Goal: Task Accomplishment & Management: Complete application form

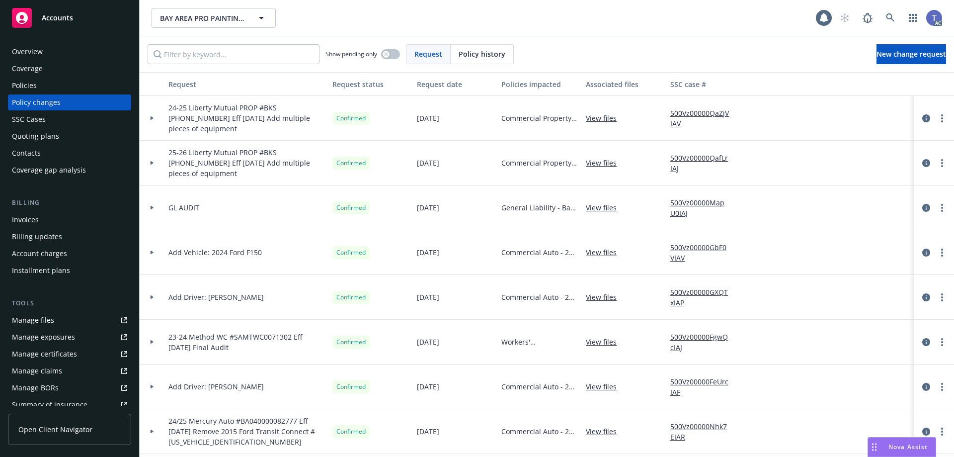
click at [422, 10] on div "BAY AREA PRO PAINTING, INC. BAY AREA PRO PAINTING, INC." at bounding box center [484, 18] width 665 height 20
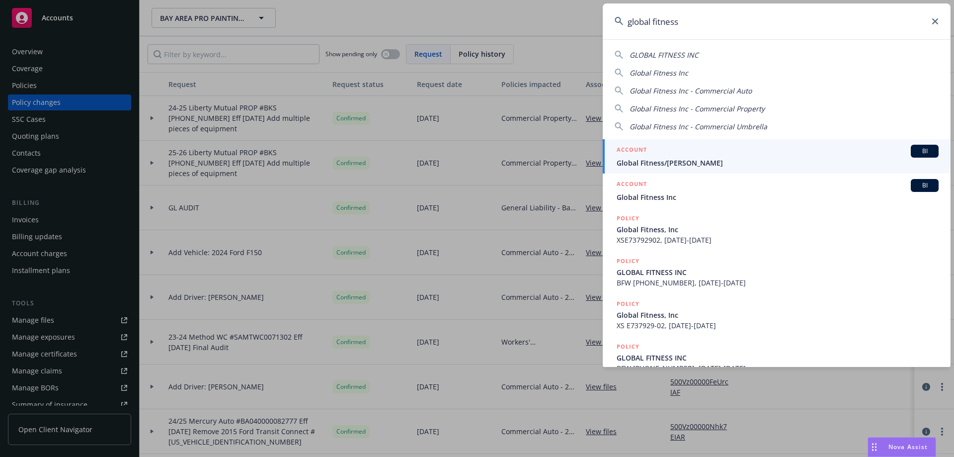
type input "global fitness"
click at [703, 154] on div "ACCOUNT BI" at bounding box center [778, 151] width 322 height 13
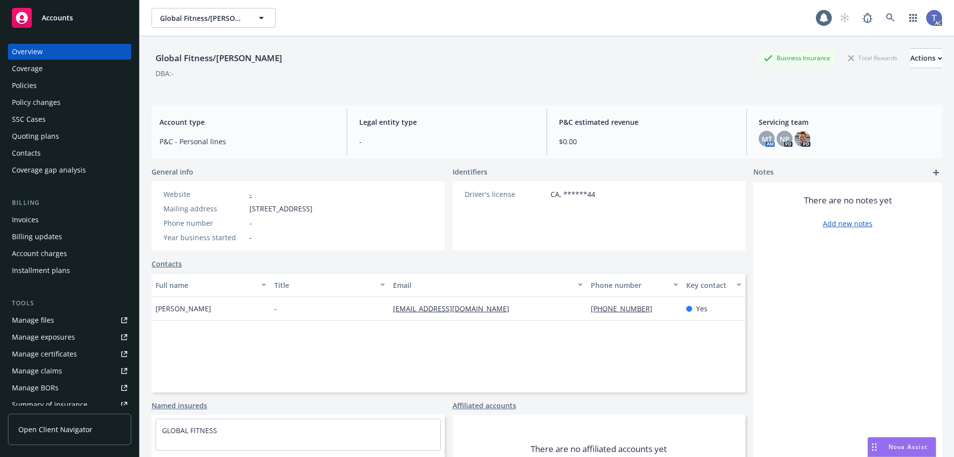
click at [515, 74] on div "DBA: -" at bounding box center [547, 73] width 791 height 10
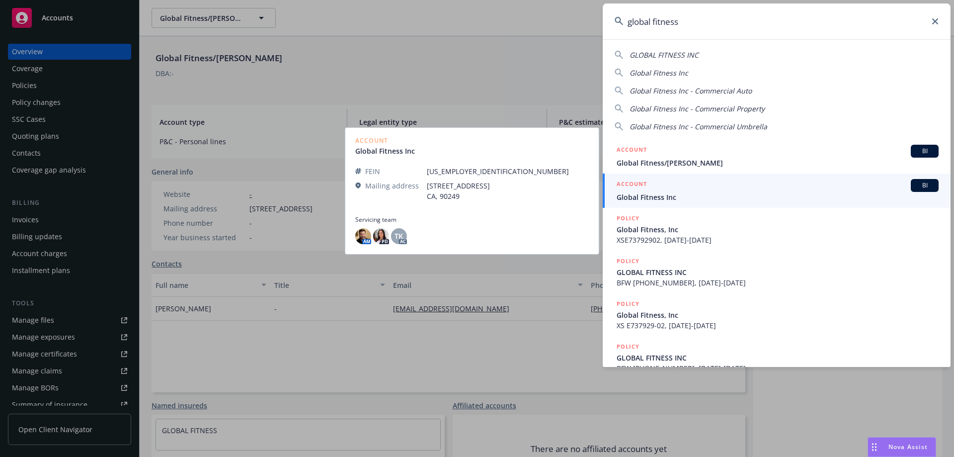
type input "global fitness"
click at [672, 192] on span "Global Fitness Inc" at bounding box center [778, 197] width 322 height 10
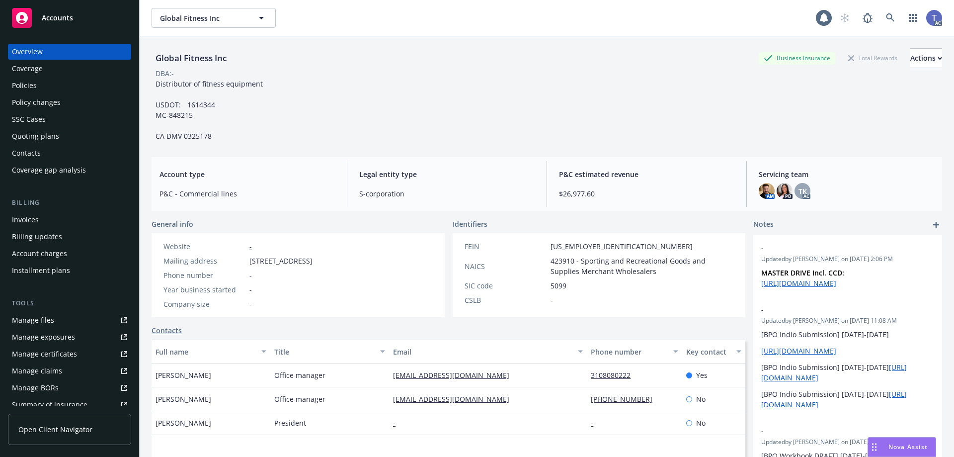
click at [83, 88] on div "Policies" at bounding box center [69, 86] width 115 height 16
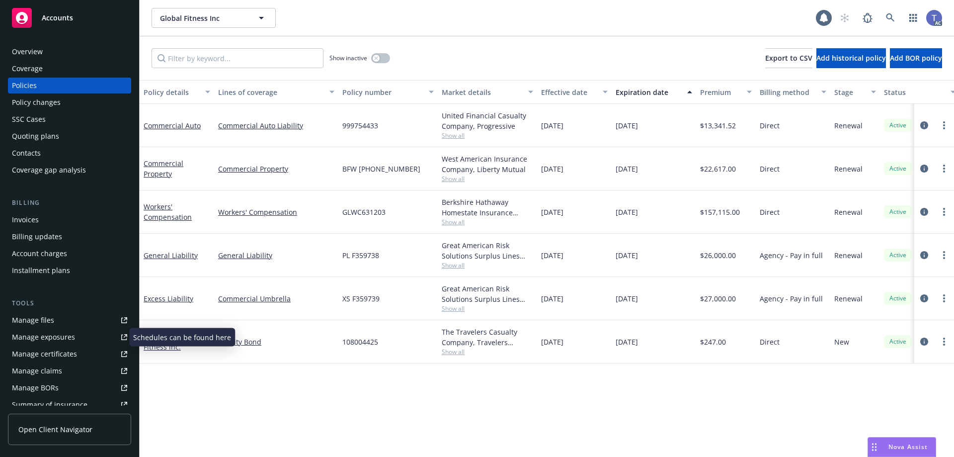
click at [48, 333] on div "Manage exposures" at bounding box center [43, 337] width 63 height 16
click at [62, 140] on div "Quoting plans" at bounding box center [69, 136] width 115 height 16
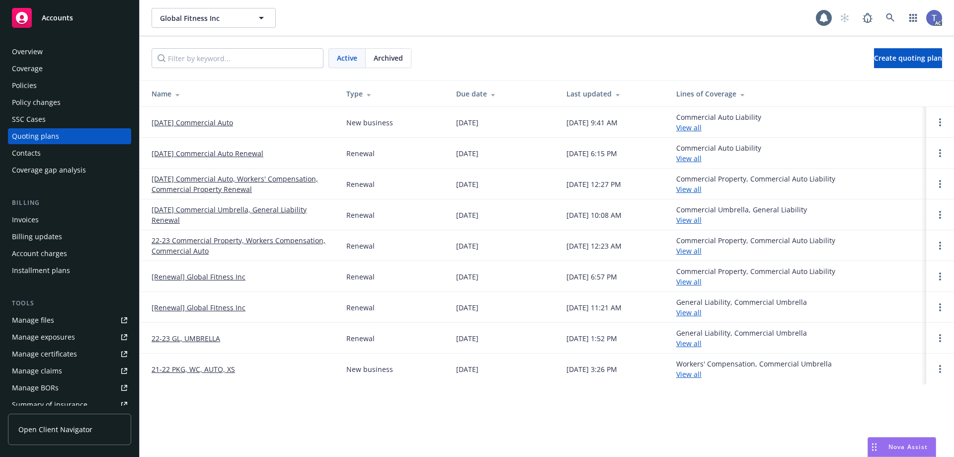
click at [945, 126] on div at bounding box center [941, 122] width 12 height 12
click at [944, 125] on link "Open options" at bounding box center [941, 122] width 12 height 12
click at [897, 99] on link "View case" at bounding box center [889, 95] width 87 height 20
click at [222, 124] on link "[DATE] Commercial Auto" at bounding box center [193, 122] width 82 height 10
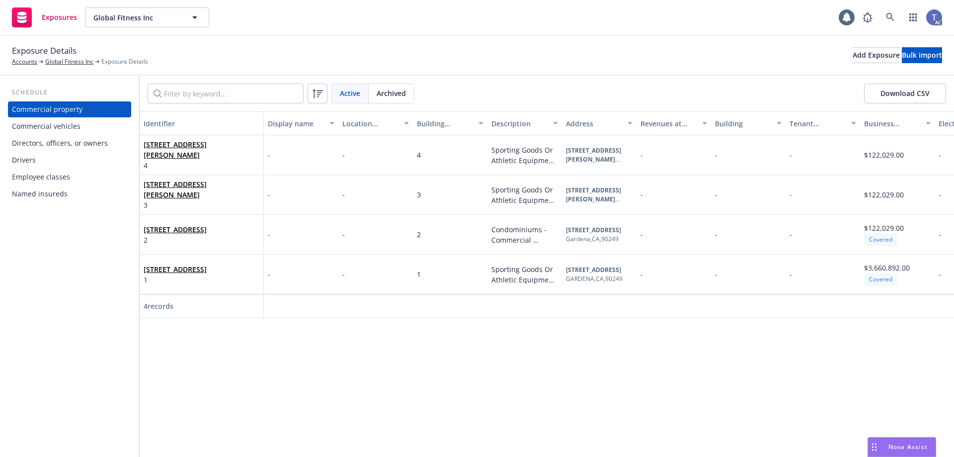
drag, startPoint x: 53, startPoint y: 154, endPoint x: 75, endPoint y: 158, distance: 21.8
click at [53, 154] on div "Drivers" at bounding box center [69, 160] width 115 height 16
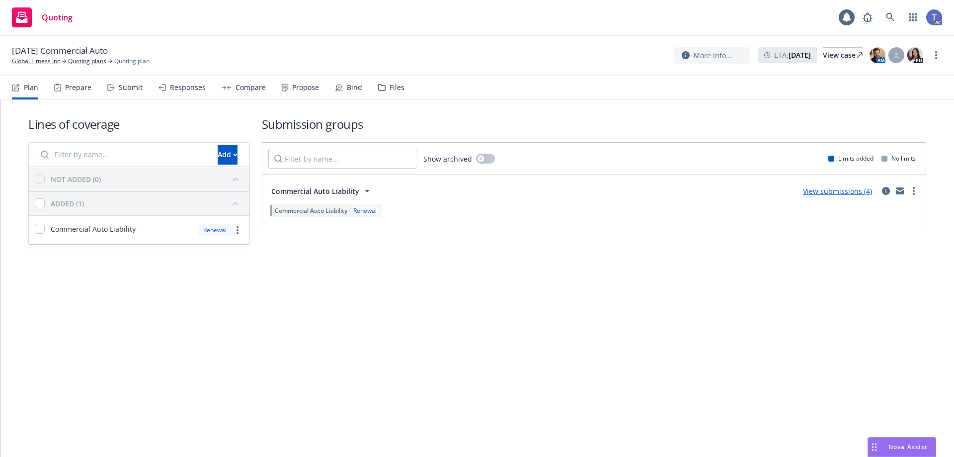
click at [395, 97] on div "Files" at bounding box center [391, 88] width 26 height 24
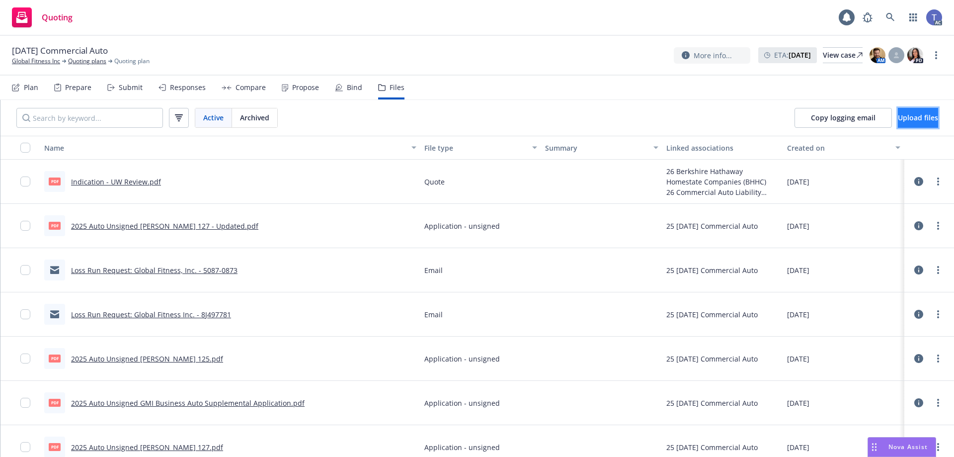
click at [898, 120] on span "Upload files" at bounding box center [918, 117] width 40 height 9
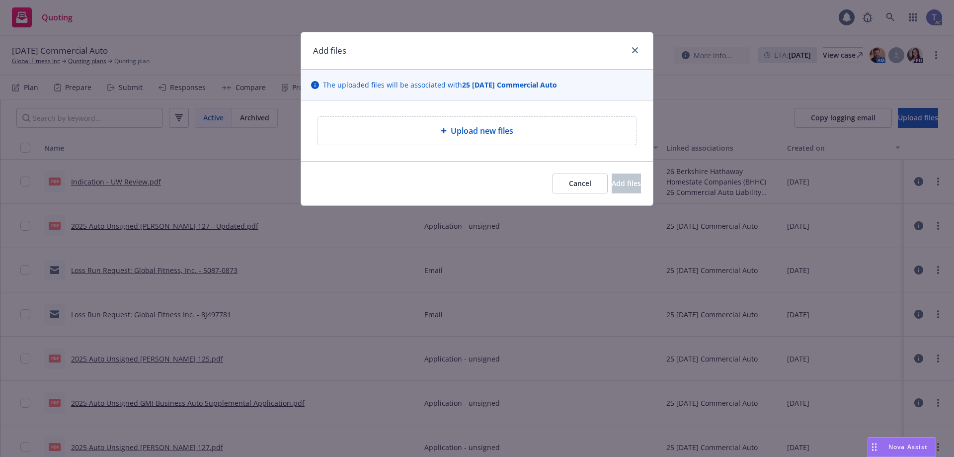
click at [432, 131] on div "Upload new files" at bounding box center [477, 131] width 303 height 12
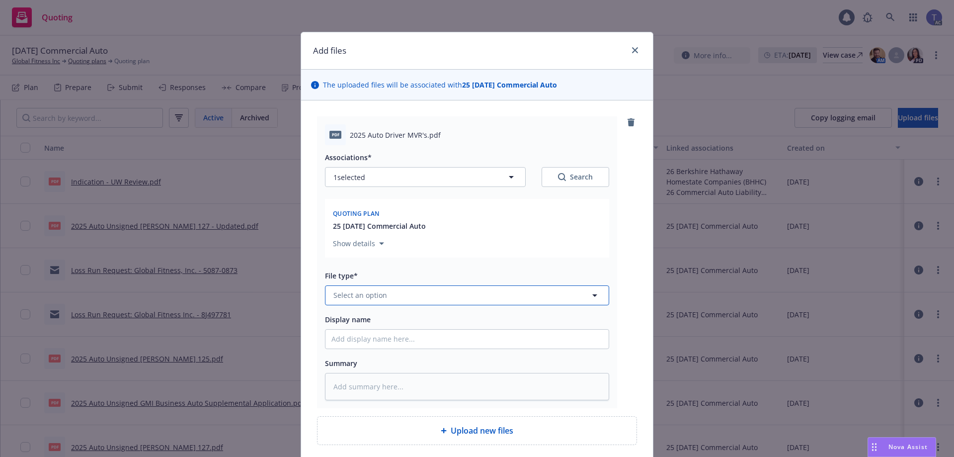
click at [519, 295] on button "Select an option" at bounding box center [467, 295] width 284 height 20
type input "motor"
click at [500, 273] on div "Motor Vehicle Report (MVR)" at bounding box center [467, 267] width 271 height 14
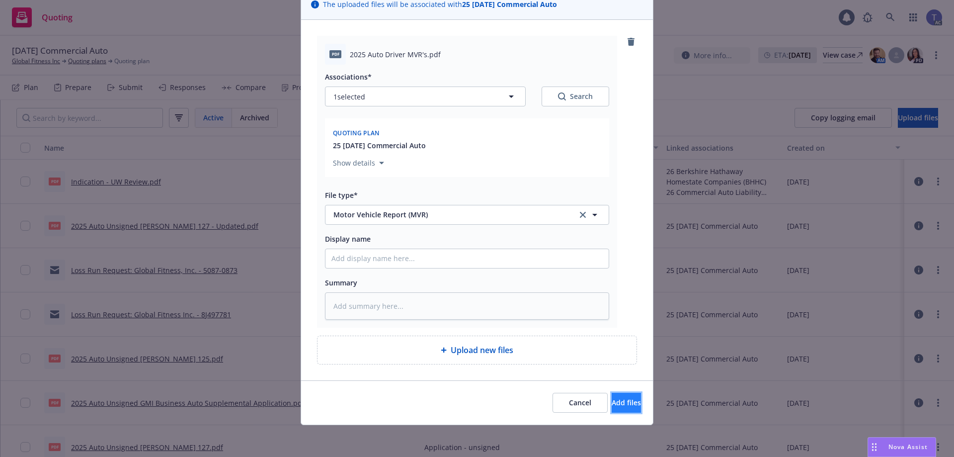
click at [612, 408] on button "Add files" at bounding box center [626, 403] width 29 height 20
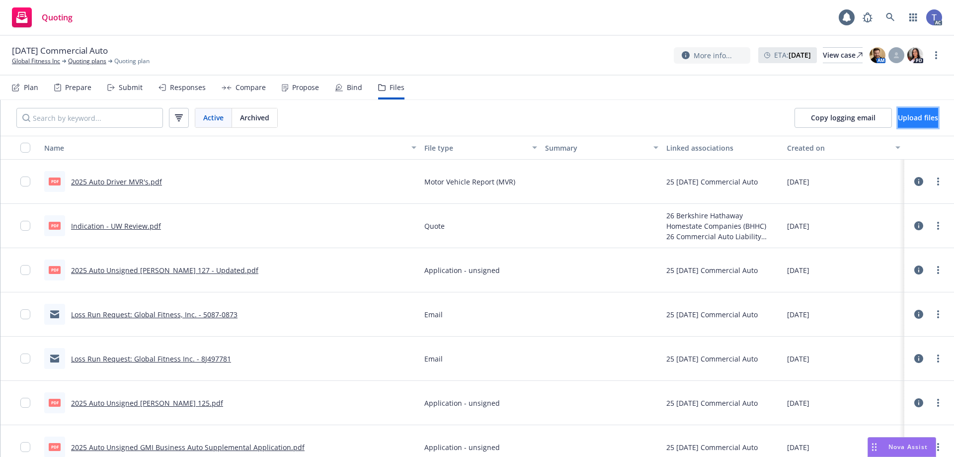
click at [898, 126] on button "Upload files" at bounding box center [918, 118] width 40 height 20
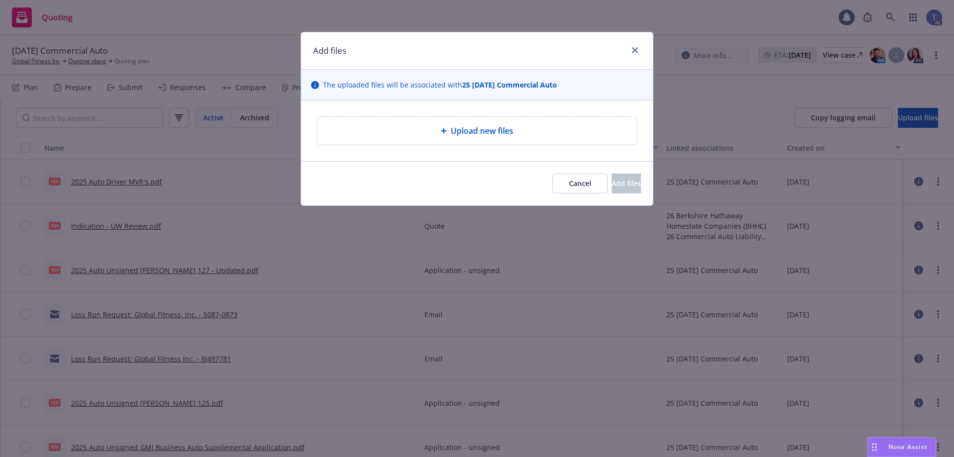
click at [542, 141] on div "Upload new files" at bounding box center [477, 131] width 319 height 28
type textarea "x"
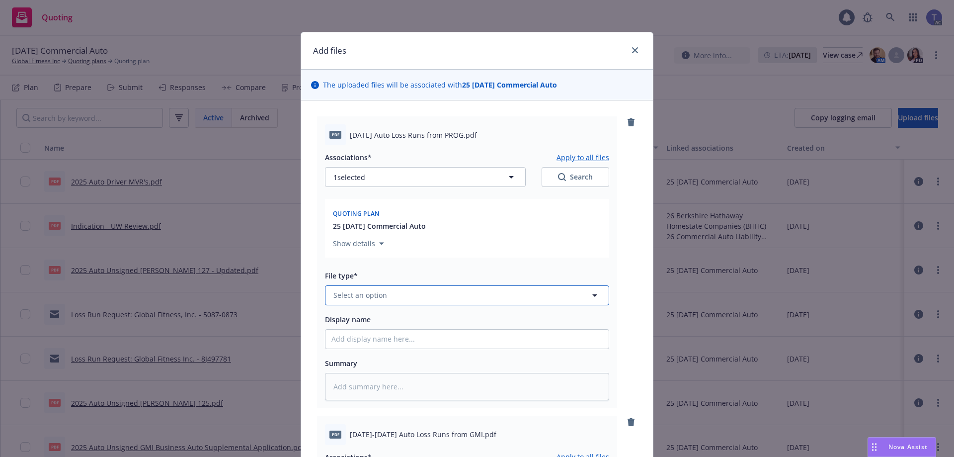
click at [434, 293] on button "Select an option" at bounding box center [467, 295] width 284 height 20
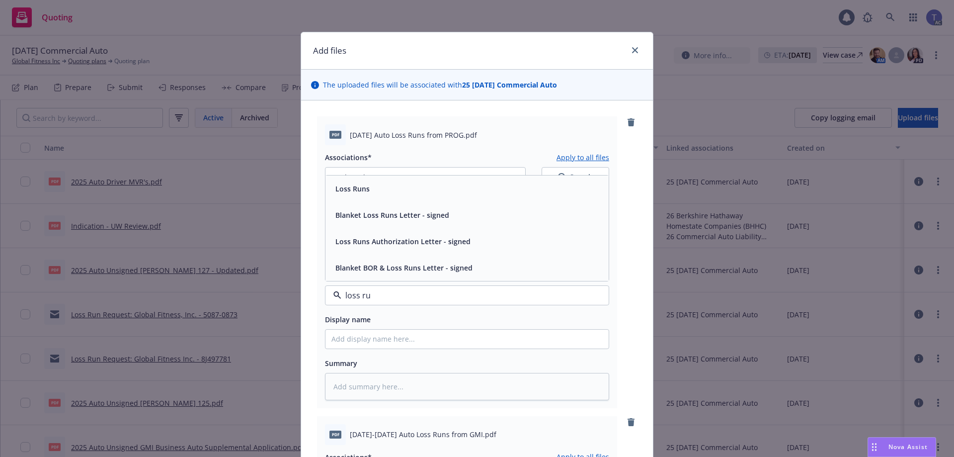
type input "loss run"
click at [399, 198] on div "Loss Runs" at bounding box center [467, 188] width 283 height 26
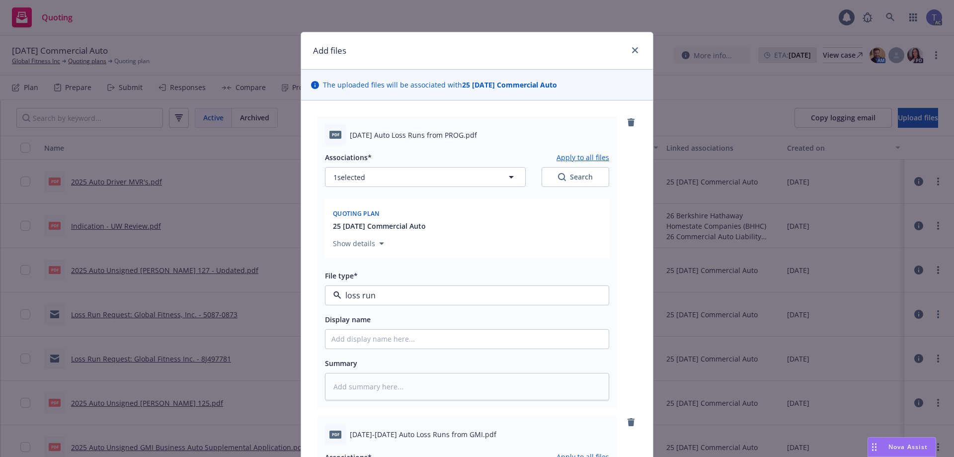
type textarea "x"
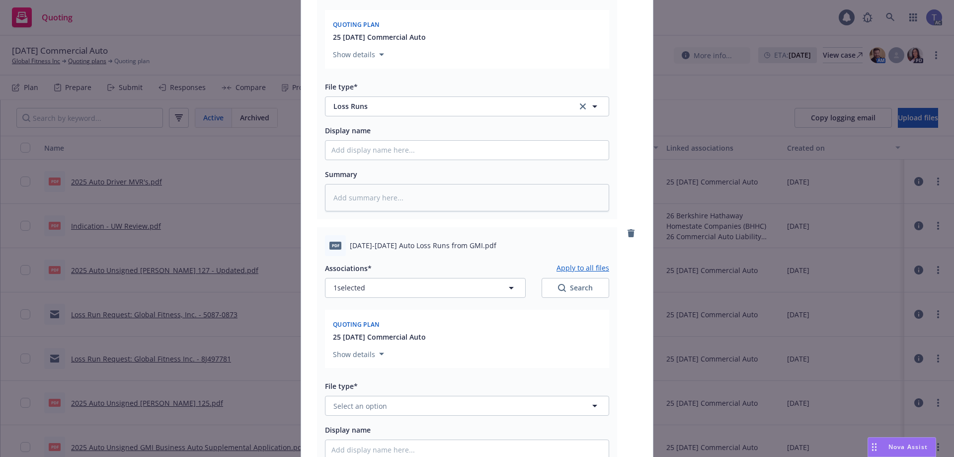
scroll to position [298, 0]
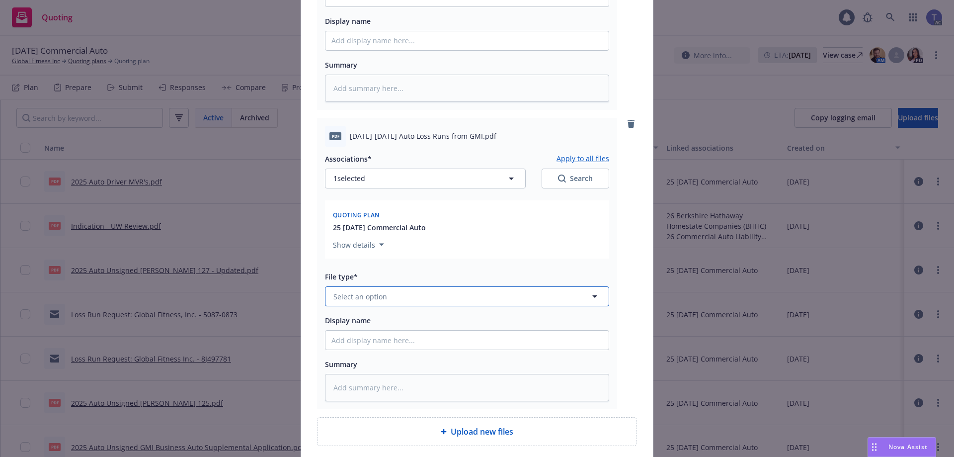
click at [436, 301] on button "Select an option" at bounding box center [467, 296] width 284 height 20
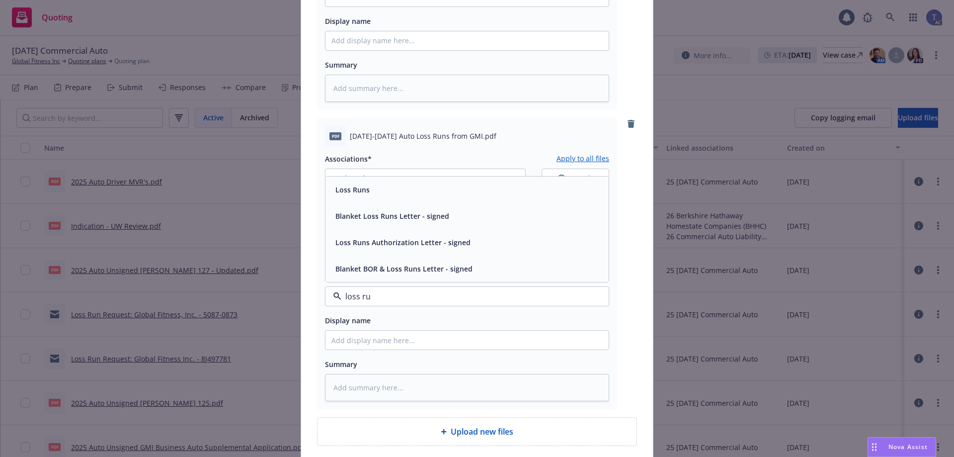
type input "loss run"
click at [402, 189] on div "Loss Runs" at bounding box center [467, 189] width 271 height 14
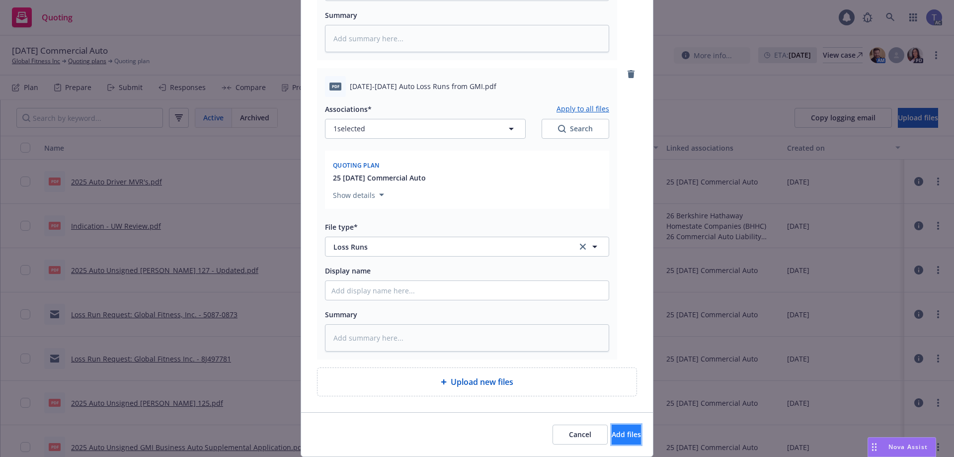
click at [612, 427] on button "Add files" at bounding box center [626, 435] width 29 height 20
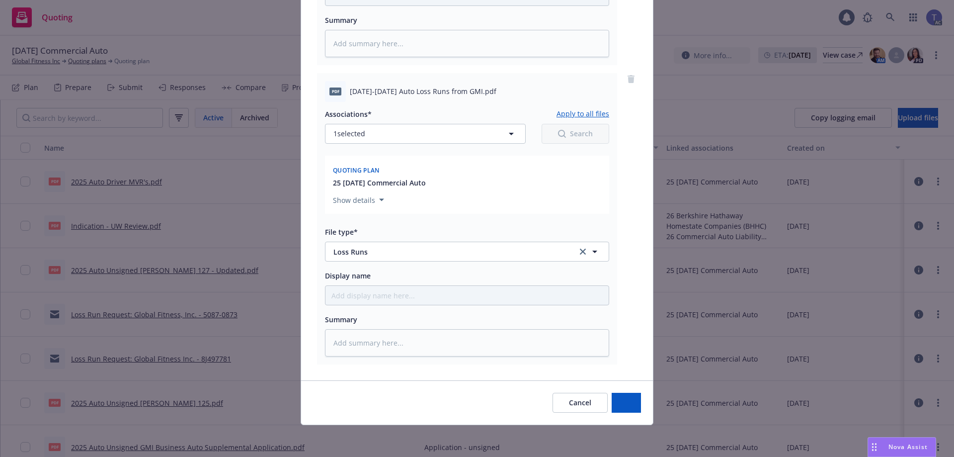
type textarea "x"
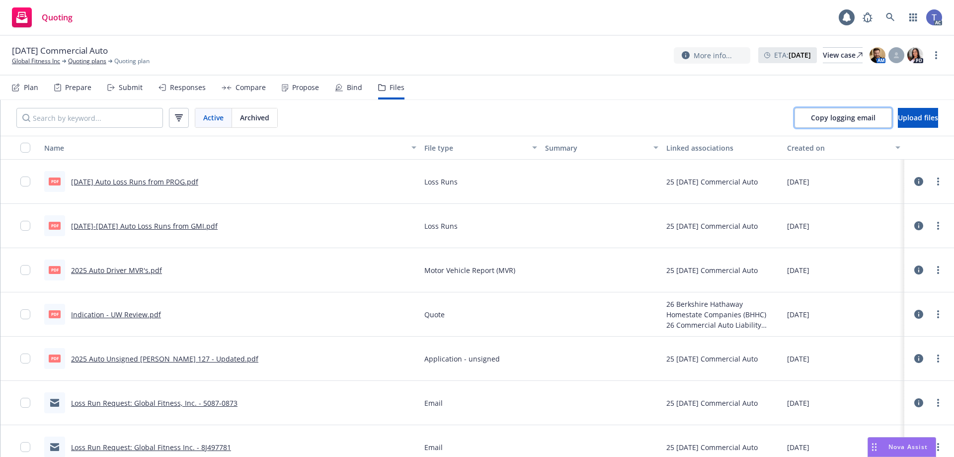
drag, startPoint x: 821, startPoint y: 110, endPoint x: 940, endPoint y: 120, distance: 119.3
click at [821, 110] on button "Copy logging email" at bounding box center [843, 118] width 97 height 20
click at [468, 36] on div "09/13/25 Commercial Auto Global Fitness Inc Quoting plans Quoting plan More inf…" at bounding box center [477, 56] width 954 height 40
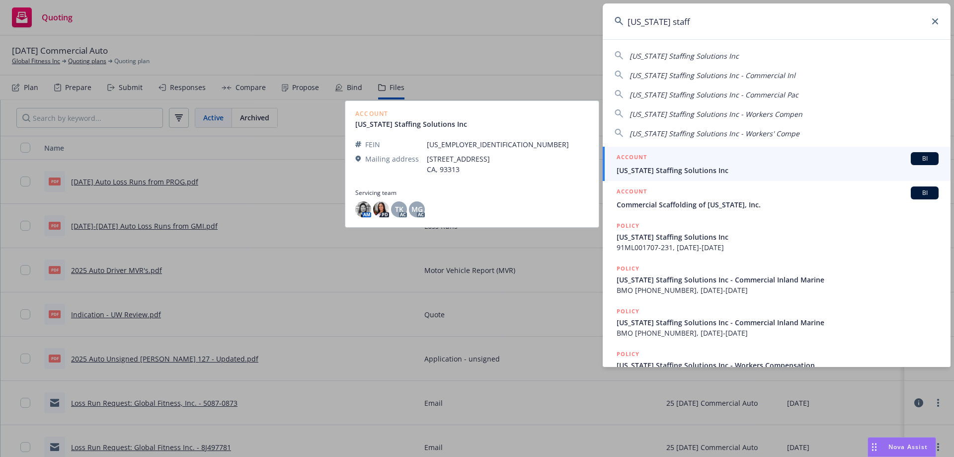
type input "california staff"
click at [696, 163] on div "ACCOUNT BI" at bounding box center [778, 158] width 322 height 13
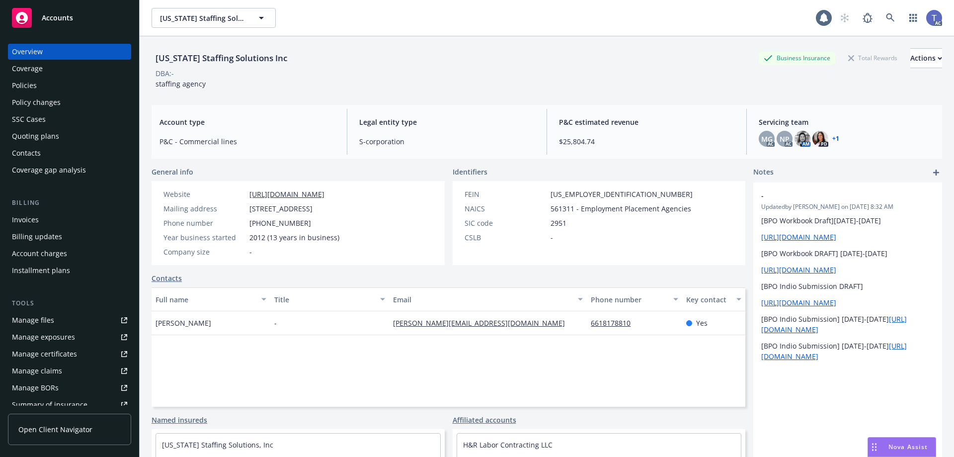
click at [43, 133] on div "Quoting plans" at bounding box center [35, 136] width 47 height 16
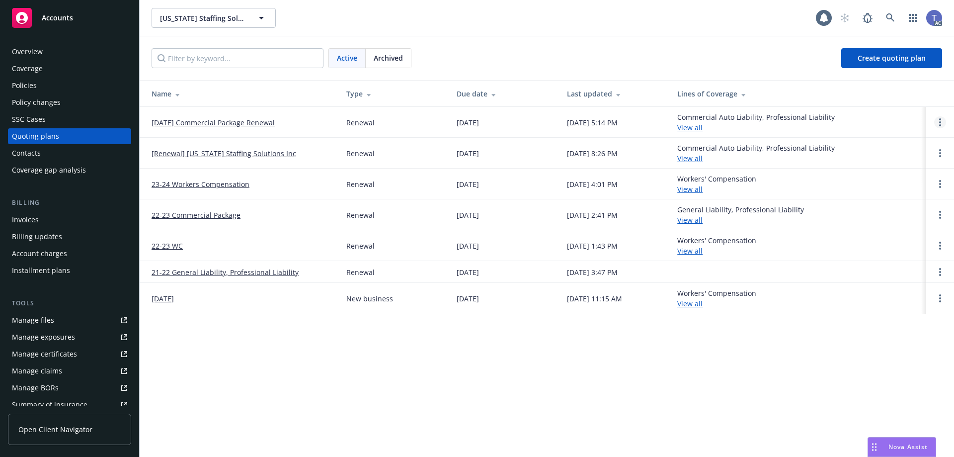
click at [941, 119] on circle "Open options" at bounding box center [941, 119] width 2 height 2
click at [883, 57] on span "Copy logging email" at bounding box center [889, 54] width 87 height 9
click at [503, 40] on div "Active Archived Create quoting plan" at bounding box center [547, 58] width 815 height 44
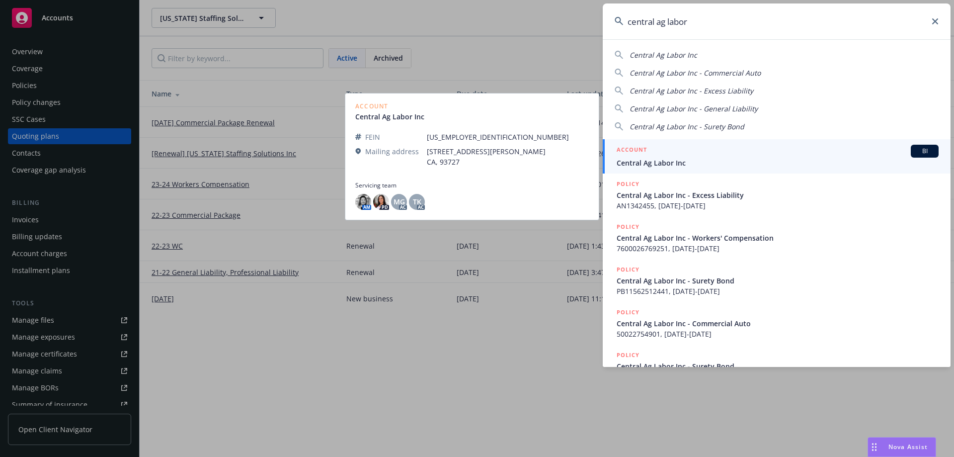
type input "central ag labor"
click at [702, 162] on span "Central Ag Labor Inc" at bounding box center [778, 163] width 322 height 10
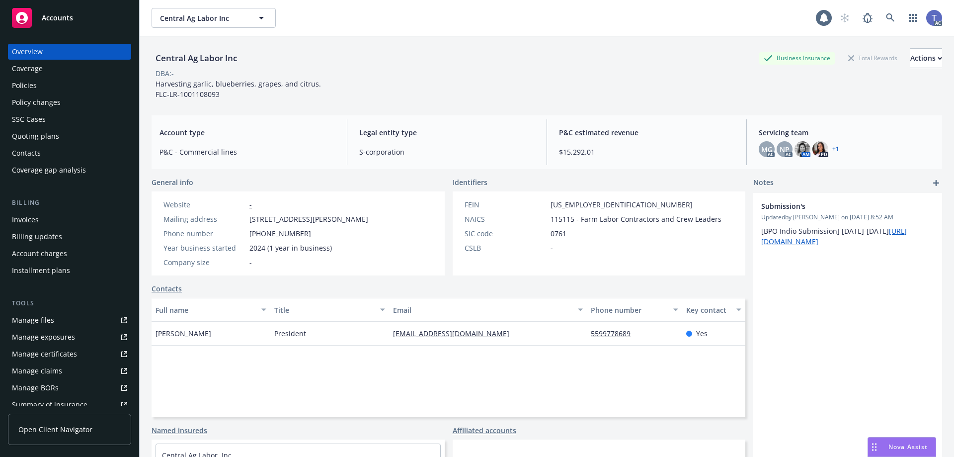
click at [27, 86] on div "Policies" at bounding box center [24, 86] width 25 height 16
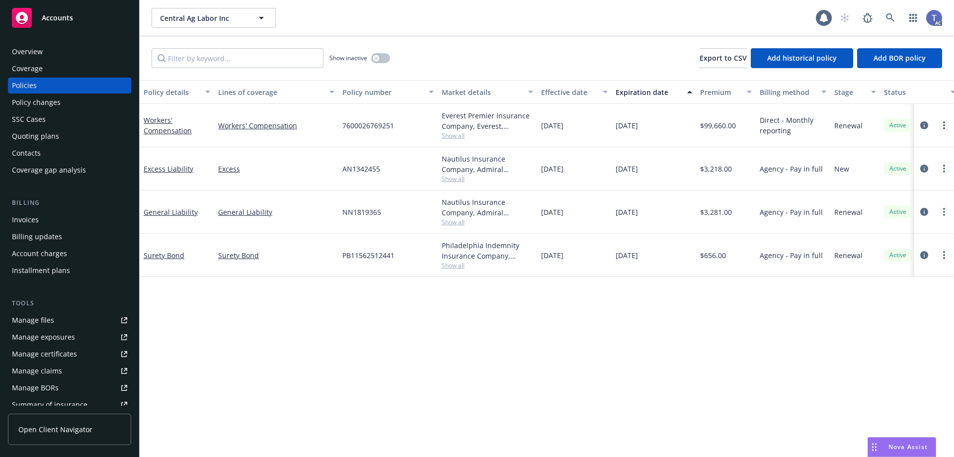
click at [947, 124] on link "more" at bounding box center [945, 125] width 12 height 12
click at [893, 258] on link "Copy logging email" at bounding box center [891, 265] width 117 height 20
click at [928, 124] on icon "circleInformation" at bounding box center [925, 125] width 8 height 8
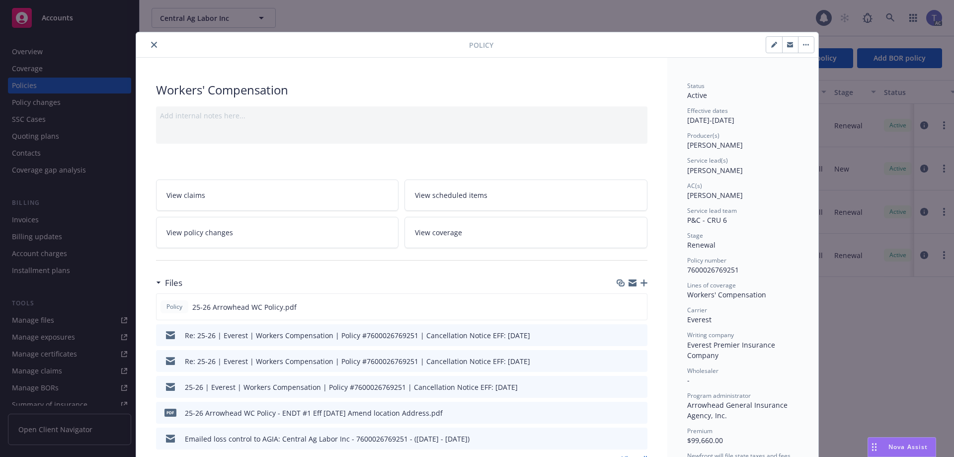
click at [641, 281] on icon "button" at bounding box center [644, 282] width 7 height 7
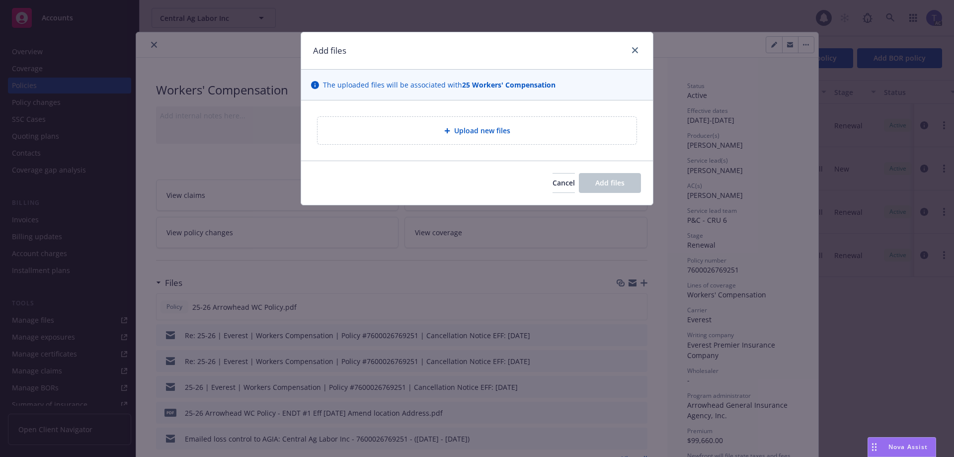
click at [456, 141] on div "Upload new files" at bounding box center [477, 130] width 319 height 27
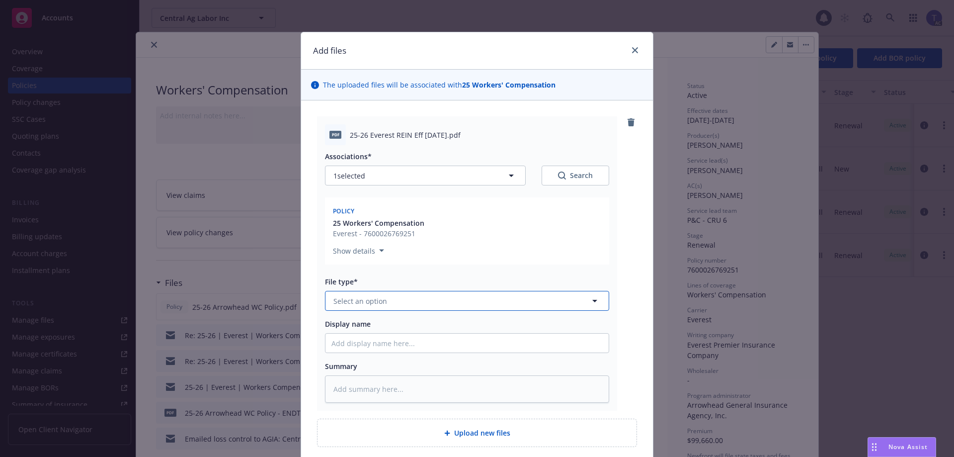
click at [471, 299] on button "Select an option" at bounding box center [467, 301] width 284 height 20
type input "reinstate"
click at [392, 331] on div "Reinstatement" at bounding box center [467, 328] width 271 height 14
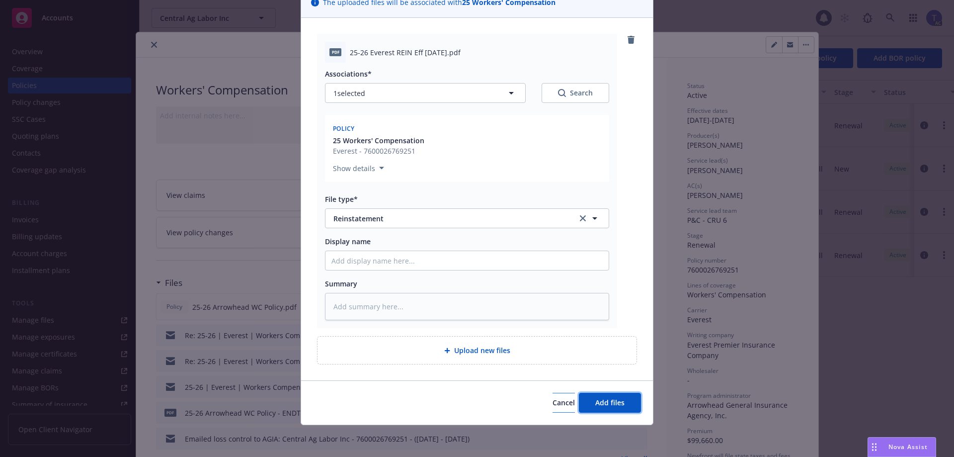
drag, startPoint x: 598, startPoint y: 411, endPoint x: 544, endPoint y: 411, distance: 54.2
click at [598, 410] on button "Add files" at bounding box center [610, 403] width 62 height 20
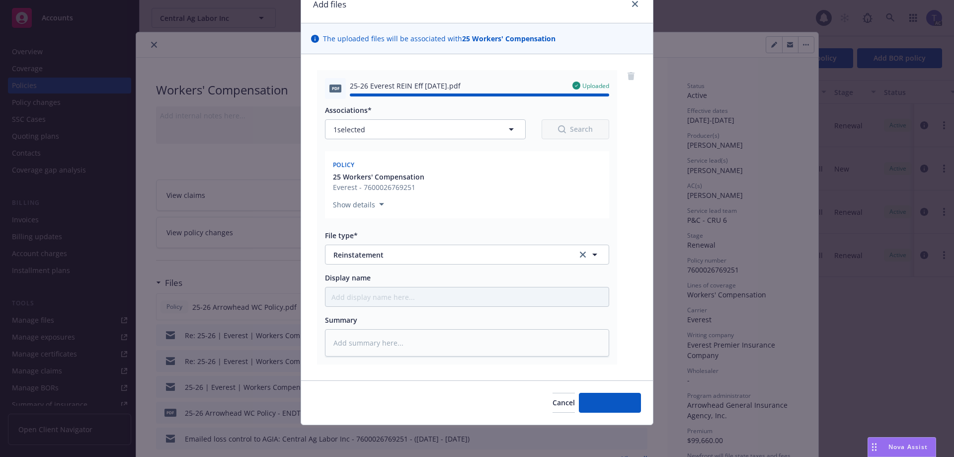
type textarea "x"
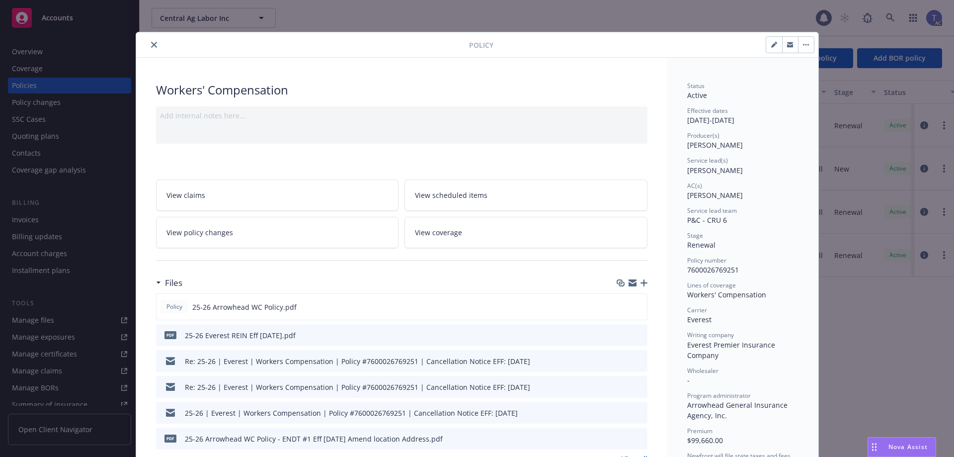
click at [151, 44] on icon "close" at bounding box center [154, 45] width 6 height 6
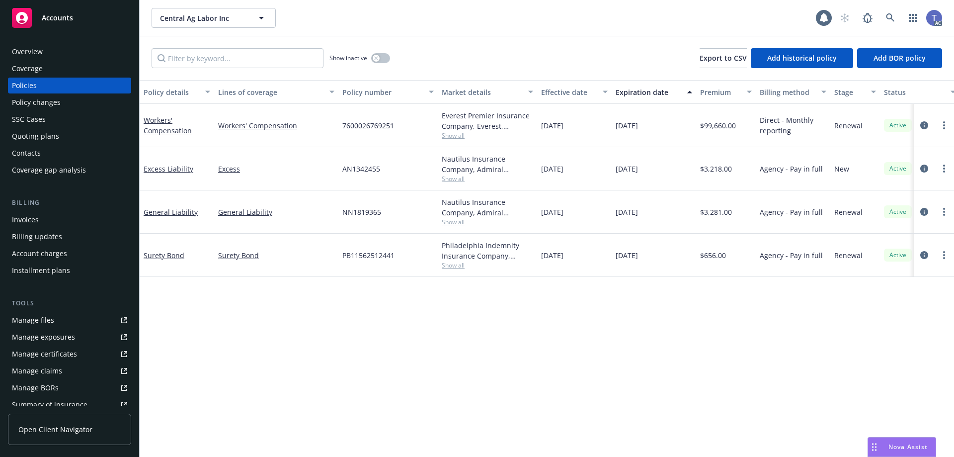
click at [462, 27] on div "Central Ag Labor Inc Central Ag Labor Inc" at bounding box center [484, 18] width 665 height 20
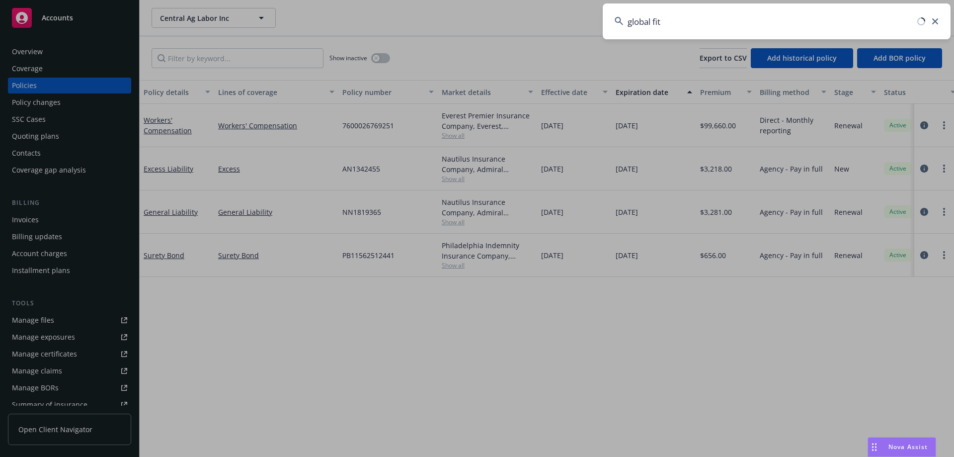
type input "global fitn"
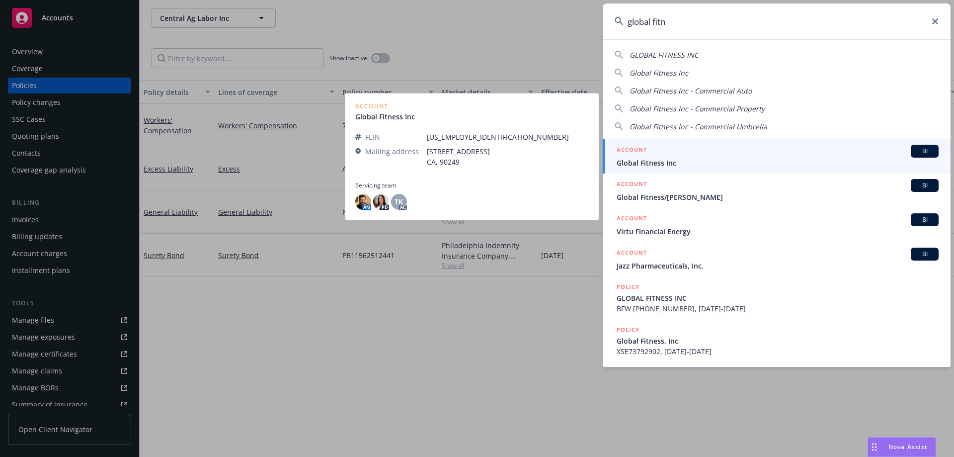
click at [688, 161] on span "Global Fitness Inc" at bounding box center [778, 163] width 322 height 10
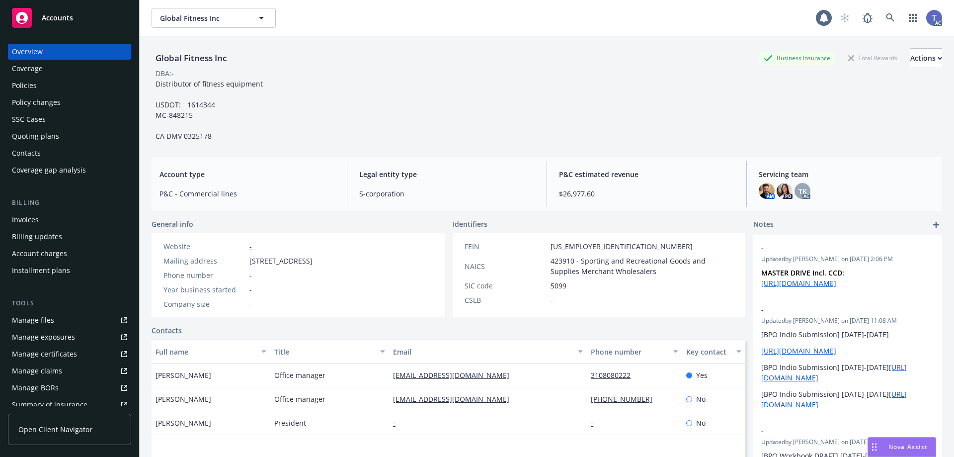
click at [22, 81] on div "Policies" at bounding box center [24, 86] width 25 height 16
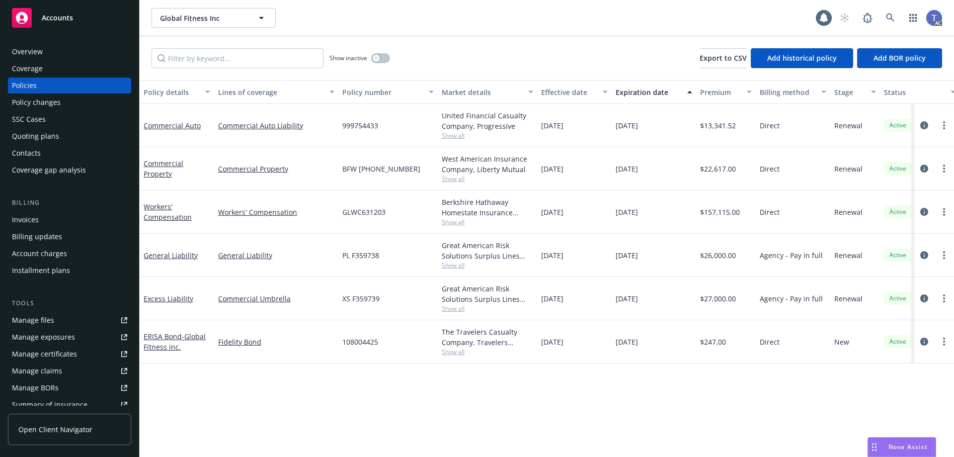
click at [37, 135] on div "Quoting plans" at bounding box center [35, 136] width 47 height 16
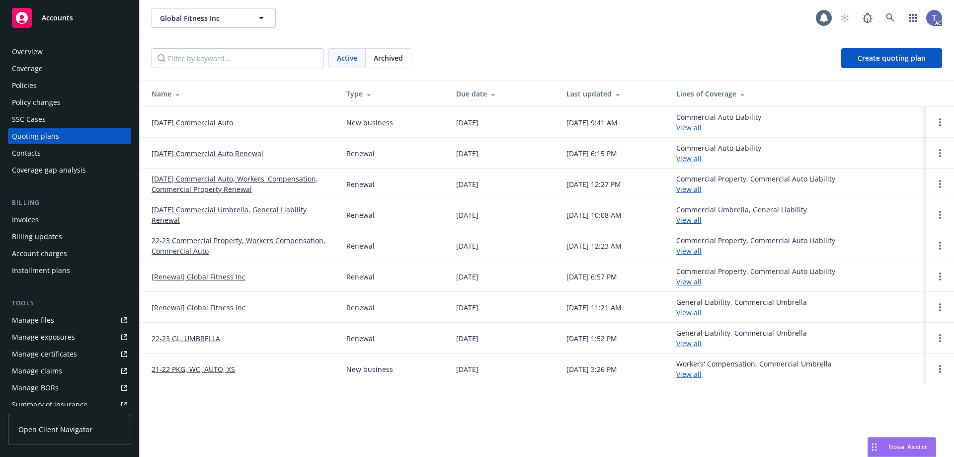
click at [211, 123] on link "09/13/25 Commercial Auto" at bounding box center [193, 122] width 82 height 10
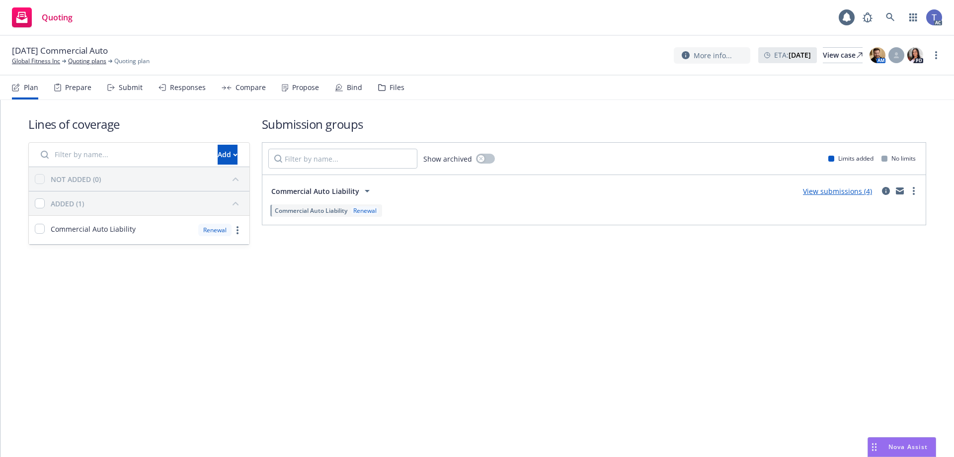
click at [393, 92] on div "Files" at bounding box center [391, 88] width 26 height 24
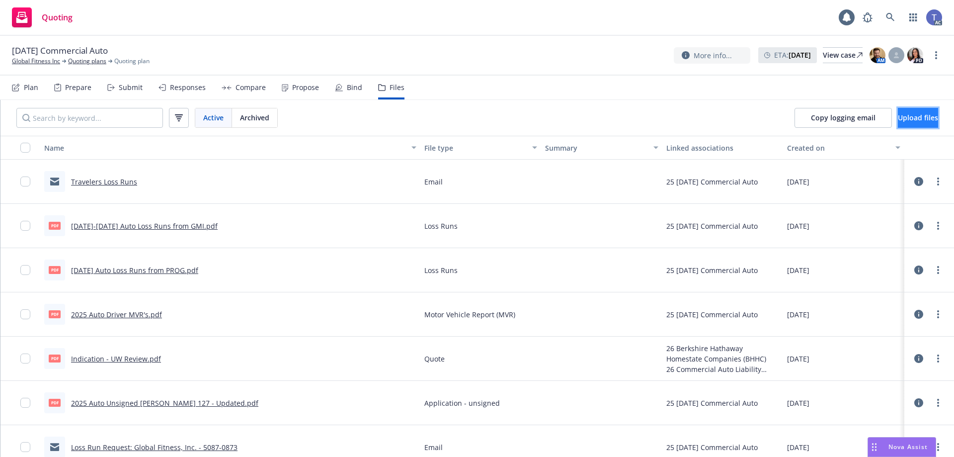
click at [910, 122] on span "Upload files" at bounding box center [918, 117] width 40 height 9
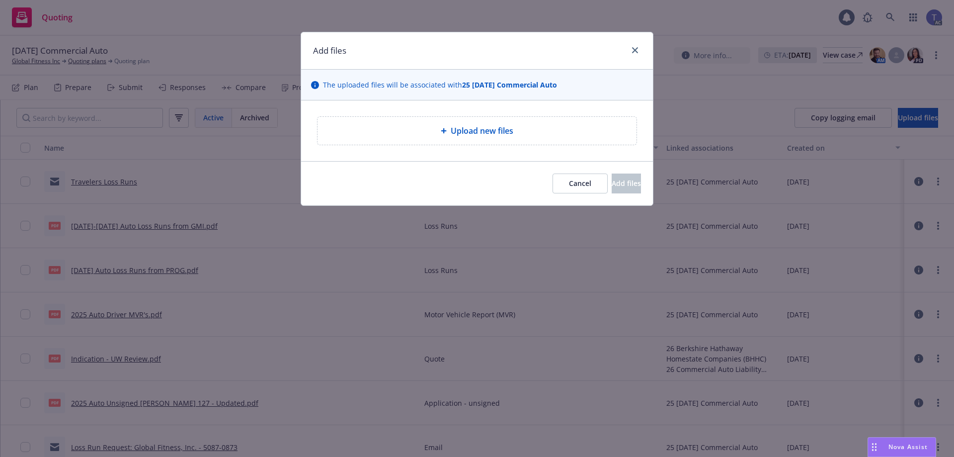
click at [455, 136] on span "Upload new files" at bounding box center [482, 131] width 63 height 12
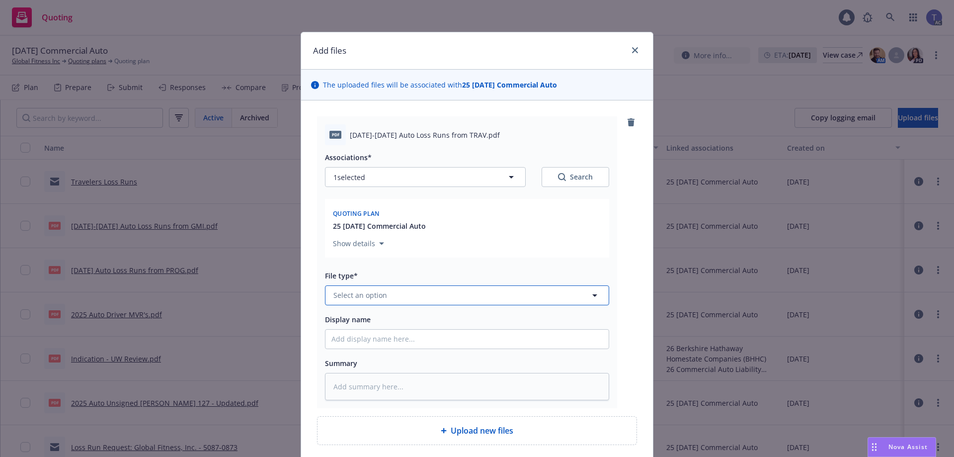
click at [419, 292] on button "Select an option" at bounding box center [467, 295] width 284 height 20
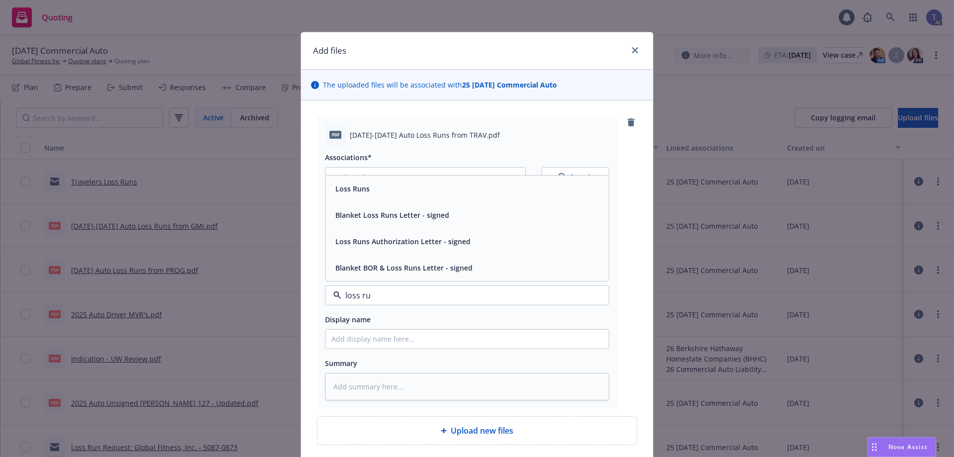
type input "loss run"
click at [380, 194] on div "Loss Runs" at bounding box center [467, 188] width 271 height 14
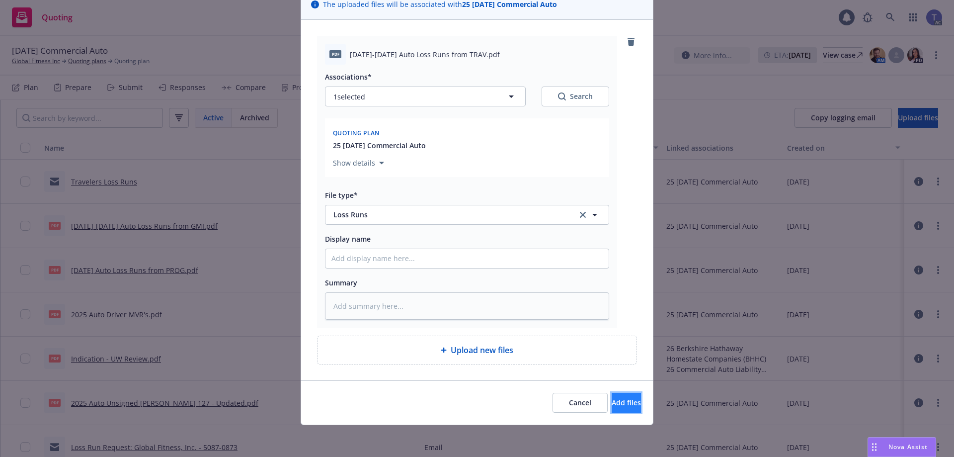
click at [612, 402] on span "Add files" at bounding box center [626, 402] width 29 height 9
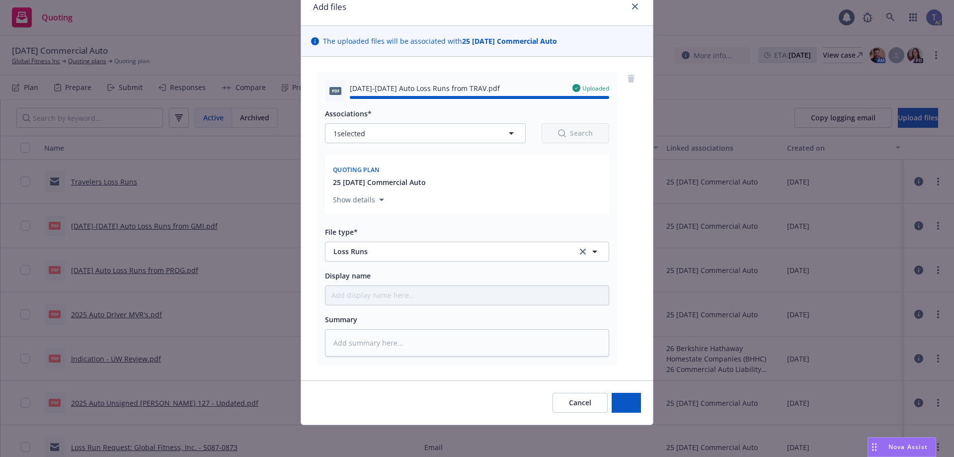
type textarea "x"
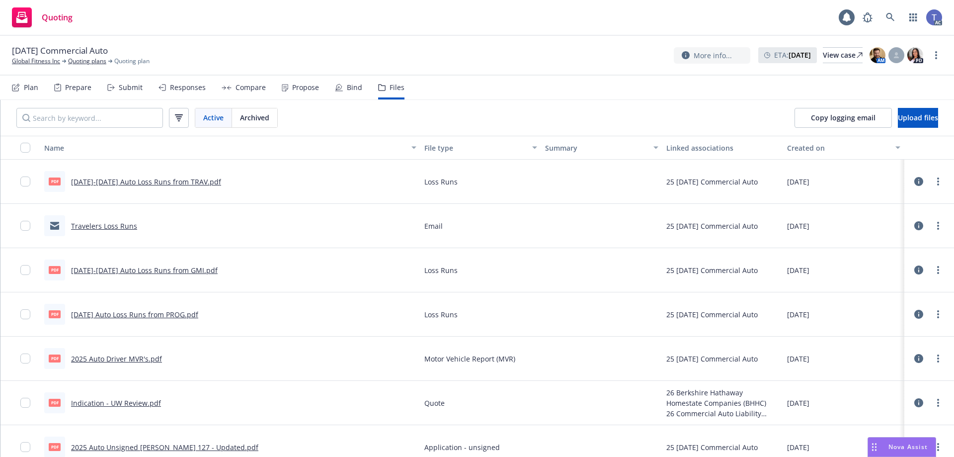
drag, startPoint x: 245, startPoint y: 21, endPoint x: 241, endPoint y: 8, distance: 13.9
click at [244, 18] on div "Quoting 1 AC" at bounding box center [477, 18] width 954 height 36
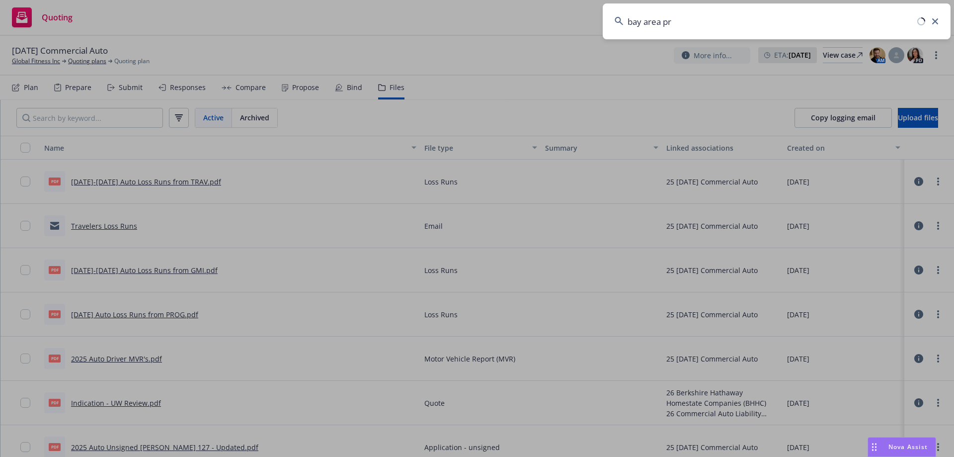
type input "bay area pro"
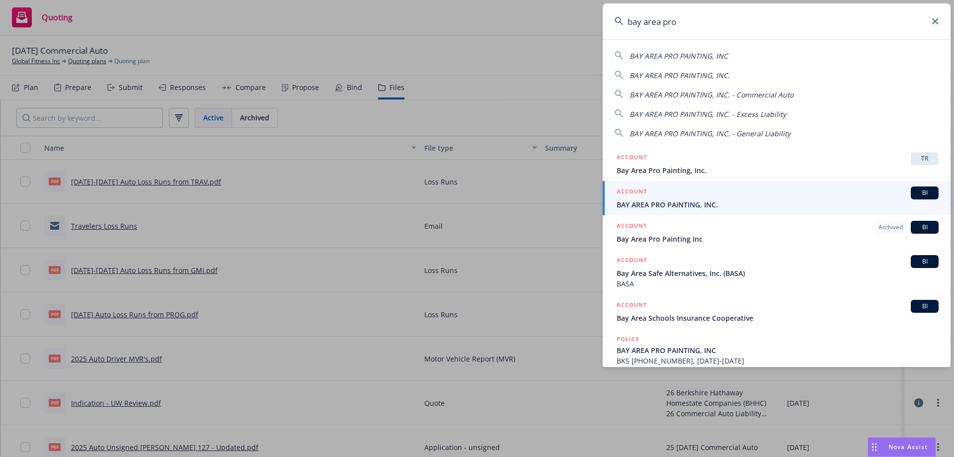
click at [664, 205] on span "BAY AREA PRO PAINTING, INC." at bounding box center [778, 204] width 322 height 10
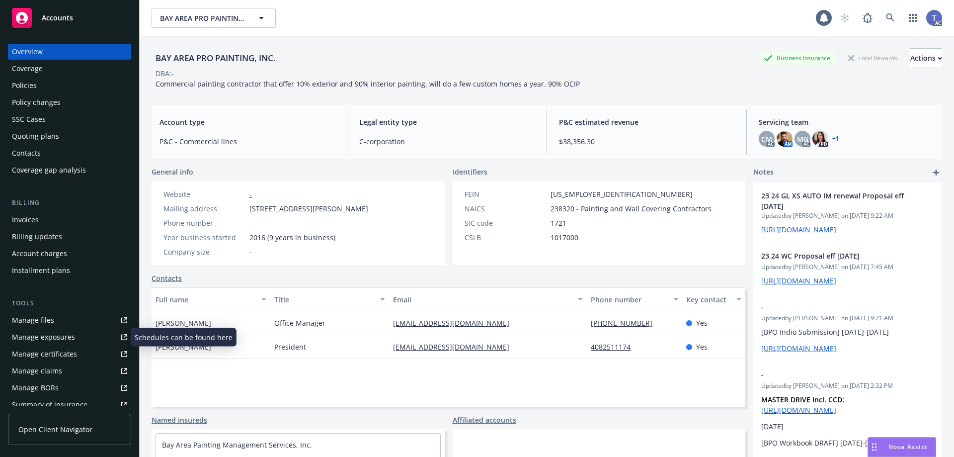
click at [57, 336] on div "Manage exposures" at bounding box center [43, 337] width 63 height 16
click at [23, 84] on div "Policies" at bounding box center [24, 86] width 25 height 16
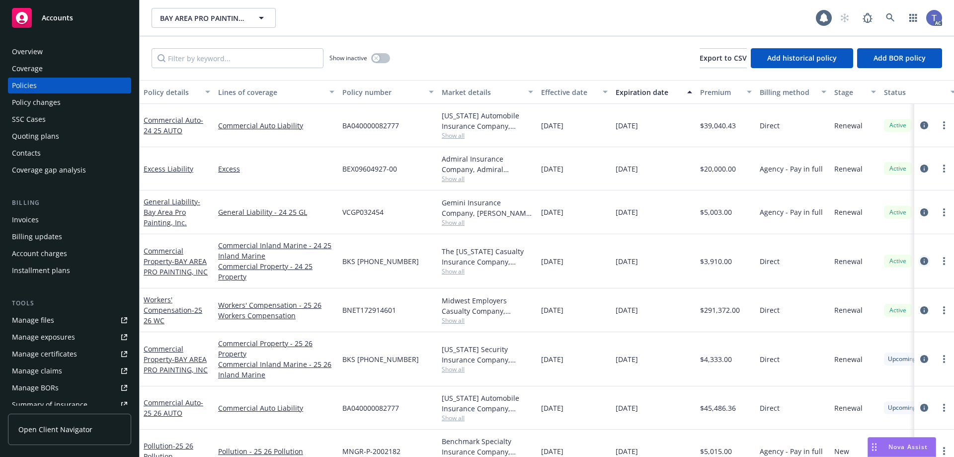
click at [919, 256] on link "circleInformation" at bounding box center [925, 261] width 12 height 12
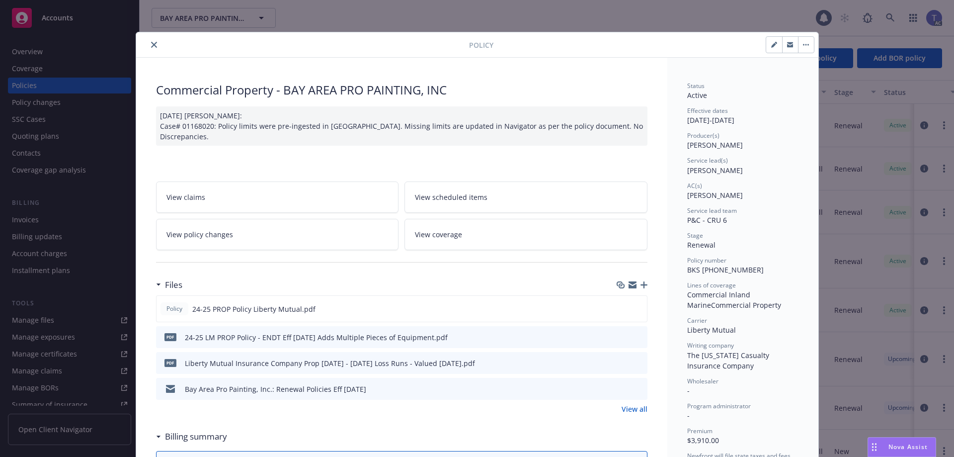
click at [486, 241] on link "View coverage" at bounding box center [526, 234] width 243 height 31
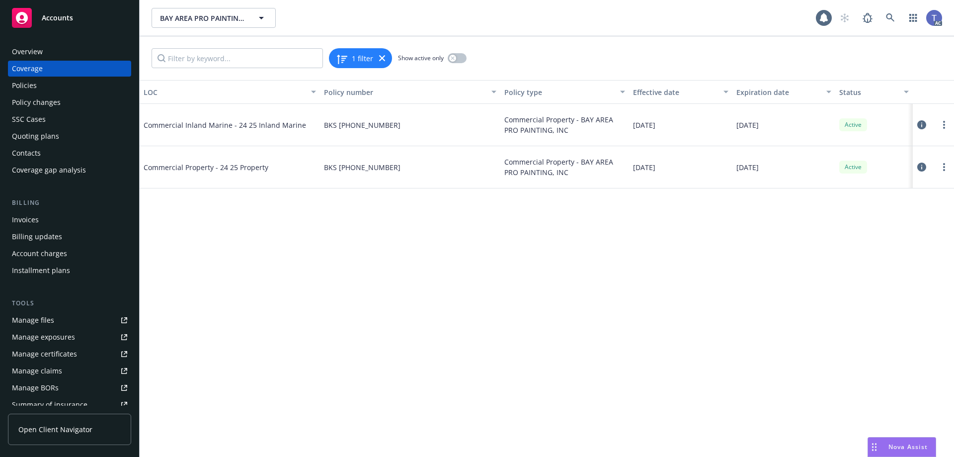
click at [919, 122] on icon at bounding box center [922, 124] width 9 height 9
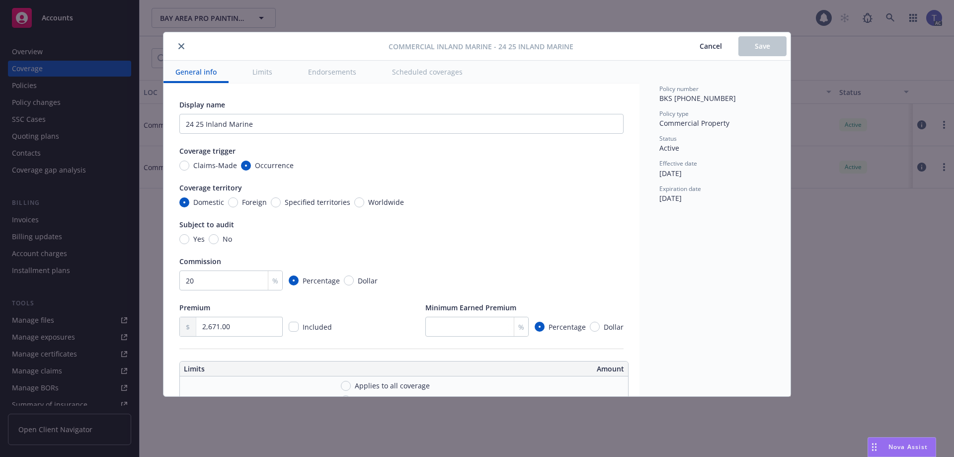
click at [419, 72] on button "Scheduled coverages" at bounding box center [427, 72] width 94 height 22
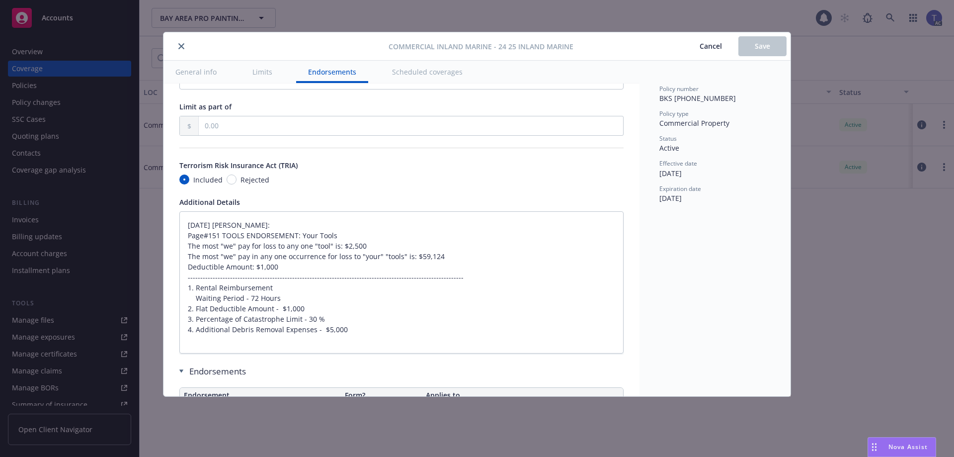
type textarea "x"
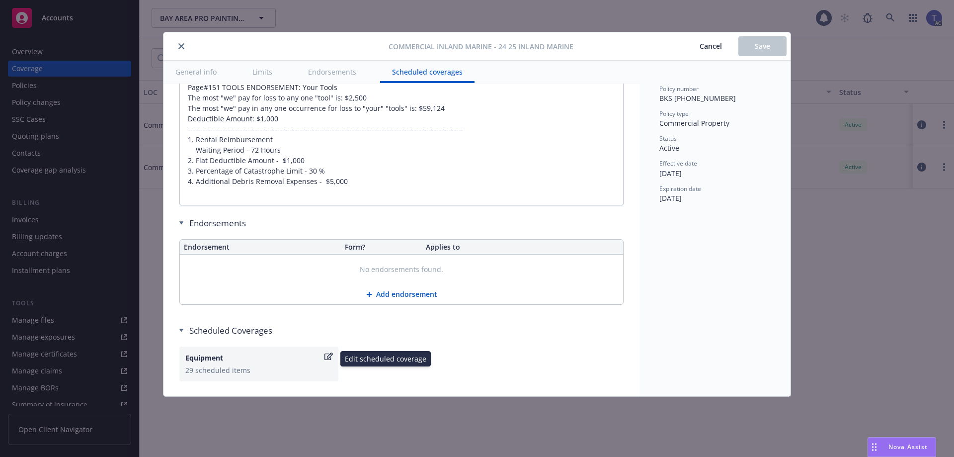
click at [324, 352] on div "Equipment" at bounding box center [258, 357] width 147 height 10
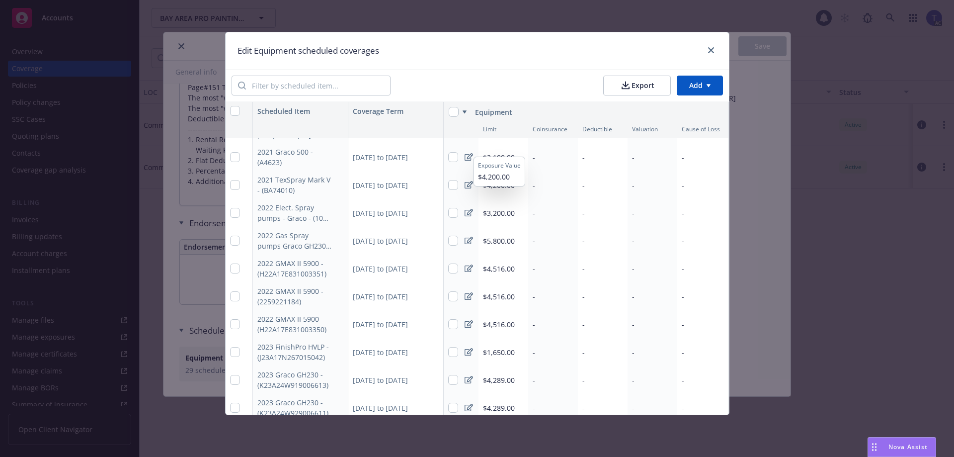
scroll to position [538, 0]
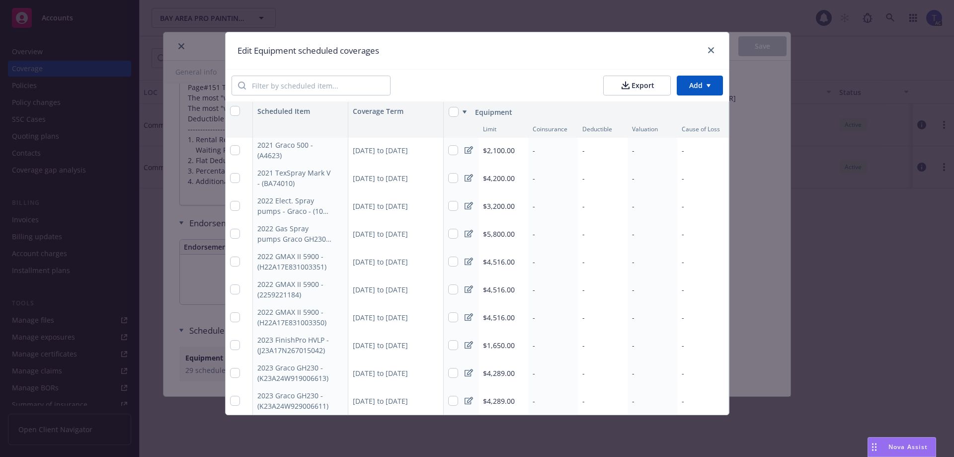
click at [715, 90] on div "Delete all coverages in this column Delete all coverages in this column" at bounding box center [713, 95] width 127 height 15
click at [709, 82] on html "Accounts Overview Coverage Policies Policy changes SSC Cases Quoting plans Cont…" at bounding box center [477, 228] width 954 height 457
click at [691, 105] on div "Add scheduled items" at bounding box center [684, 108] width 86 height 16
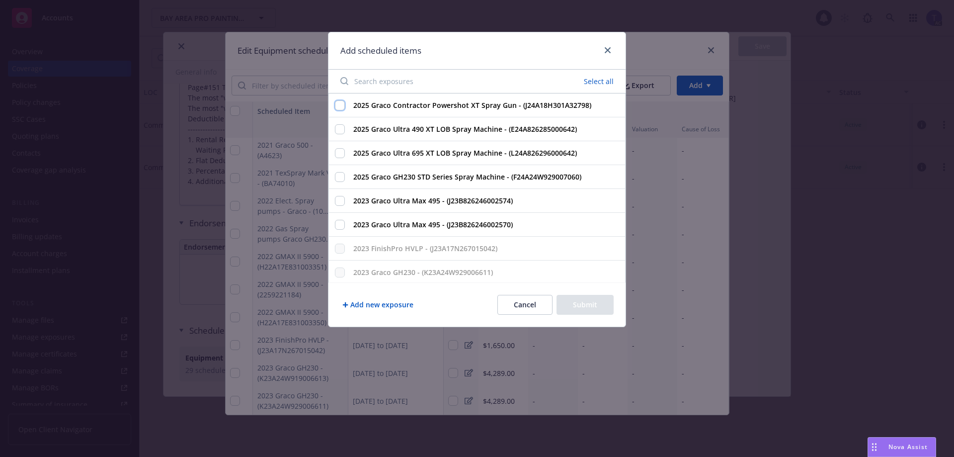
click at [339, 101] on input "2025 Graco Contractor Powershot XT Spray Gun - (J24A18H301A32798)" at bounding box center [340, 105] width 10 height 10
checkbox input "true"
click at [338, 130] on input "2025 Graco Ultra 490 XT LOB Spray Machine - (E24A826285000642)" at bounding box center [340, 129] width 10 height 10
checkbox input "true"
drag, startPoint x: 342, startPoint y: 154, endPoint x: 339, endPoint y: 165, distance: 11.3
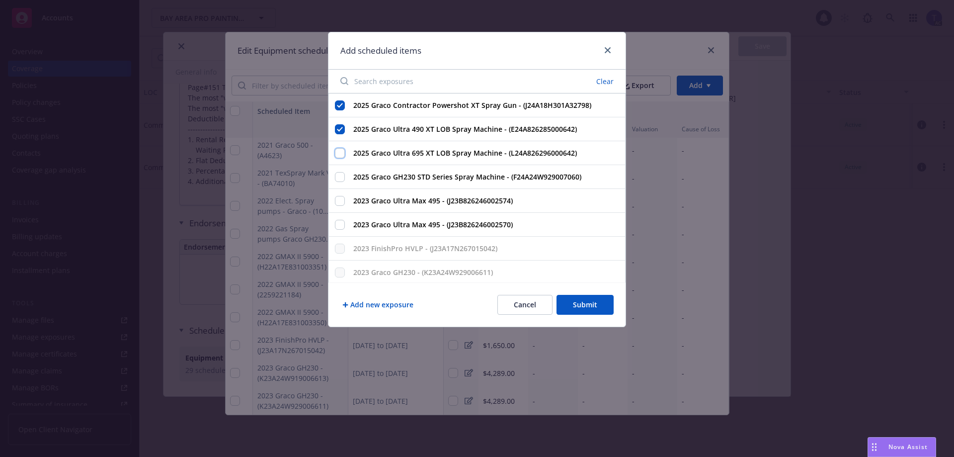
click at [341, 154] on input "2025 Graco Ultra 695 XT LOB Spray Machine - (L24A826296000642)" at bounding box center [340, 153] width 10 height 10
checkbox input "true"
click at [337, 178] on input "2025 Graco GH230 STD Series Spray Machine - (F24A24W929007060)" at bounding box center [340, 177] width 10 height 10
checkbox input "true"
click at [600, 309] on button "Submit" at bounding box center [585, 305] width 57 height 20
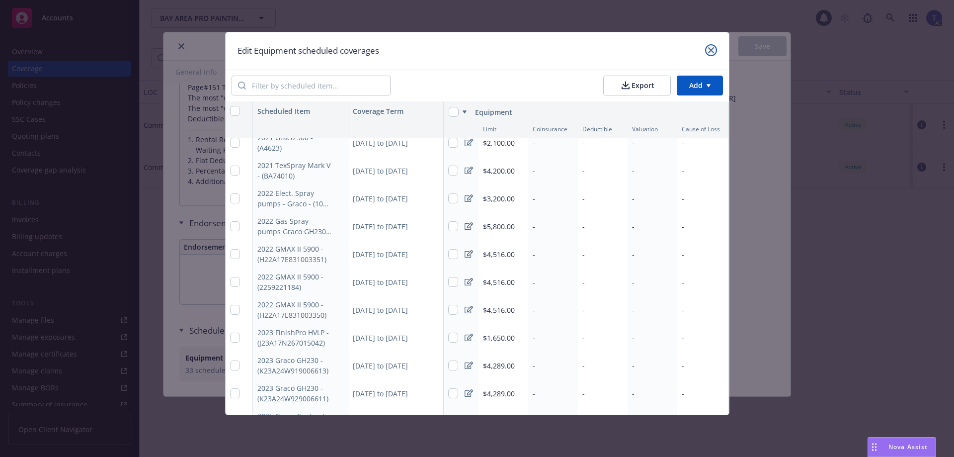
click at [712, 49] on icon "close" at bounding box center [711, 50] width 6 height 6
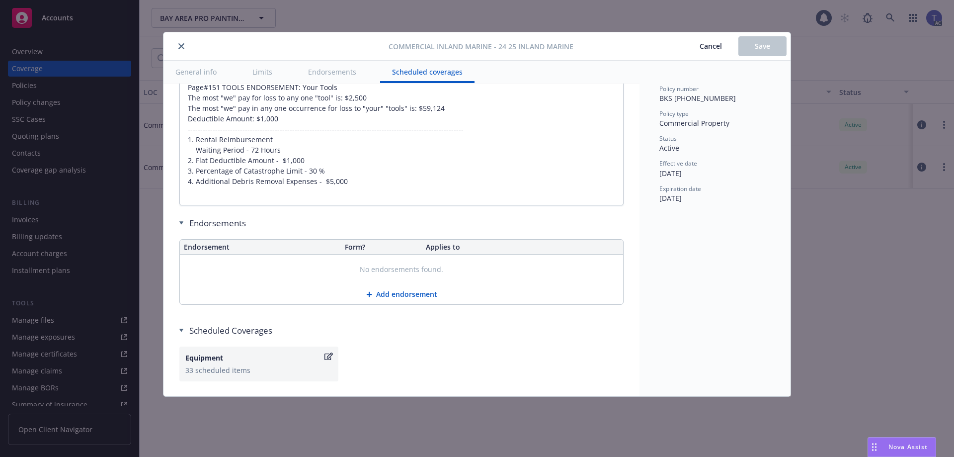
click at [181, 46] on icon "close" at bounding box center [181, 46] width 6 height 6
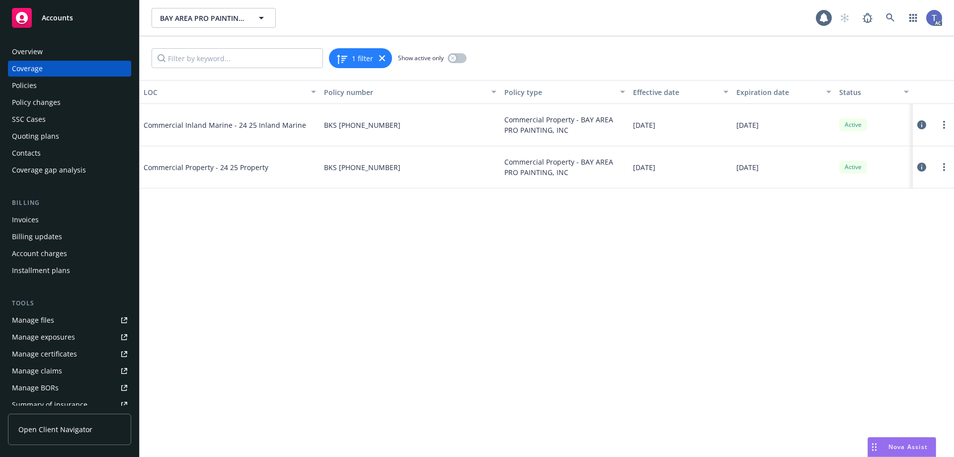
click at [26, 86] on div "Policies" at bounding box center [24, 86] width 25 height 16
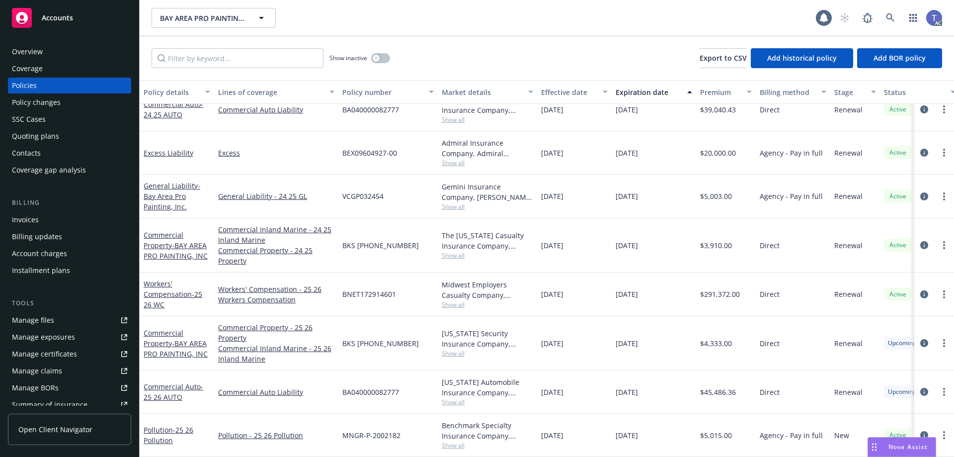
scroll to position [23, 0]
click at [921, 339] on icon "circleInformation" at bounding box center [925, 343] width 8 height 8
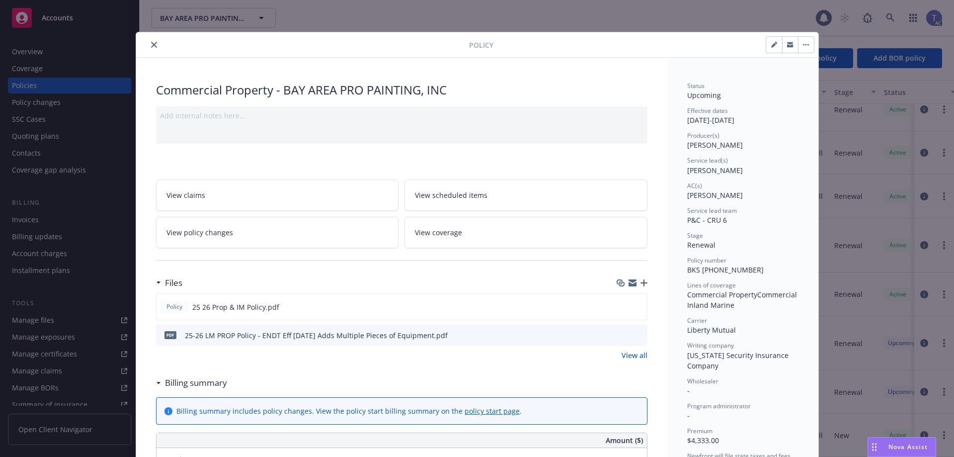
click at [546, 219] on link "View coverage" at bounding box center [526, 232] width 243 height 31
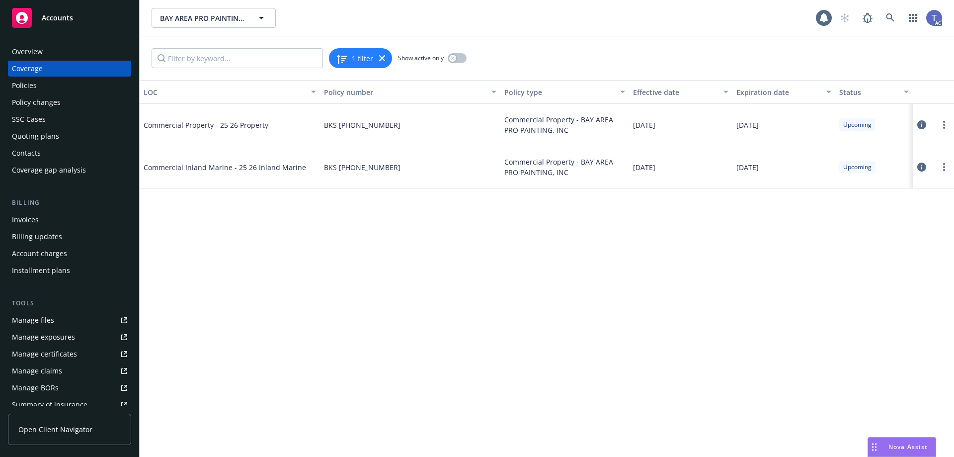
click at [923, 168] on icon at bounding box center [922, 167] width 9 height 9
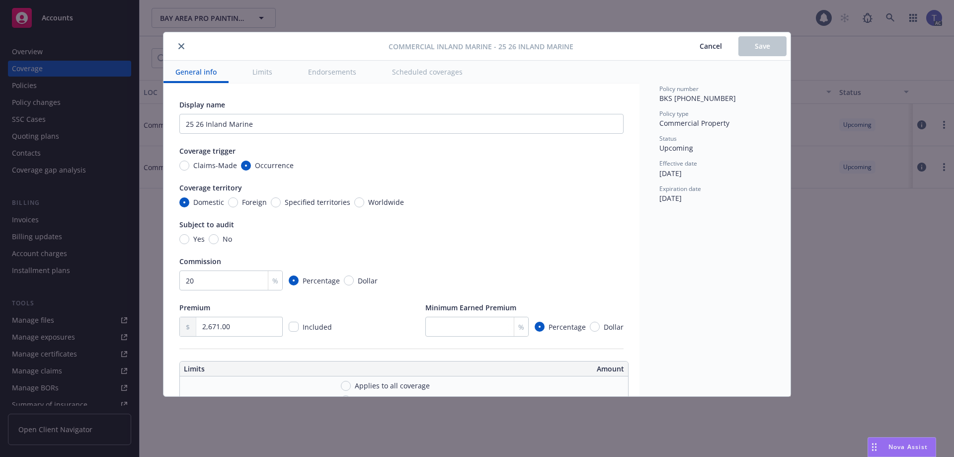
click at [441, 72] on button "Scheduled coverages" at bounding box center [427, 72] width 94 height 22
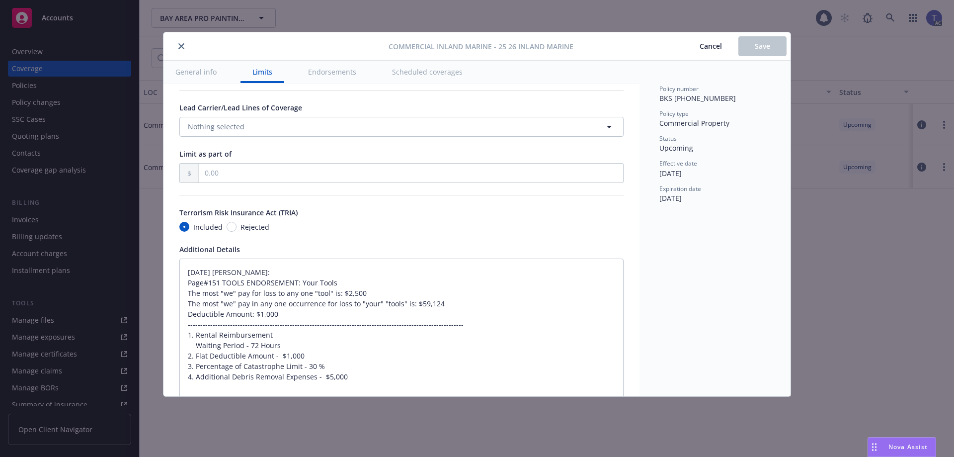
type textarea "x"
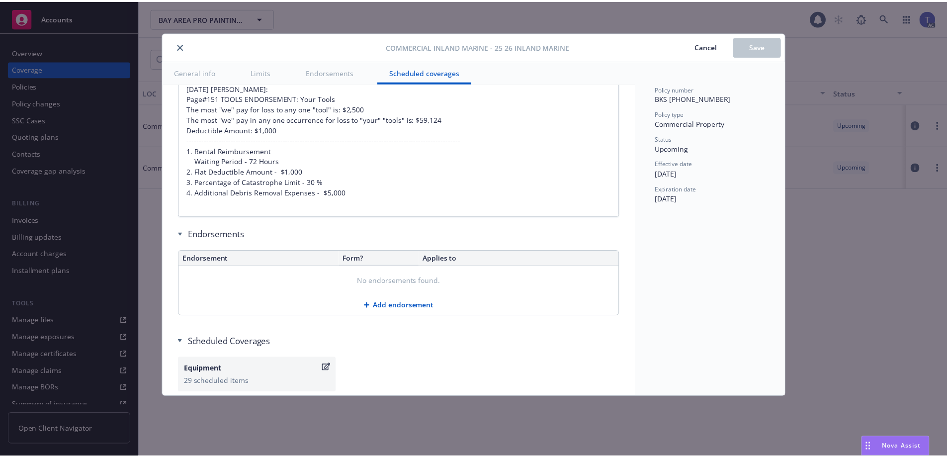
scroll to position [2699, 0]
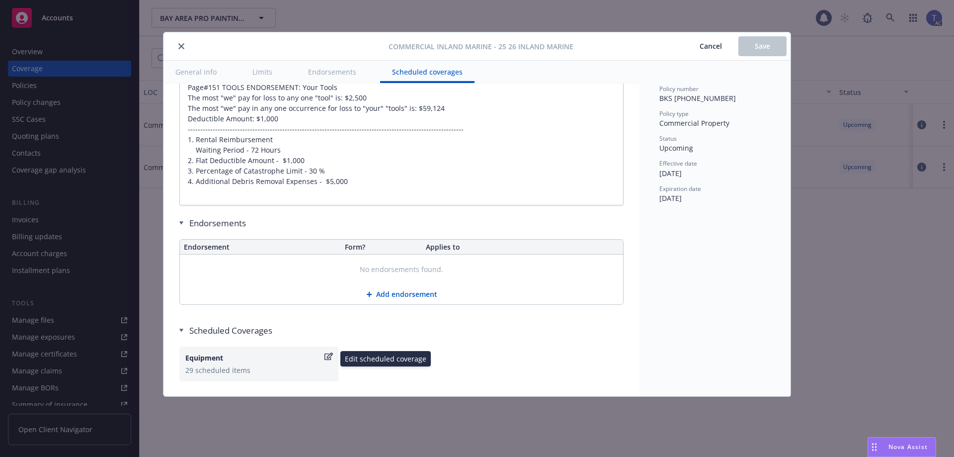
click at [326, 352] on icon "button" at bounding box center [329, 356] width 8 height 8
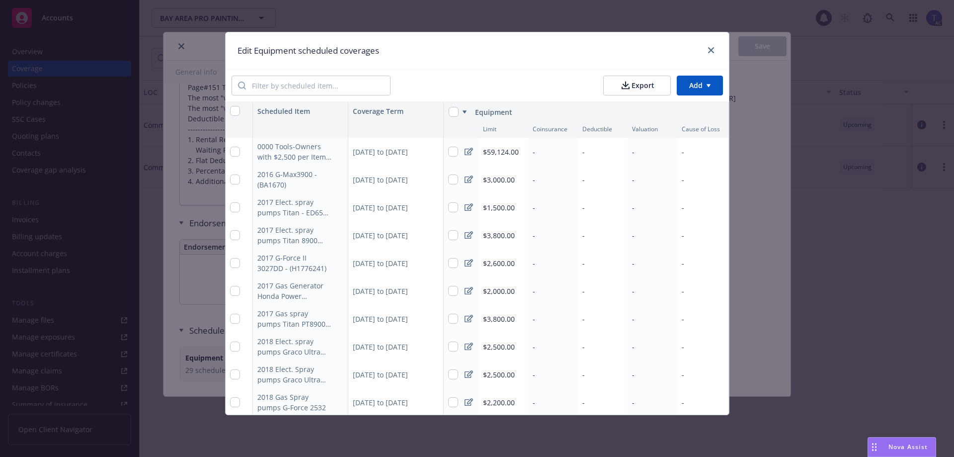
click at [698, 85] on html "Accounts Overview Coverage Policies Policy changes SSC Cases Quoting plans Cont…" at bounding box center [477, 228] width 954 height 457
click at [682, 109] on div "Add scheduled items" at bounding box center [684, 108] width 86 height 16
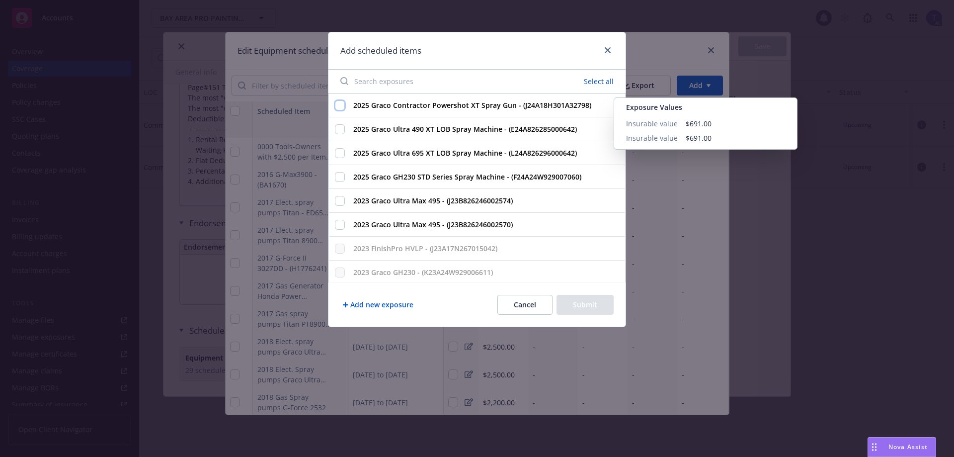
click at [337, 102] on input "2025 Graco Contractor Powershot XT Spray Gun - (J24A18H301A32798) Exposure Valu…" at bounding box center [340, 105] width 10 height 10
checkbox input "true"
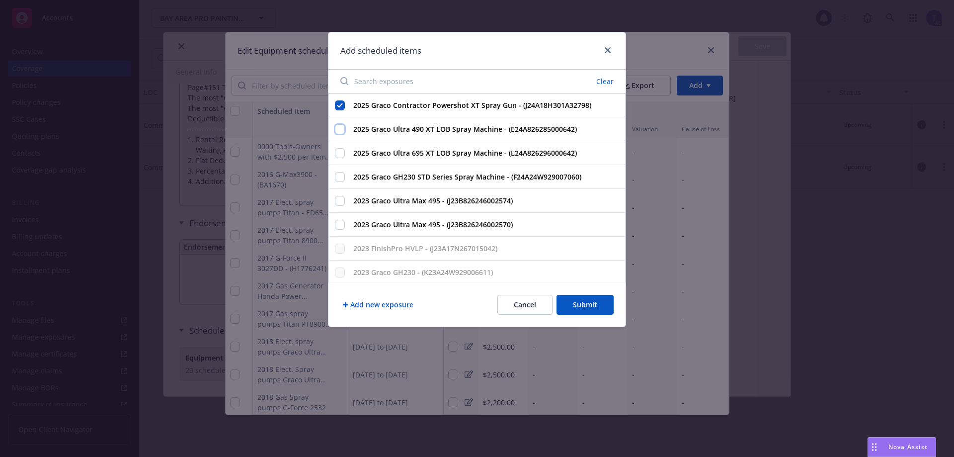
click at [339, 132] on input "2025 Graco Ultra 490 XT LOB Spray Machine - (E24A826285000642)" at bounding box center [340, 129] width 10 height 10
checkbox input "true"
click at [340, 156] on input "2025 Graco Ultra 695 XT LOB Spray Machine - (L24A826296000642)" at bounding box center [340, 153] width 10 height 10
checkbox input "true"
click at [340, 175] on input "2025 Graco GH230 STD Series Spray Machine - (F24A24W929007060)" at bounding box center [340, 177] width 10 height 10
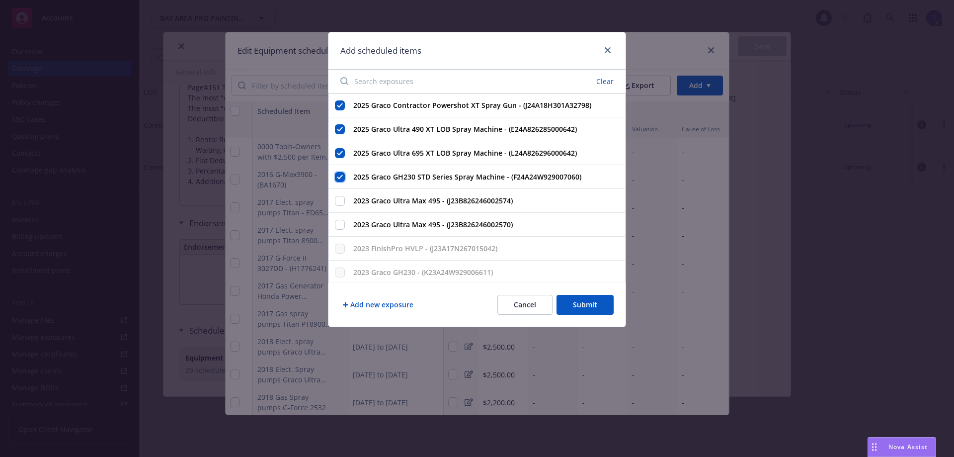
checkbox input "true"
click at [584, 310] on button "Submit" at bounding box center [585, 305] width 57 height 20
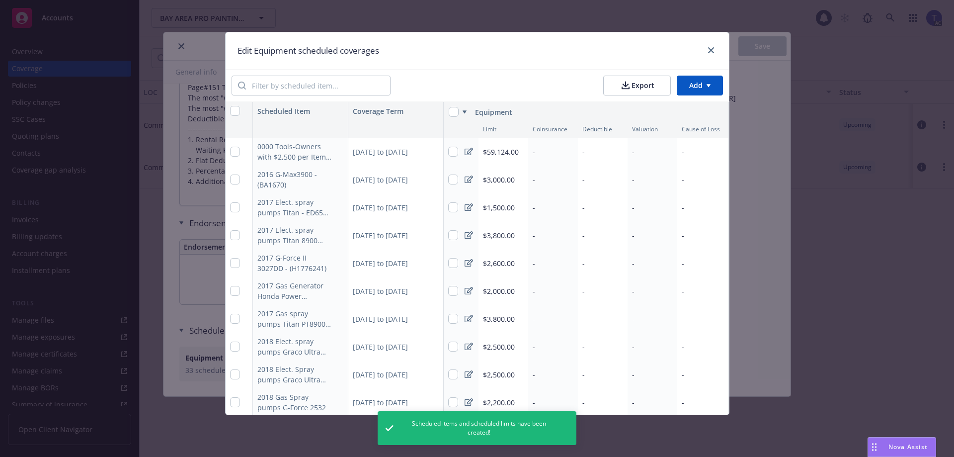
click at [721, 51] on div "Edit Equipment scheduled coverages" at bounding box center [478, 50] width 504 height 37
click at [717, 51] on link "close" at bounding box center [711, 50] width 12 height 12
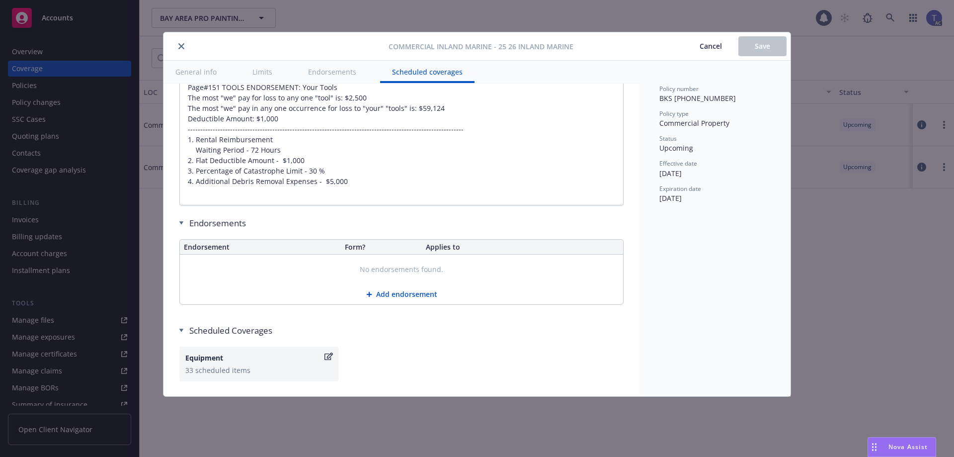
type textarea "x"
click at [178, 45] on icon "close" at bounding box center [181, 46] width 6 height 6
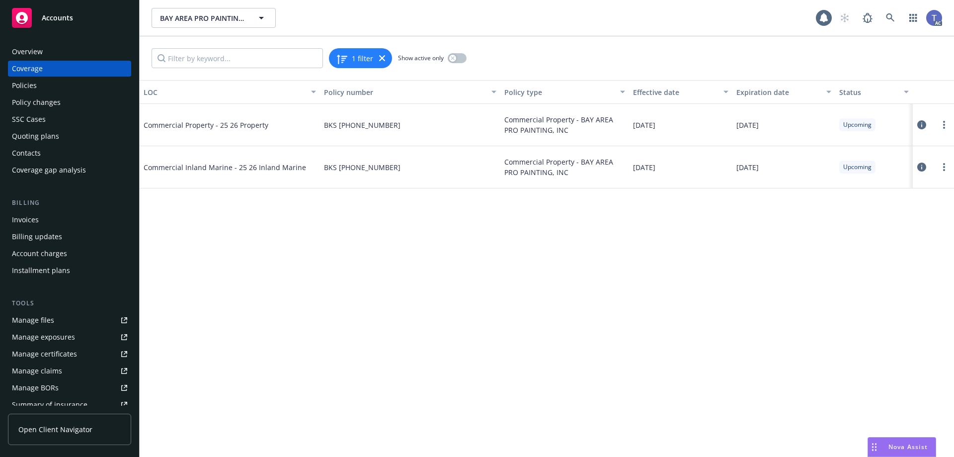
click at [25, 52] on div "Overview" at bounding box center [27, 52] width 31 height 16
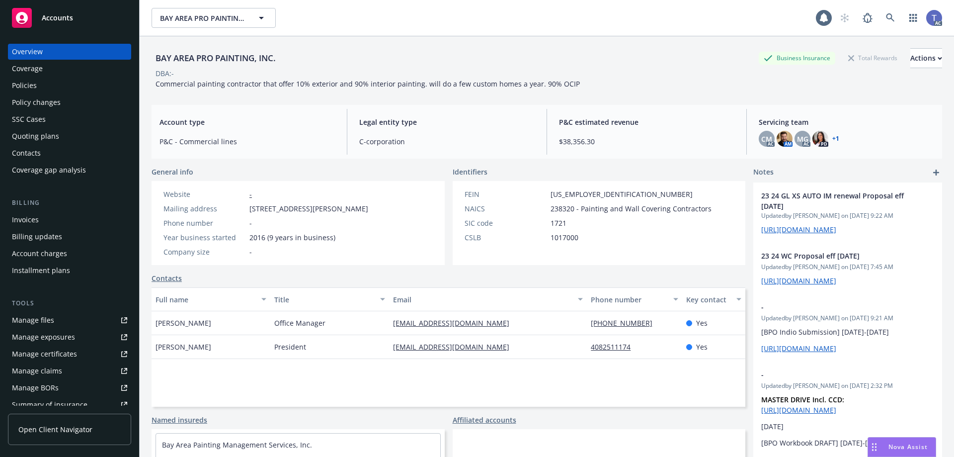
click at [368, 88] on div "BAY AREA PRO PAINTING, INC. Business Insurance Total Rewards Actions DBA: - Com…" at bounding box center [547, 66] width 791 height 61
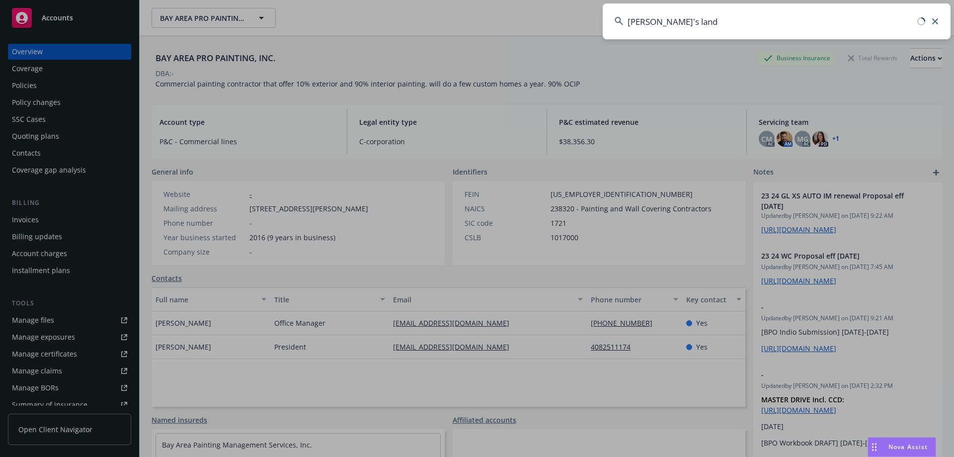
type input "brandon's lands"
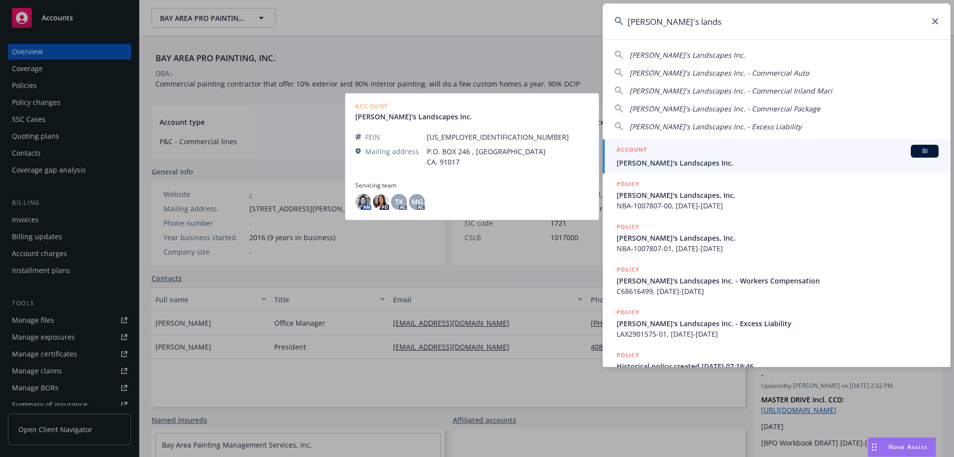
click at [704, 160] on span "Brandon's Landscapes Inc." at bounding box center [778, 163] width 322 height 10
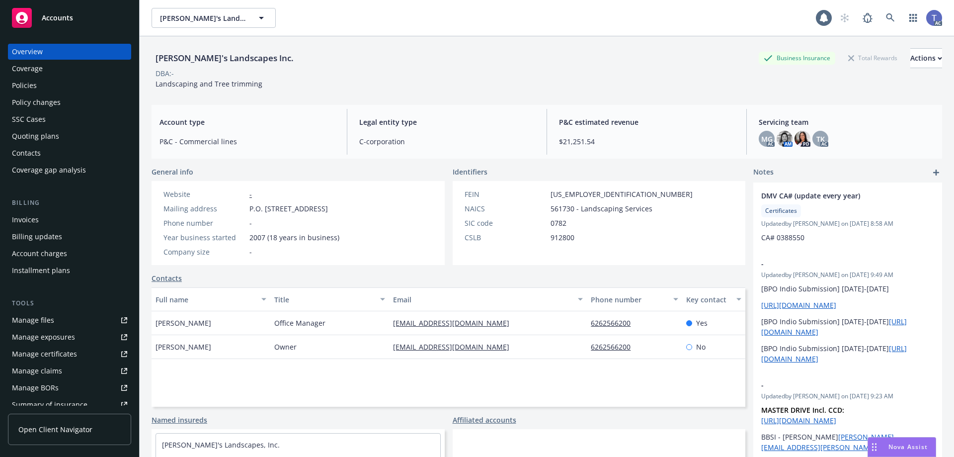
click at [47, 86] on div "Policies" at bounding box center [69, 86] width 115 height 16
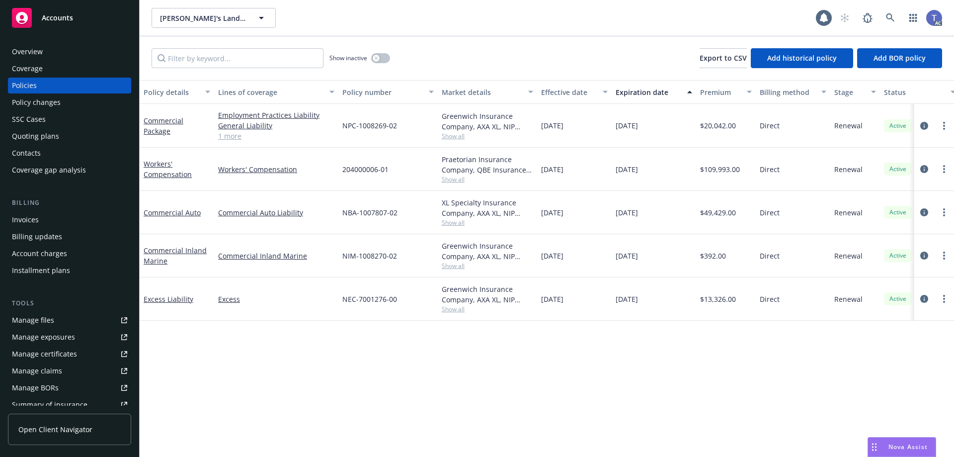
click at [459, 220] on span "Show all" at bounding box center [487, 222] width 91 height 8
click at [353, 281] on span "AXA XL" at bounding box center [433, 280] width 183 height 10
click at [352, 280] on span "AXA XL" at bounding box center [433, 280] width 183 height 10
drag, startPoint x: 341, startPoint y: 279, endPoint x: 365, endPoint y: 280, distance: 23.9
click at [365, 280] on div "Writing company XL Specialty Insurance Company Carrier AXA XL Program admin NIP…" at bounding box center [433, 287] width 199 height 111
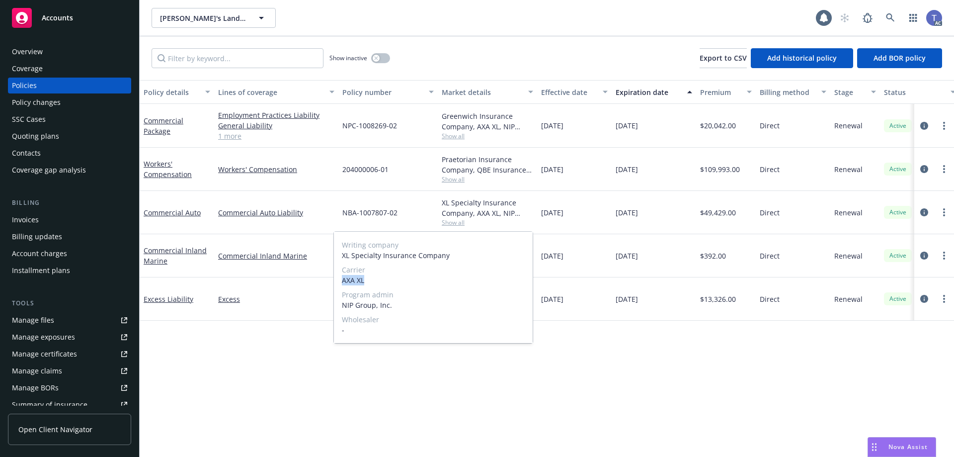
copy span "AXA XL"
click at [460, 212] on div "XL Specialty Insurance Company, AXA XL, NIP Group, Inc." at bounding box center [487, 207] width 91 height 21
click at [350, 211] on span "NBA-1007807-02" at bounding box center [370, 212] width 55 height 10
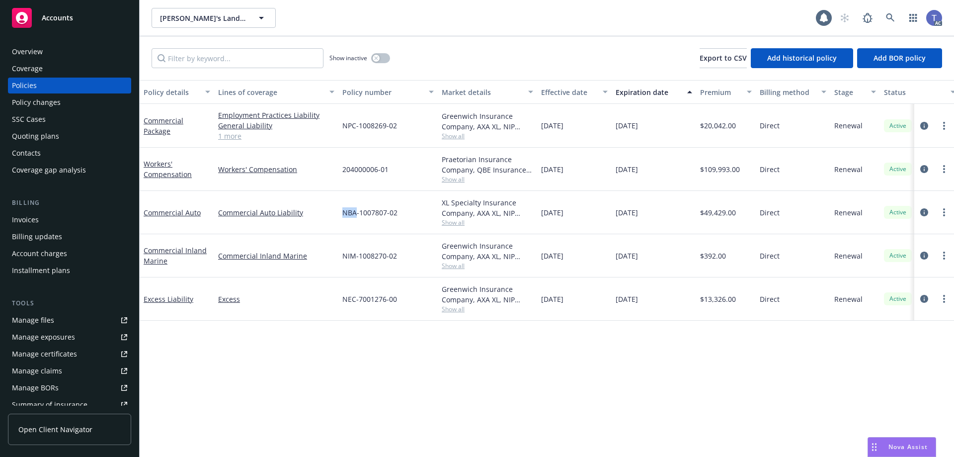
click at [350, 211] on span "NBA-1007807-02" at bounding box center [370, 212] width 55 height 10
copy span "NBA-1007807-02"
click at [72, 98] on div "Policy changes" at bounding box center [69, 102] width 115 height 16
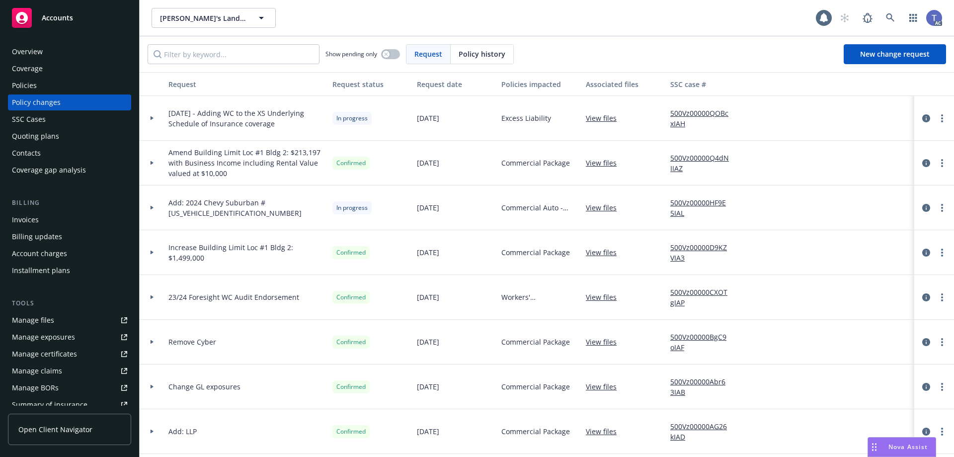
click at [878, 44] on div "Show pending only Request Policy history New change request" at bounding box center [547, 54] width 815 height 36
click at [875, 52] on span "New change request" at bounding box center [896, 53] width 70 height 9
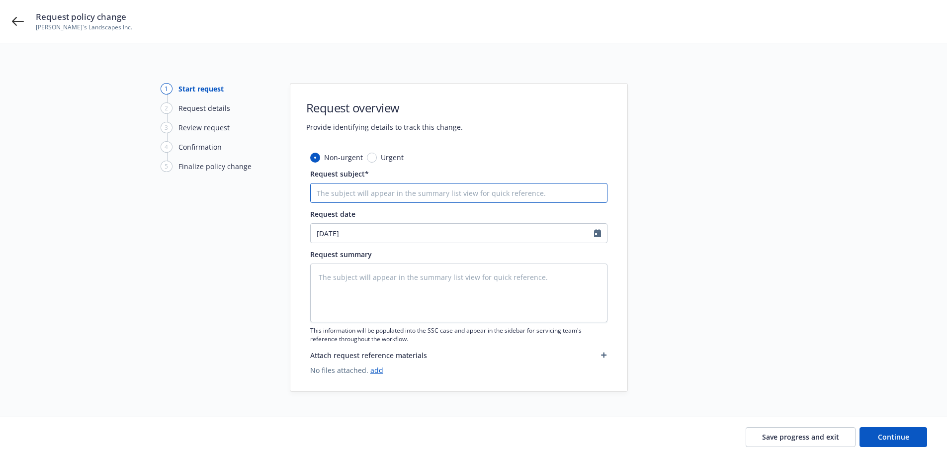
click at [400, 189] on input "Request subject*" at bounding box center [458, 193] width 297 height 20
paste input "25-26 AXA XL Auto Policy #NBA-1007807-02 Eff 08-12-25 Remove 2007 Pacea Van Tra…"
type textarea "x"
type input "25-26 AXA XL Auto Policy #NBA-1007807-02 Eff 08-12-25 Remove 2007 Pacea Van Tra…"
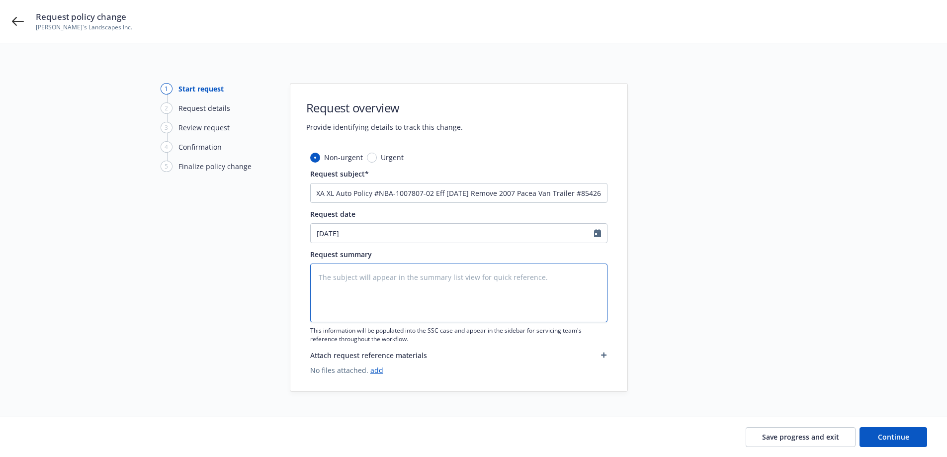
click at [433, 277] on textarea at bounding box center [458, 292] width 297 height 59
paste textarea "25-26 AXA XL Auto Policy #NBA-1007807-02 Eff 08-12-25 Remove 2007 Pacea Van Tra…"
type textarea "x"
type textarea "25-26 AXA XL Auto Policy #NBA-1007807-02 Eff 08-12-25 Remove 2007 Pacea Van Tra…"
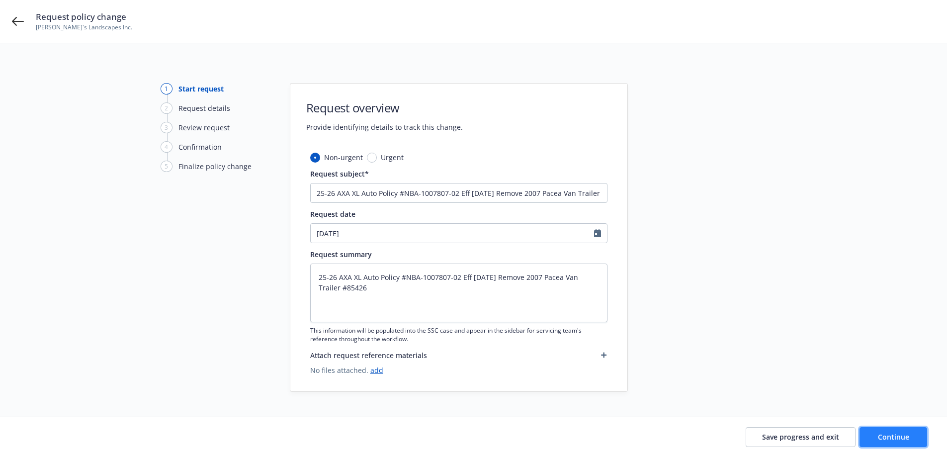
drag, startPoint x: 877, startPoint y: 442, endPoint x: 879, endPoint y: 436, distance: 6.0
click at [876, 441] on button "Continue" at bounding box center [894, 437] width 68 height 20
type textarea "x"
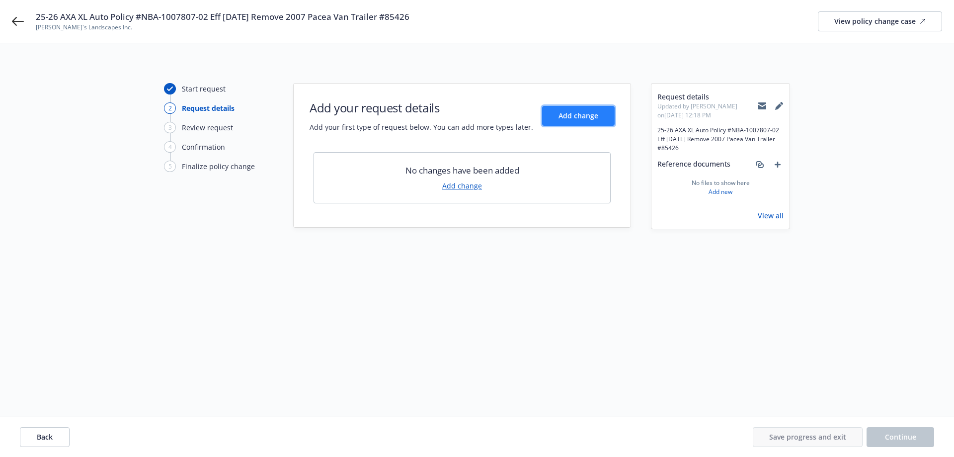
click at [574, 125] on button "Add change" at bounding box center [578, 116] width 73 height 20
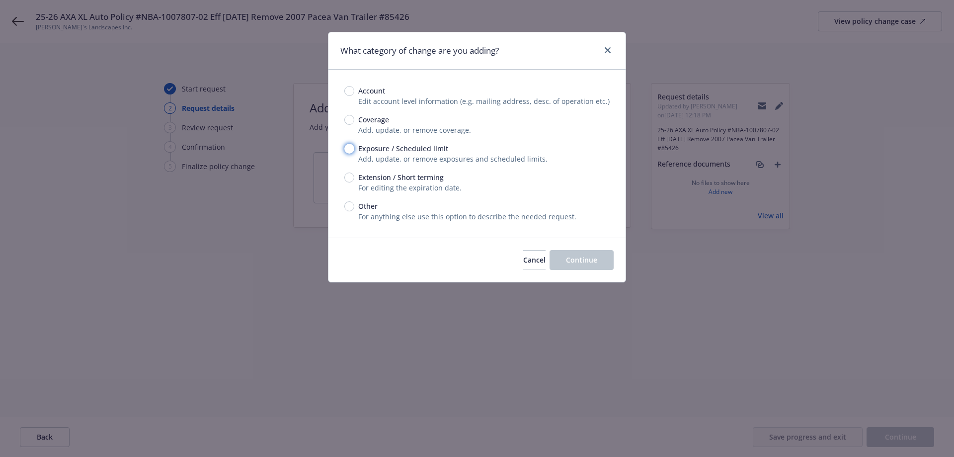
click at [349, 150] on input "Exposure / Scheduled limit" at bounding box center [350, 149] width 10 height 10
radio input "true"
click at [597, 259] on span "Continue" at bounding box center [581, 259] width 31 height 9
type textarea "x"
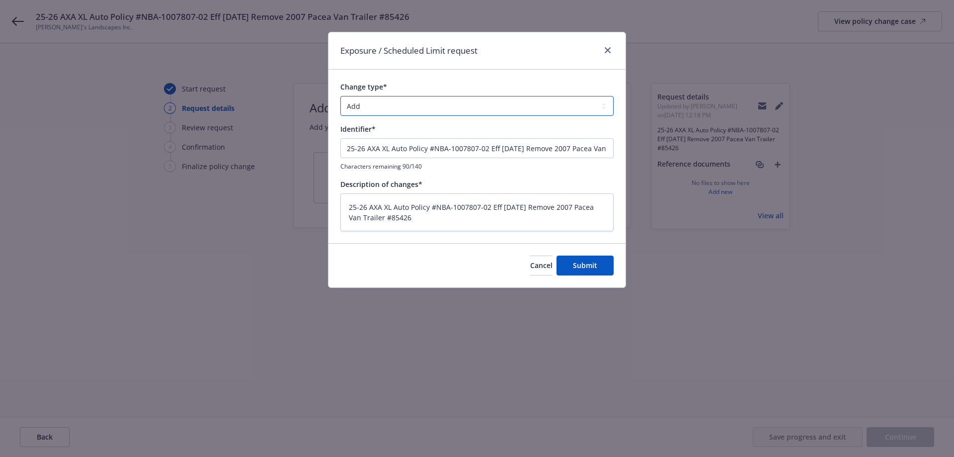
click at [395, 110] on select "Add Audit Change Remove" at bounding box center [477, 106] width 273 height 20
select select "CHANGE"
click at [341, 96] on select "Add Audit Change Remove" at bounding box center [477, 106] width 273 height 20
click at [590, 269] on span "Submit" at bounding box center [585, 264] width 24 height 9
type textarea "x"
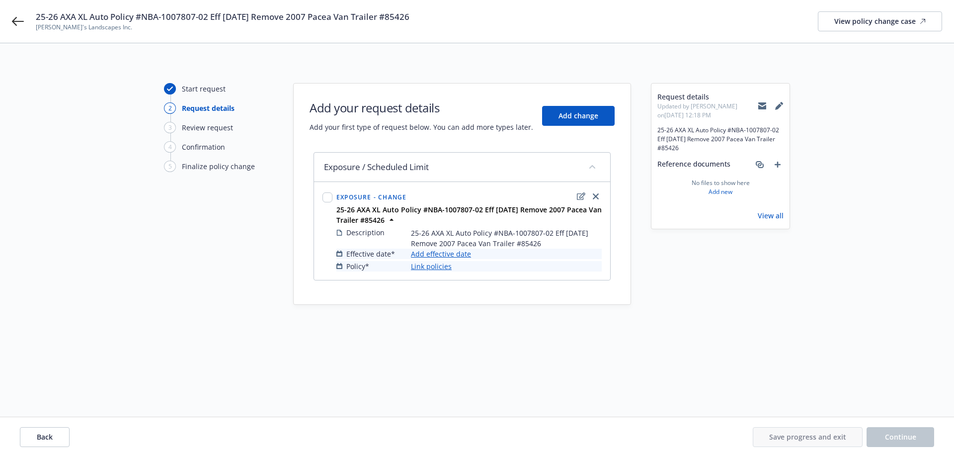
click at [441, 257] on link "Add effective date" at bounding box center [441, 254] width 60 height 10
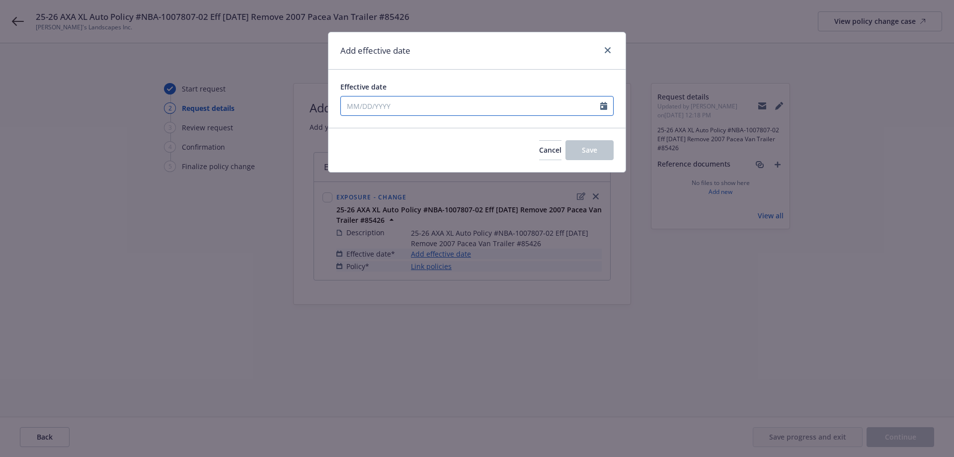
select select "8"
click at [475, 113] on input "Effective date" at bounding box center [470, 105] width 259 height 19
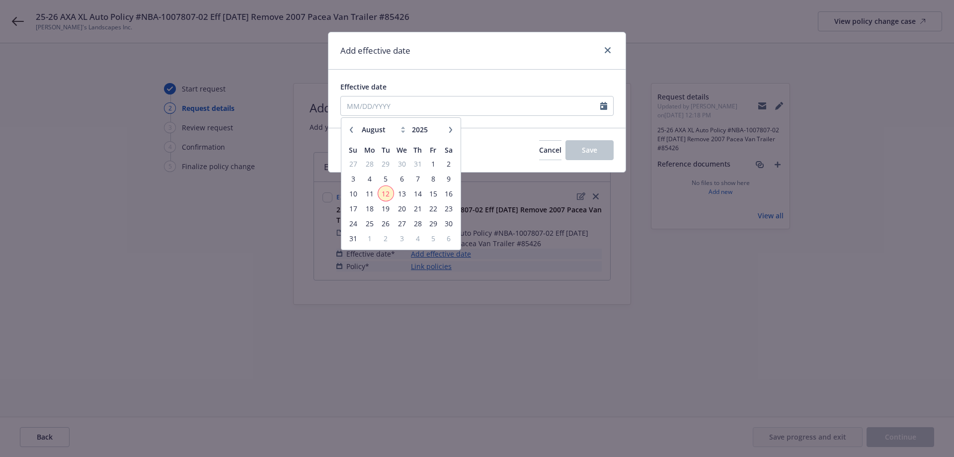
click at [388, 190] on span "12" at bounding box center [385, 193] width 13 height 12
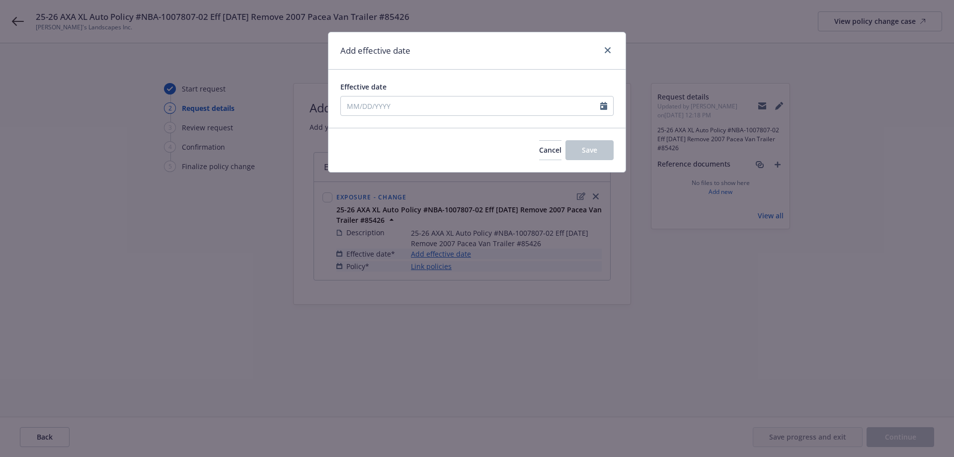
type input "08/12/2025"
click at [584, 144] on button "Save" at bounding box center [590, 150] width 48 height 20
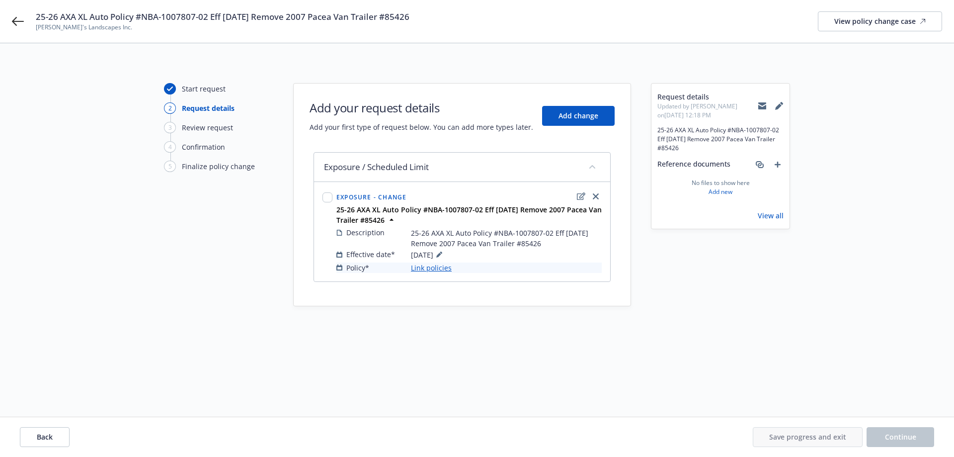
click at [430, 267] on link "Link policies" at bounding box center [431, 267] width 41 height 10
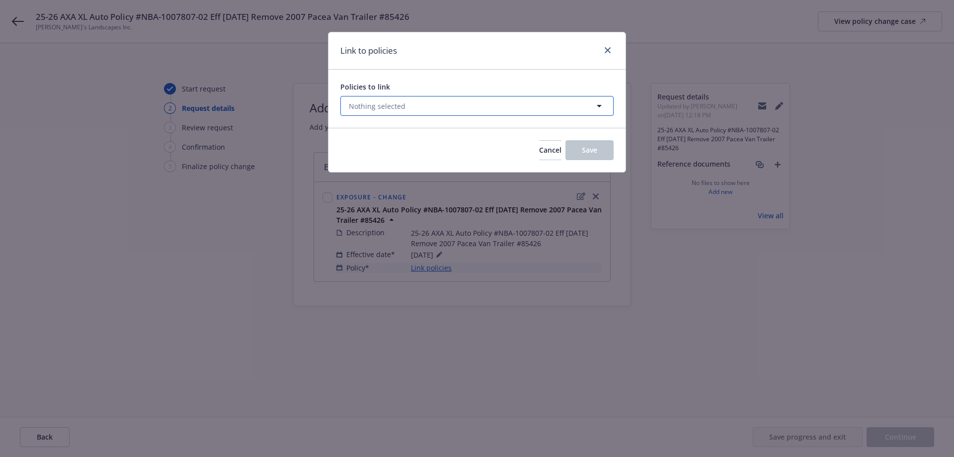
click at [406, 105] on button "Nothing selected" at bounding box center [477, 106] width 273 height 20
select select "ACTIVE"
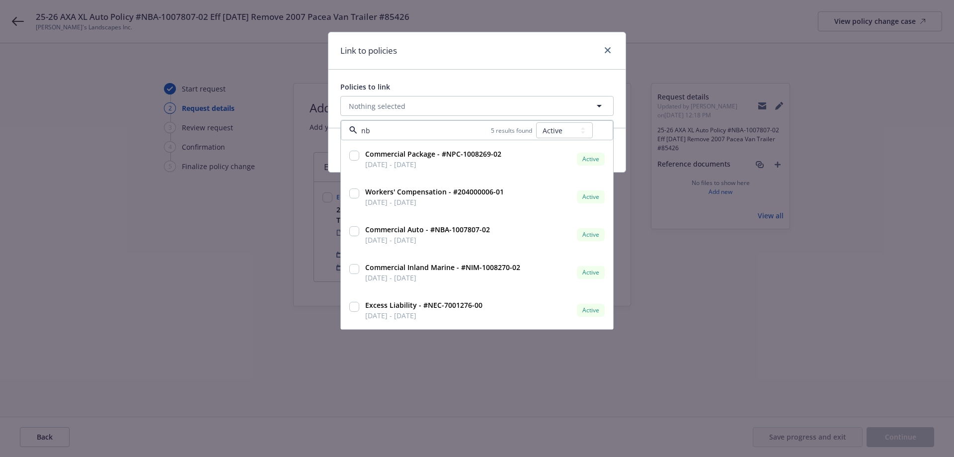
type input "nba"
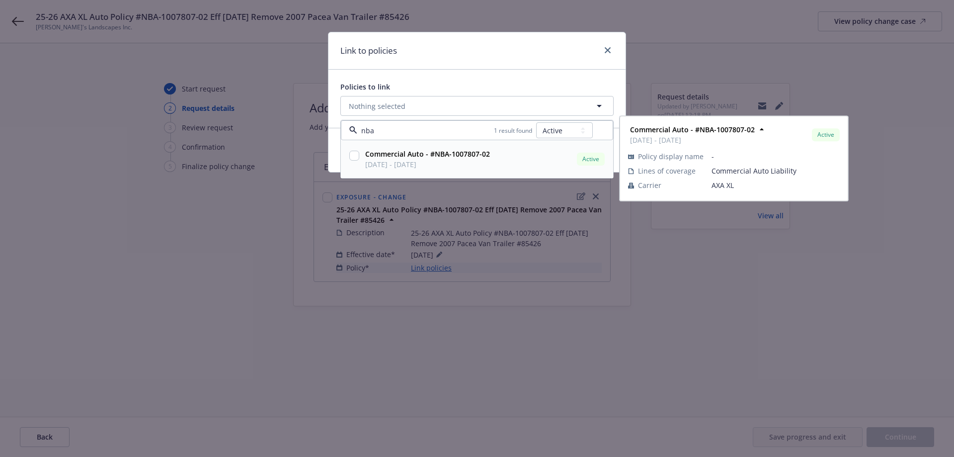
click at [409, 147] on div "Commercial Auto - #NBA-1007807-02 08/01/2025 - 08/01/2026 Active Policy display…" at bounding box center [477, 159] width 271 height 37
checkbox input "true"
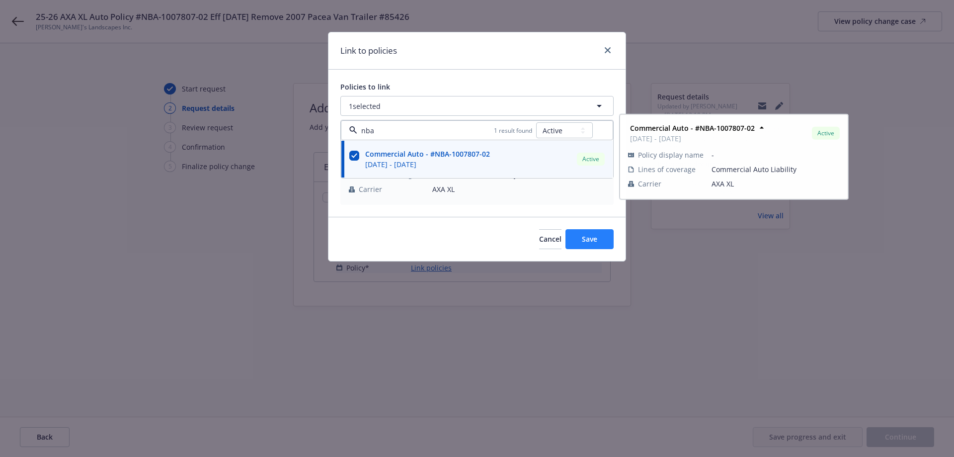
type input "nba"
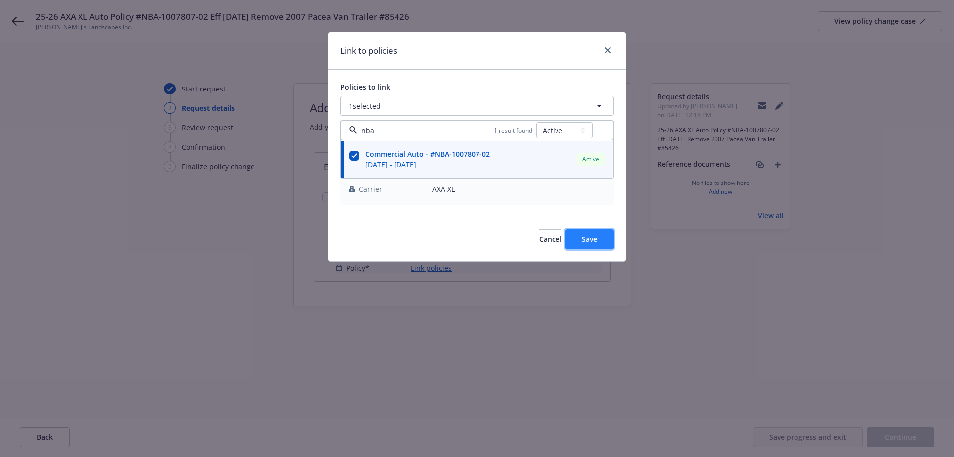
click at [576, 235] on button "Save" at bounding box center [590, 239] width 48 height 20
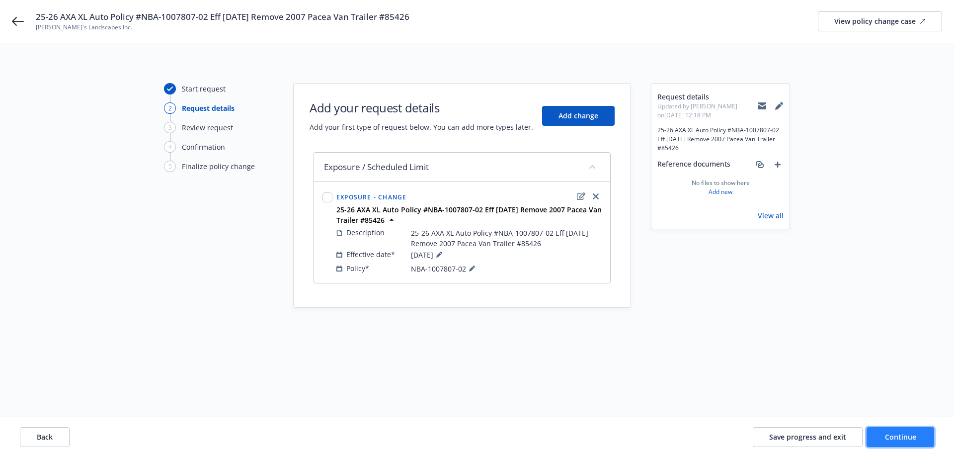
click at [912, 434] on span "Continue" at bounding box center [900, 436] width 31 height 9
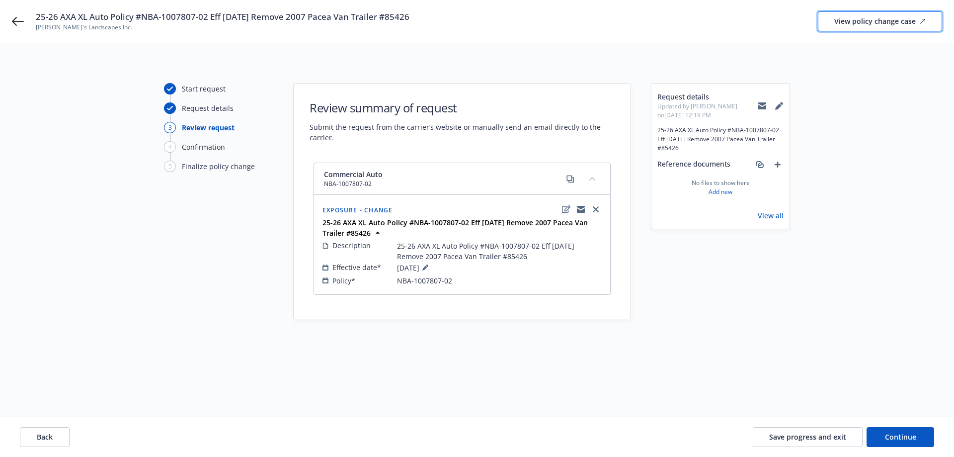
click at [874, 25] on div "View policy change case" at bounding box center [880, 21] width 91 height 19
click at [761, 107] on icon at bounding box center [763, 106] width 8 height 4
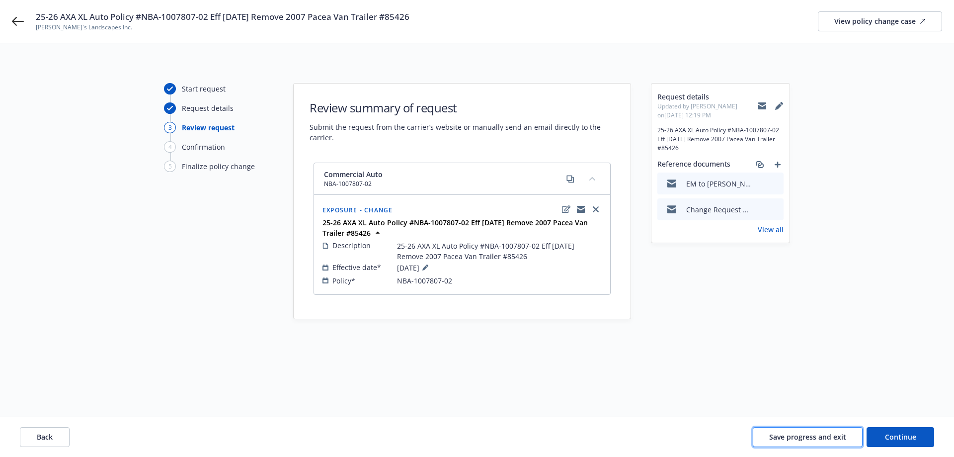
click at [809, 438] on span "Save progress and exit" at bounding box center [808, 436] width 77 height 9
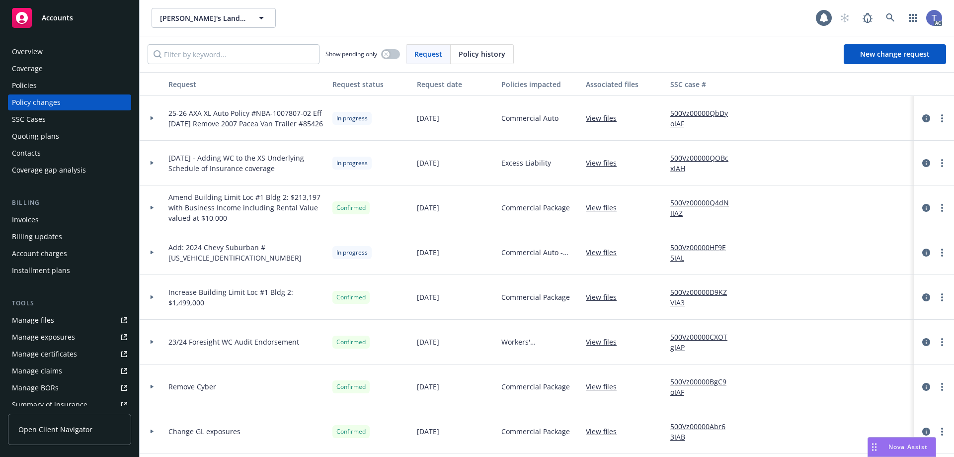
click at [395, 24] on div "Brandon's Landscapes Inc. Brandon's Landscapes Inc." at bounding box center [484, 18] width 665 height 20
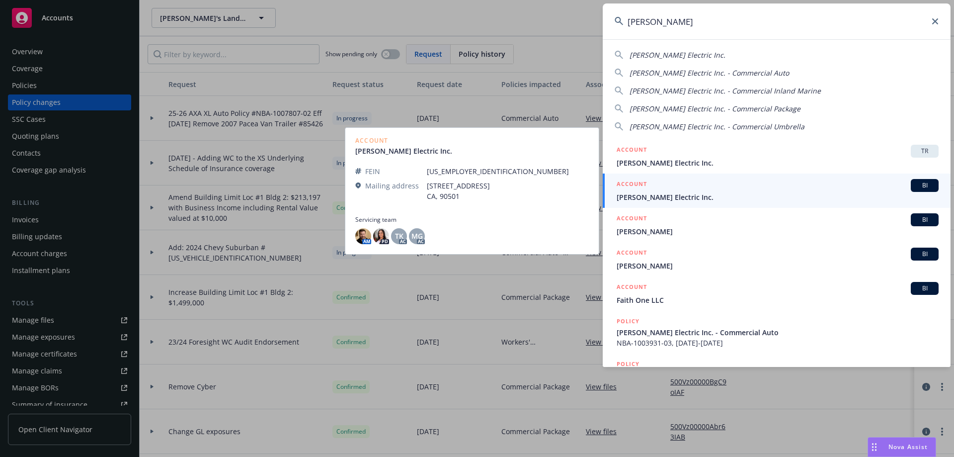
type input "barden"
click at [691, 197] on span "Barden Electric Inc." at bounding box center [778, 197] width 322 height 10
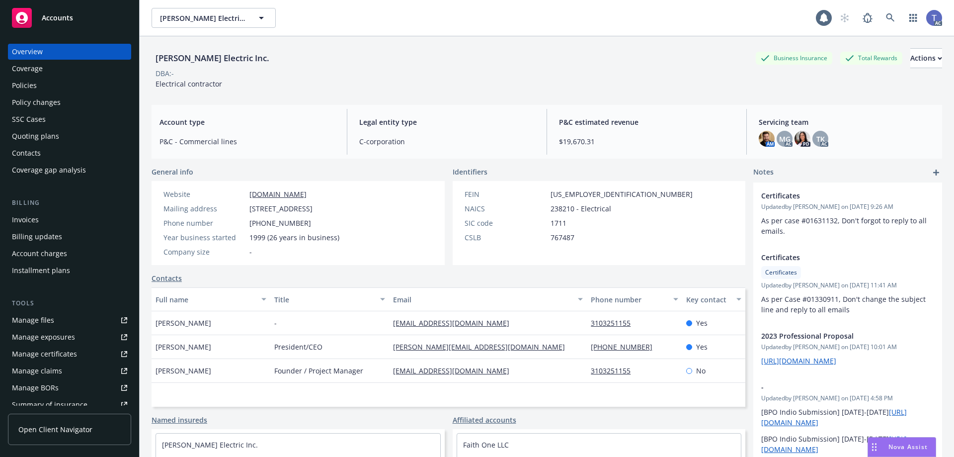
drag, startPoint x: 46, startPoint y: 100, endPoint x: 40, endPoint y: 95, distance: 7.8
click at [45, 100] on div "Policy changes" at bounding box center [36, 102] width 49 height 16
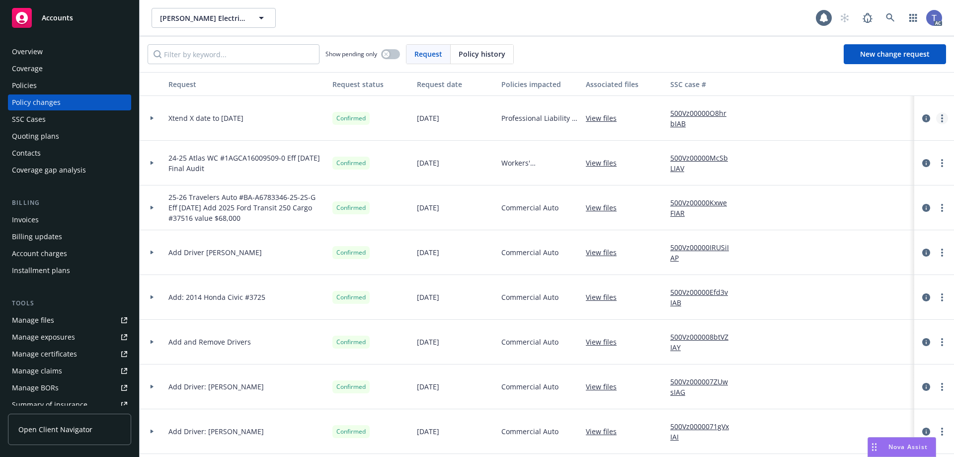
click at [938, 119] on link "more" at bounding box center [943, 118] width 12 height 12
click at [707, 57] on div "Show pending only Request Policy history New change request" at bounding box center [547, 54] width 799 height 20
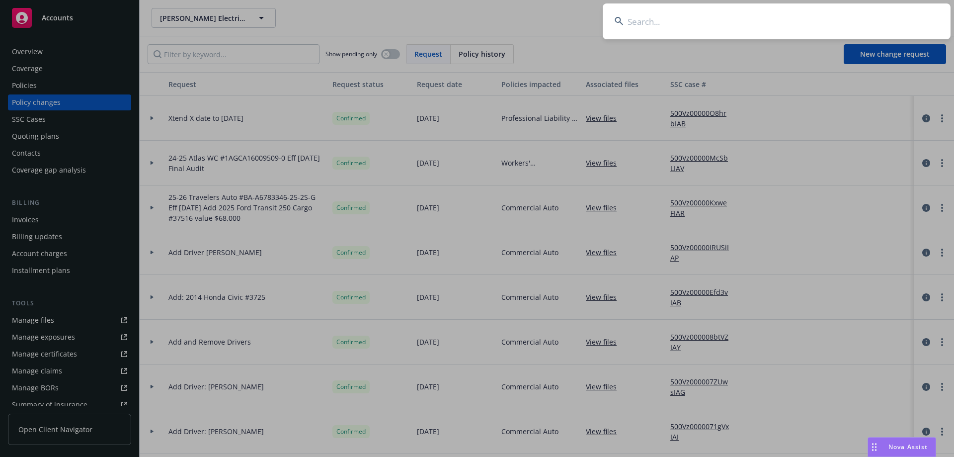
type input "b"
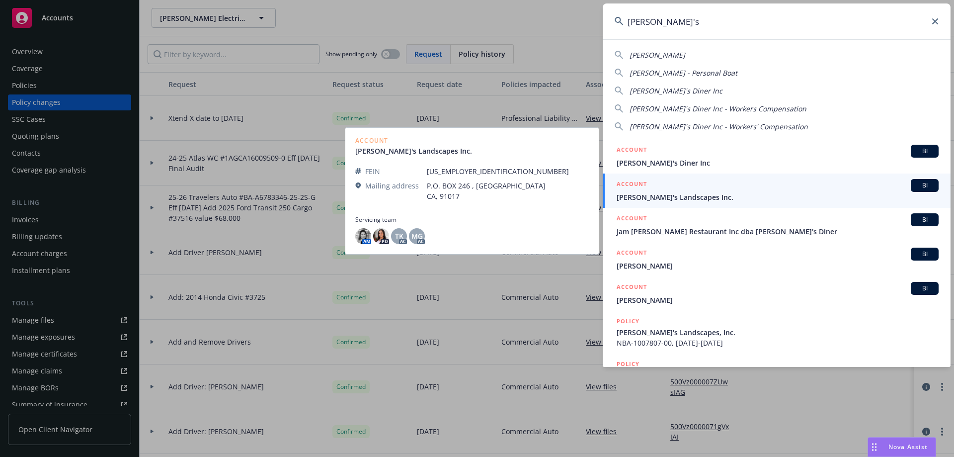
type input "brandon's"
click at [669, 192] on span "Brandon's Landscapes Inc." at bounding box center [778, 197] width 322 height 10
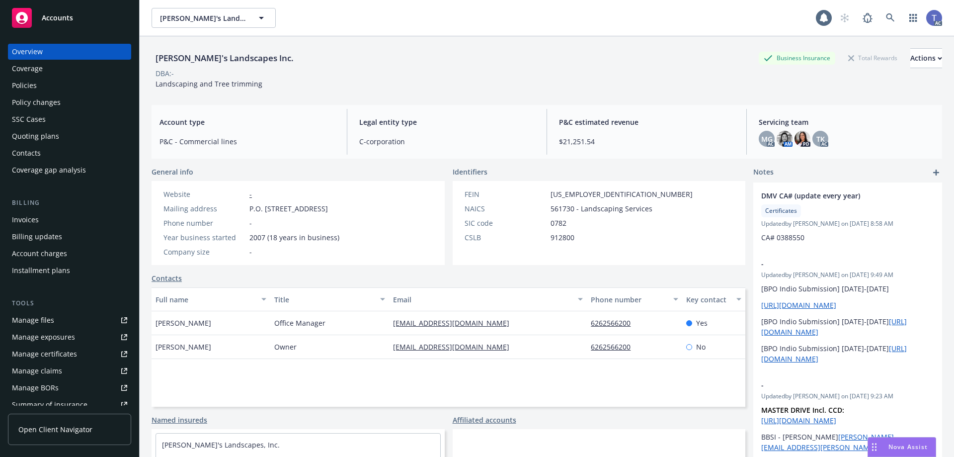
click at [46, 101] on div "Policy changes" at bounding box center [36, 102] width 49 height 16
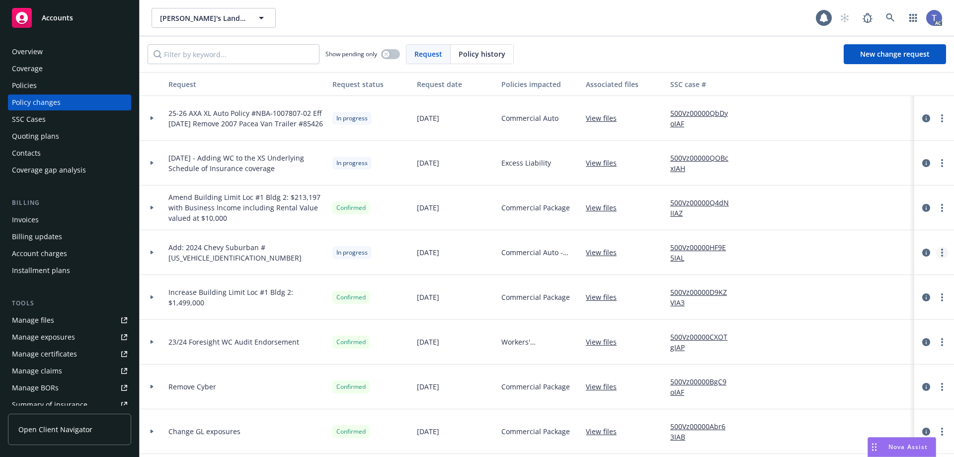
click at [937, 251] on link "more" at bounding box center [943, 253] width 12 height 12
click at [838, 331] on link "Resume workflow" at bounding box center [855, 333] width 171 height 20
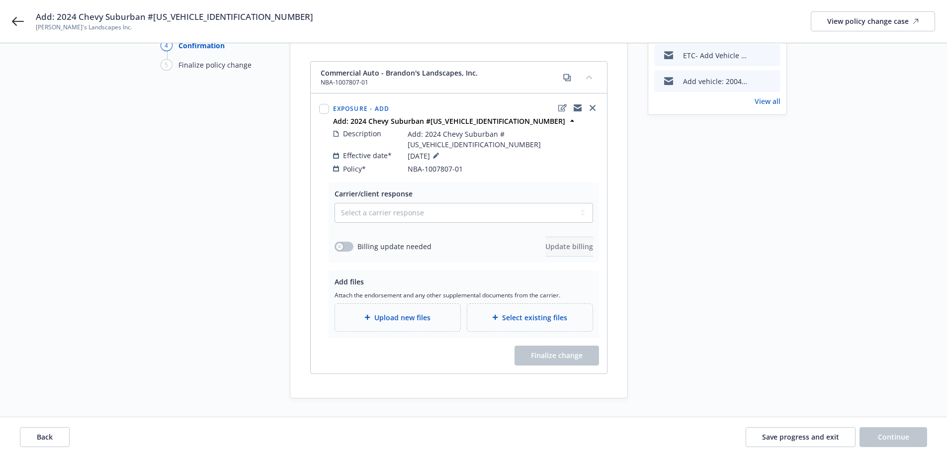
scroll to position [102, 0]
click at [714, 259] on div "Request details Updated by Brianna Harger on 01/21/2025, 11:18 AM Reference doc…" at bounding box center [717, 189] width 139 height 417
drag, startPoint x: 781, startPoint y: 430, endPoint x: 775, endPoint y: 417, distance: 14.0
click at [781, 430] on button "Save progress and exit" at bounding box center [801, 437] width 110 height 20
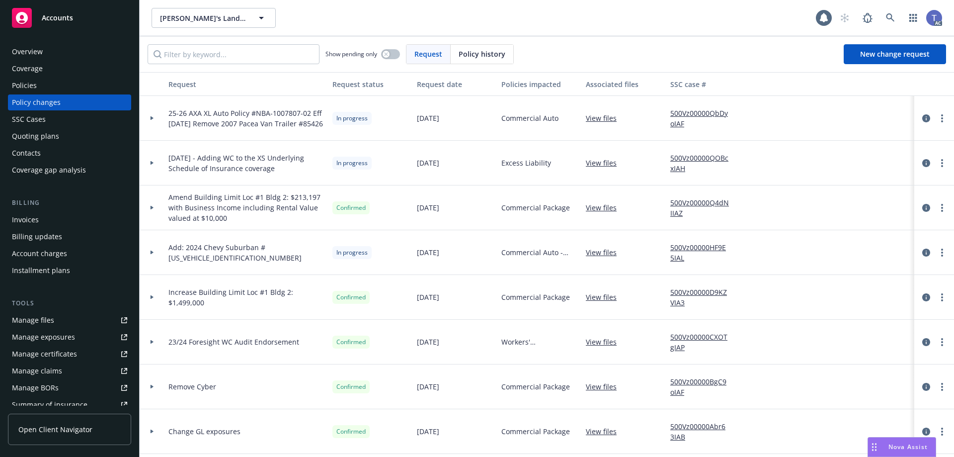
click at [497, 28] on div "Brandon's Landscapes Inc. Brandon's Landscapes Inc. 1 AC" at bounding box center [547, 18] width 815 height 36
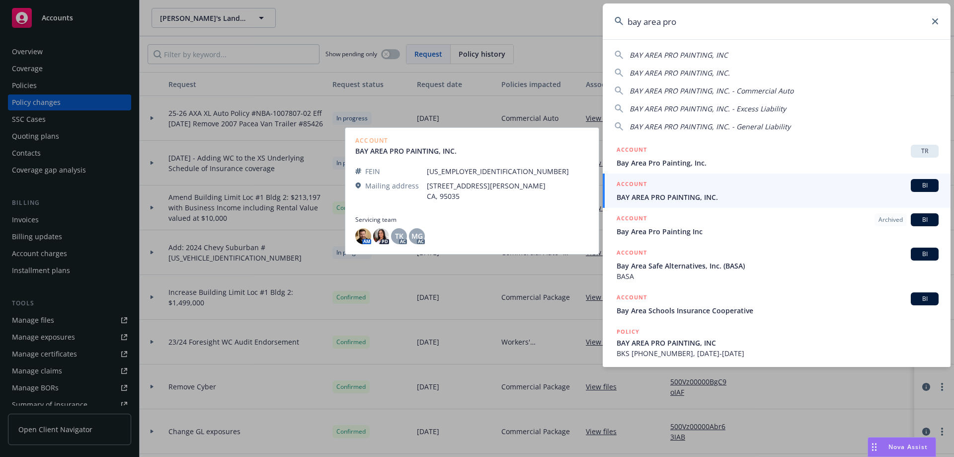
type input "bay area pro"
click at [693, 190] on div "ACCOUNT BI" at bounding box center [778, 185] width 322 height 13
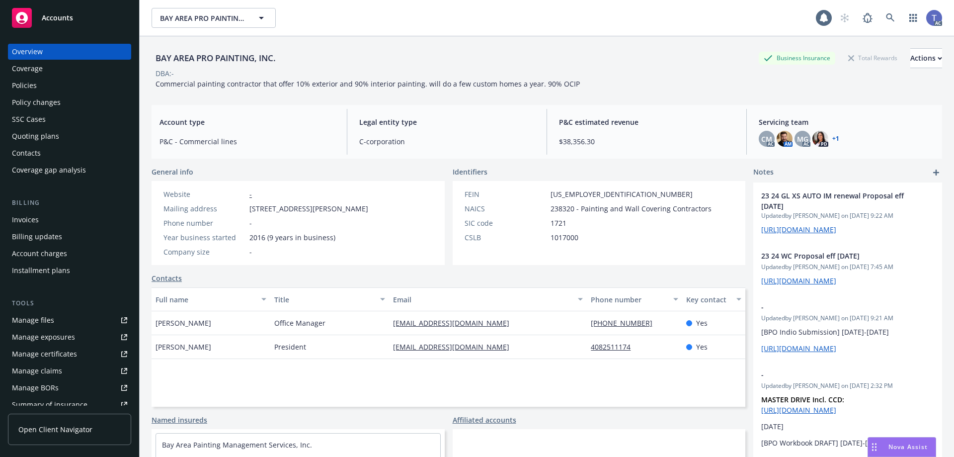
click at [73, 83] on div "Policies" at bounding box center [69, 86] width 115 height 16
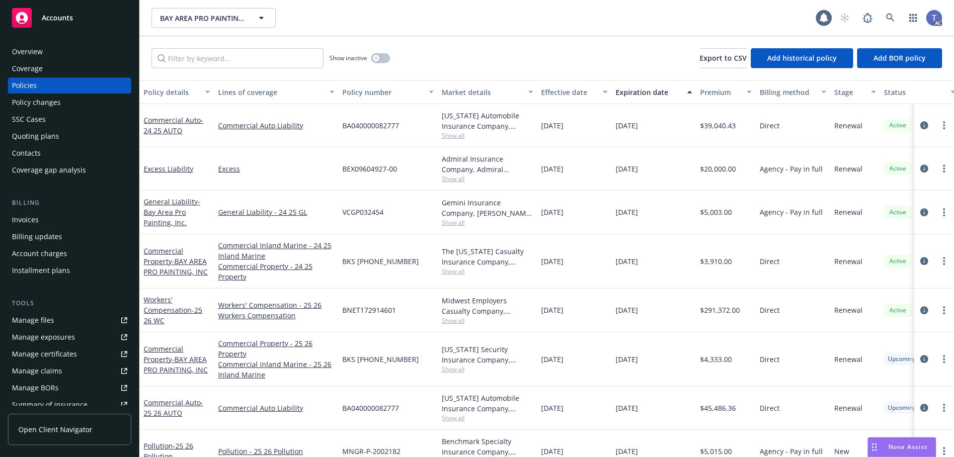
click at [47, 99] on div "Policy changes" at bounding box center [36, 102] width 49 height 16
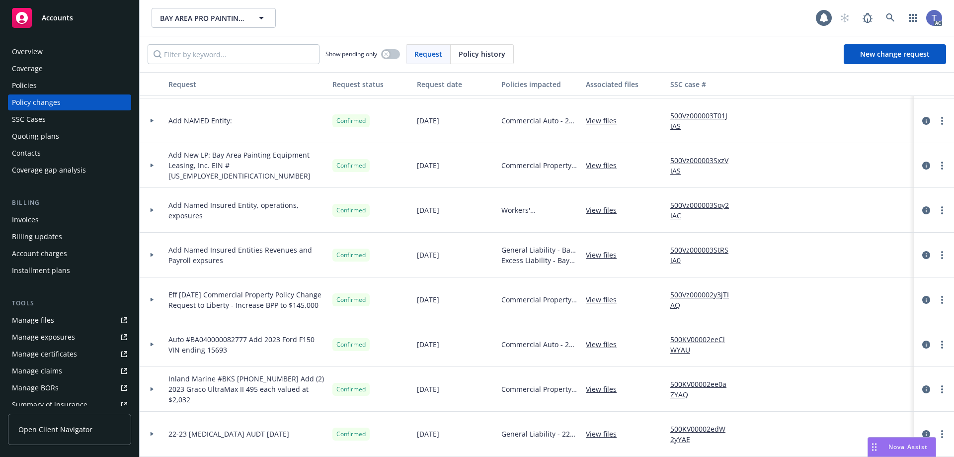
scroll to position [447, 0]
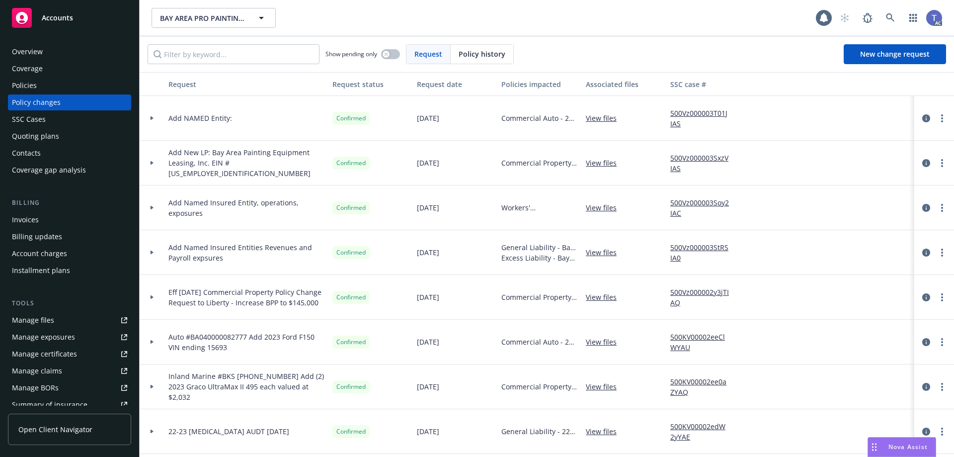
click at [67, 46] on div "Overview" at bounding box center [69, 52] width 115 height 16
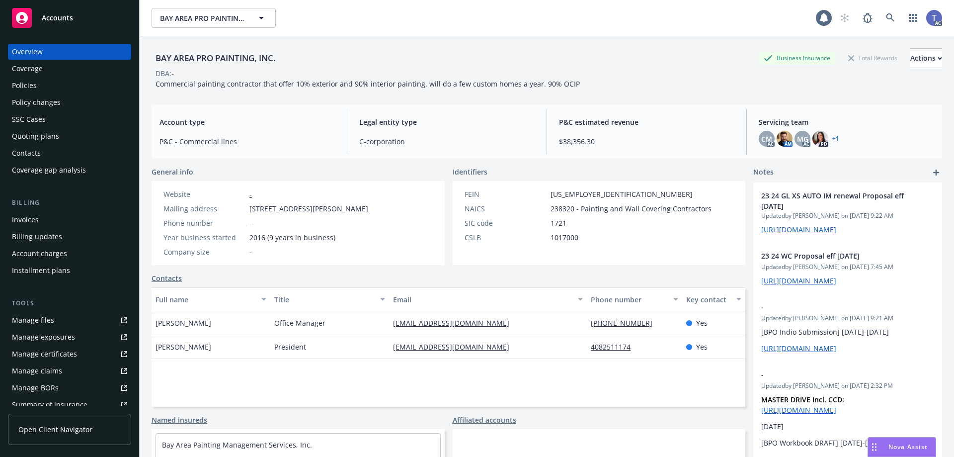
click at [363, 78] on div "BAY AREA PRO PAINTING, INC. Business Insurance Total Rewards Actions DBA: - Com…" at bounding box center [547, 68] width 791 height 41
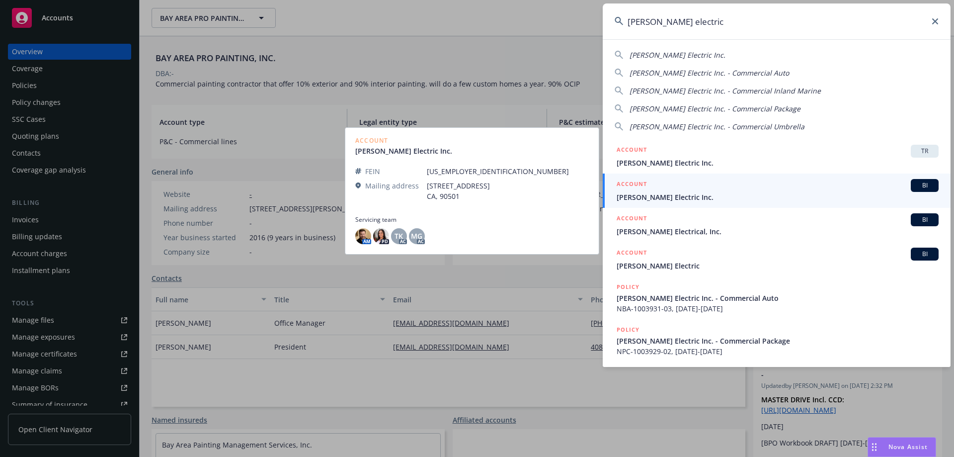
type input "barden electric"
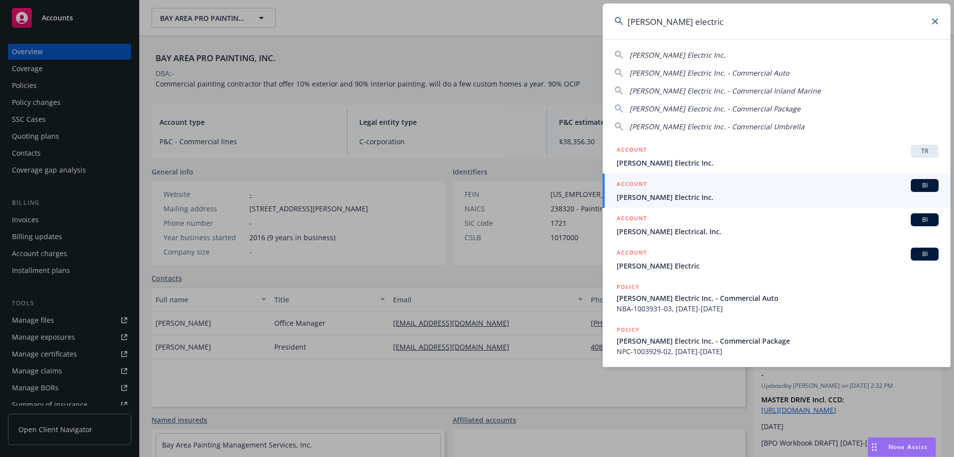
click at [679, 190] on div "ACCOUNT BI" at bounding box center [778, 185] width 322 height 13
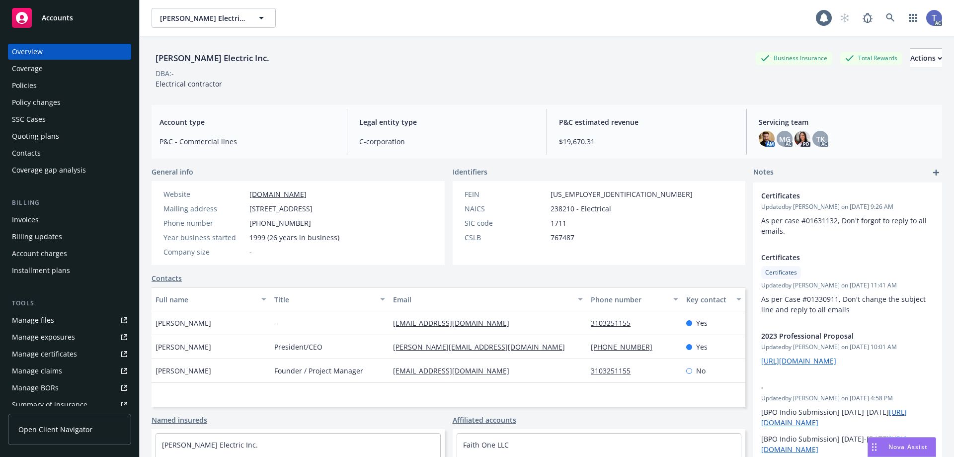
click at [34, 86] on div "Policies" at bounding box center [24, 86] width 25 height 16
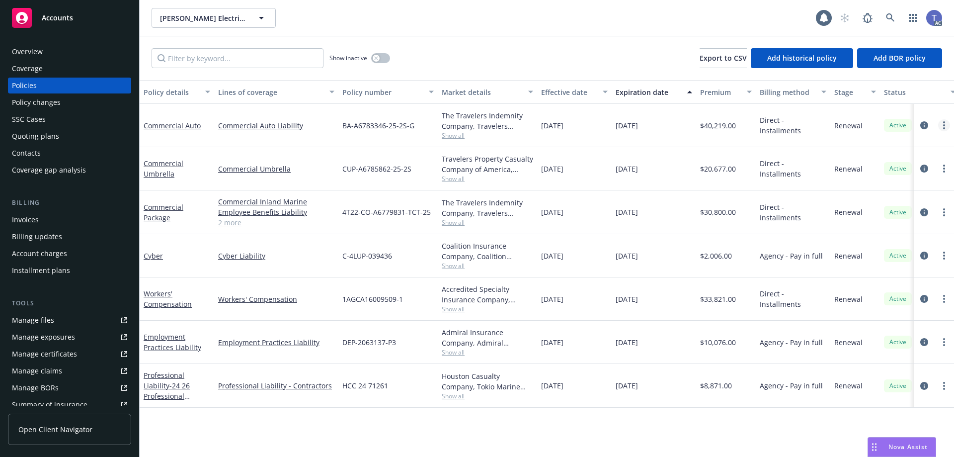
click at [947, 124] on link "more" at bounding box center [945, 125] width 12 height 12
click at [878, 260] on link "Copy logging email" at bounding box center [891, 265] width 117 height 20
click at [563, 70] on div "Show inactive Export to CSV Add historical policy Add BOR policy" at bounding box center [547, 58] width 815 height 44
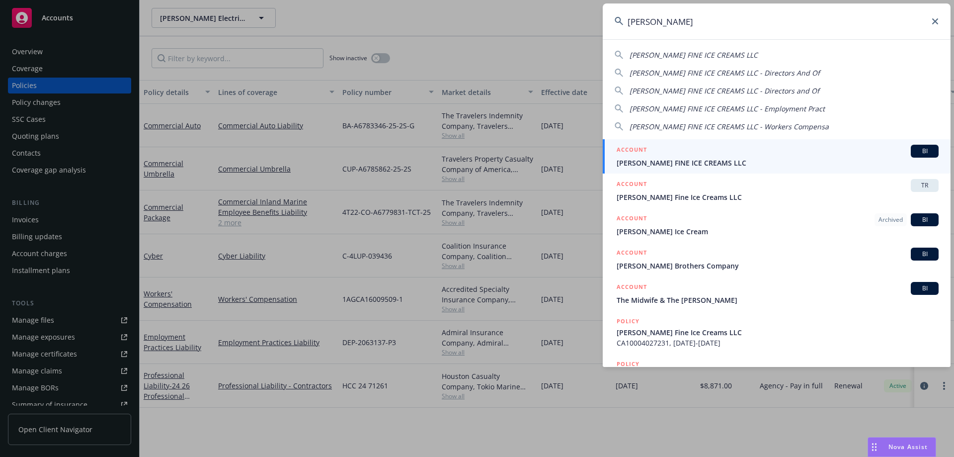
type input "mcconnell"
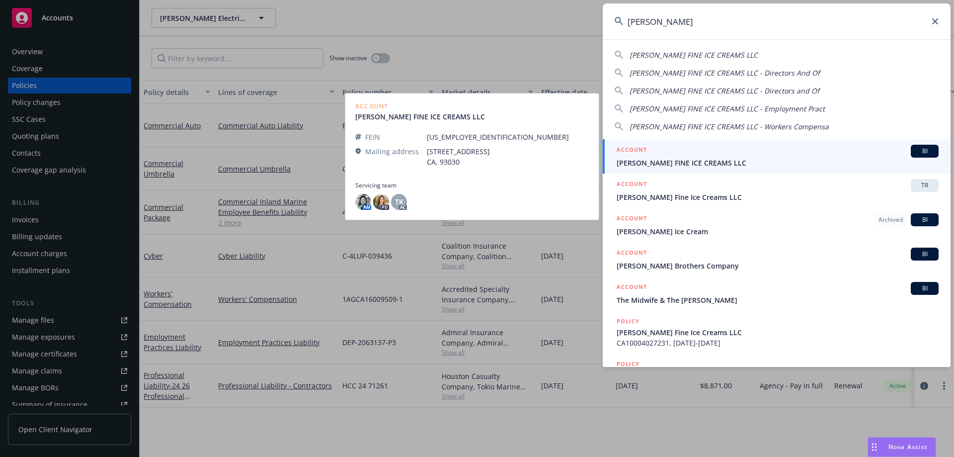
click at [678, 156] on div "ACCOUNT BI" at bounding box center [778, 151] width 322 height 13
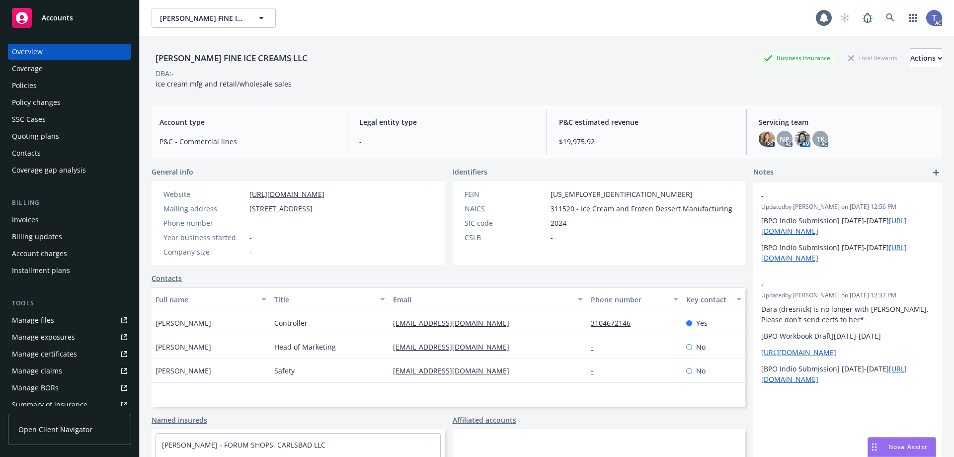
click at [50, 136] on div "Quoting plans" at bounding box center [35, 136] width 47 height 16
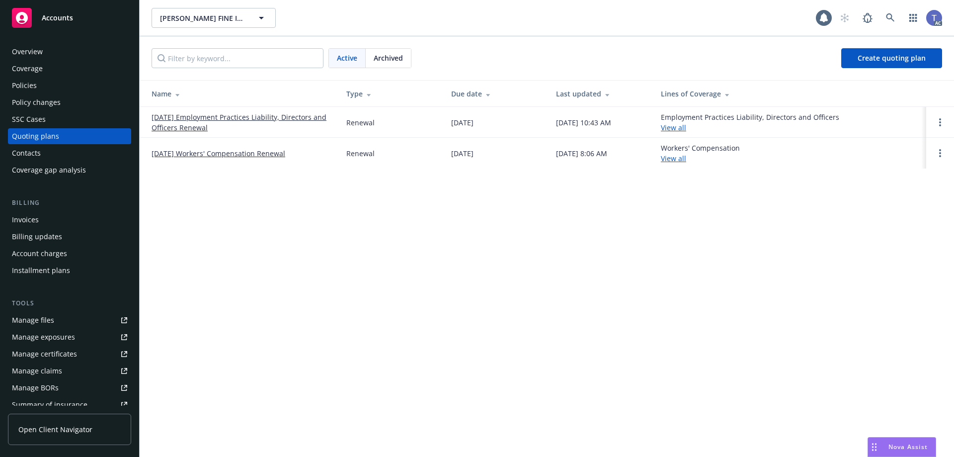
click at [256, 152] on link "09/23/25 Workers' Compensation Renewal" at bounding box center [219, 153] width 134 height 10
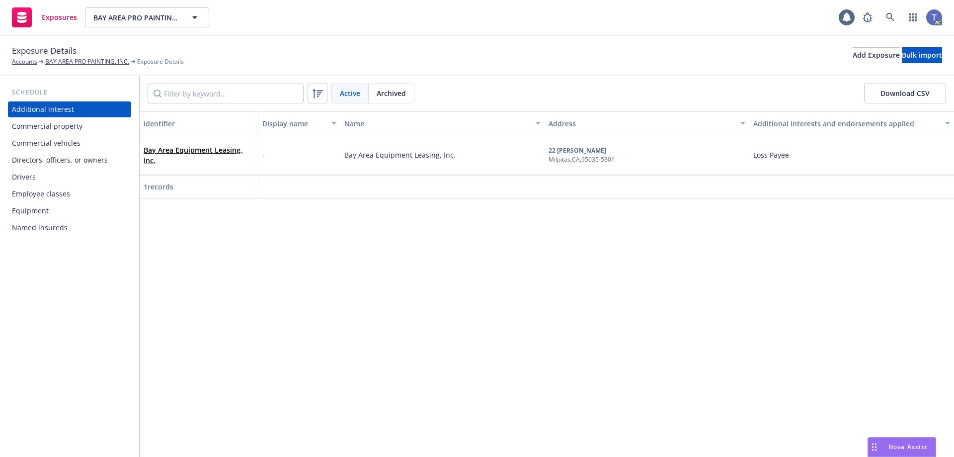
drag, startPoint x: 56, startPoint y: 211, endPoint x: 109, endPoint y: 200, distance: 54.8
click at [56, 211] on div "Equipment" at bounding box center [69, 211] width 115 height 16
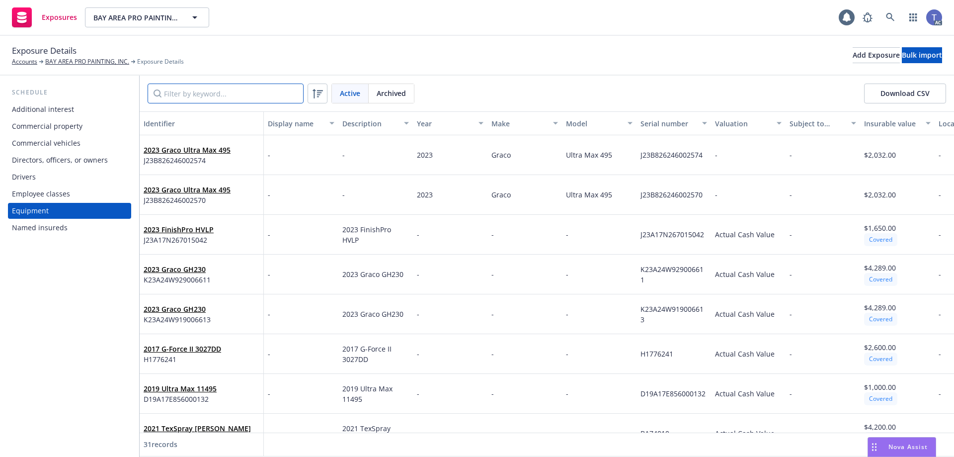
click at [232, 95] on input "Filter by keyword..." at bounding box center [226, 94] width 156 height 20
click at [206, 95] on input "Filter by keyword..." at bounding box center [226, 94] width 156 height 20
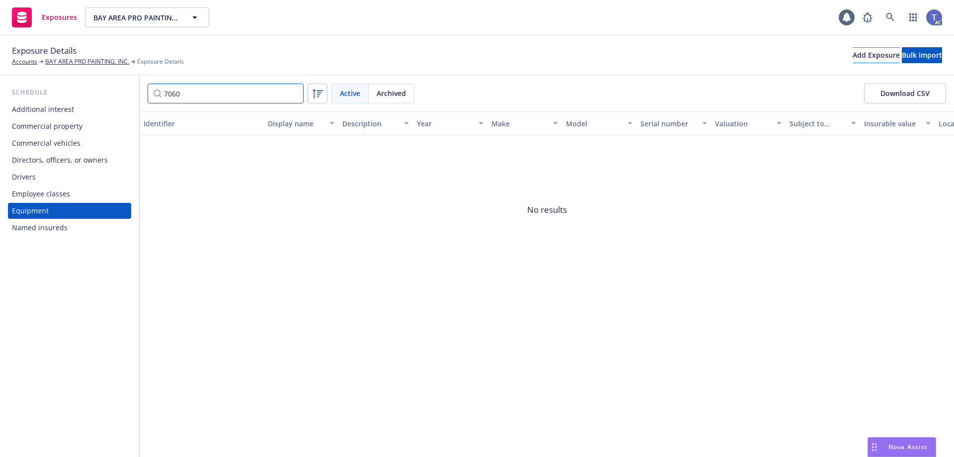
type input "7060"
click at [853, 54] on div "Add Exposure" at bounding box center [876, 55] width 47 height 15
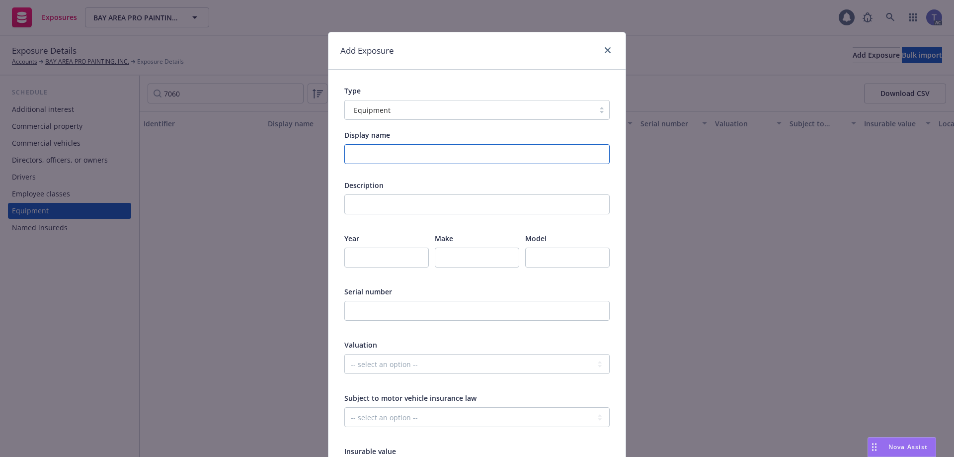
click at [373, 153] on input "Display name" at bounding box center [477, 154] width 265 height 20
click at [368, 256] on input "number" at bounding box center [387, 258] width 85 height 20
type input "2025"
type input "Graco"
type input "GH230 STD Series"
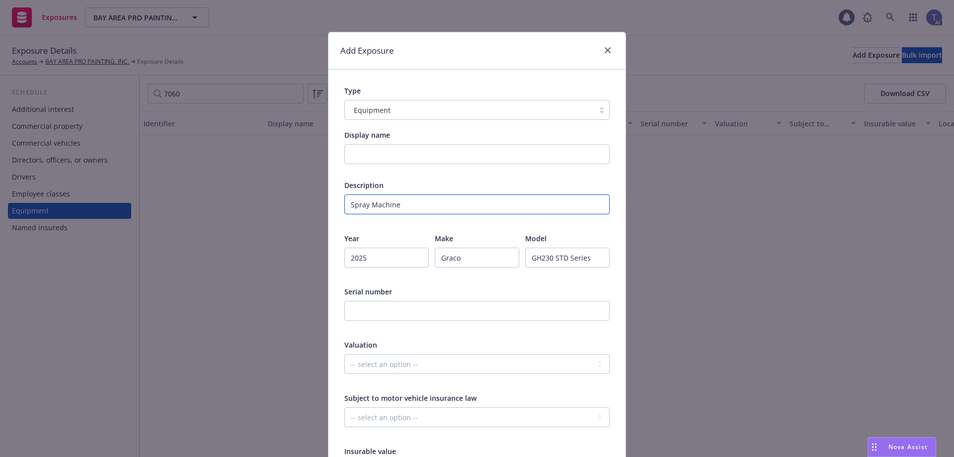
type input "Spray Machine"
click at [372, 311] on input "text" at bounding box center [477, 311] width 265 height 20
paste input "F24A24W929007060"
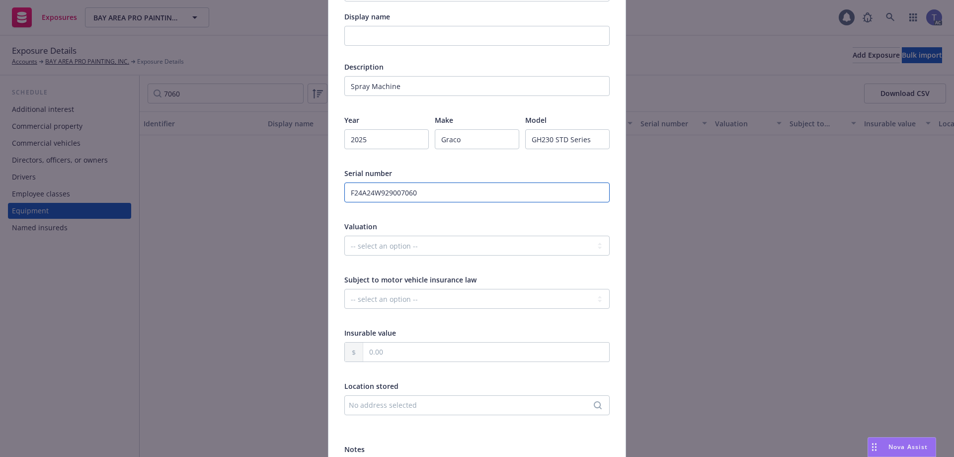
scroll to position [149, 0]
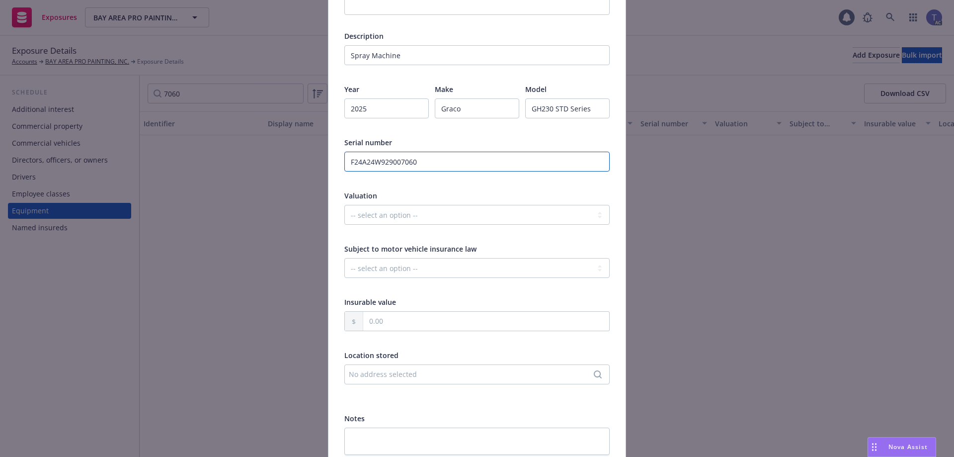
type input "F24A24W929007060"
click at [426, 216] on select "-- select an option -- Agreed Amount Actual Cash Value Replacement Cost" at bounding box center [477, 215] width 265 height 20
select select "ACTUAL_CASH_VALUE"
click at [345, 205] on select "-- select an option -- Agreed Amount Actual Cash Value Replacement Cost" at bounding box center [477, 215] width 265 height 20
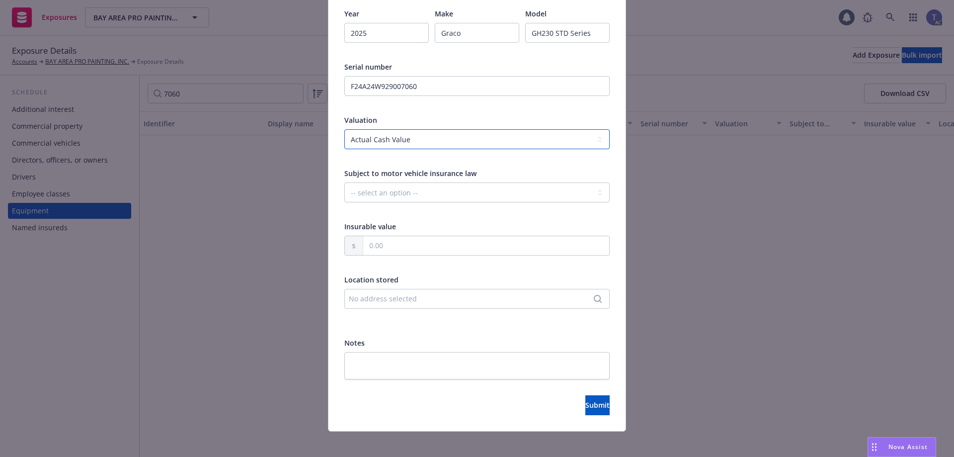
scroll to position [231, 0]
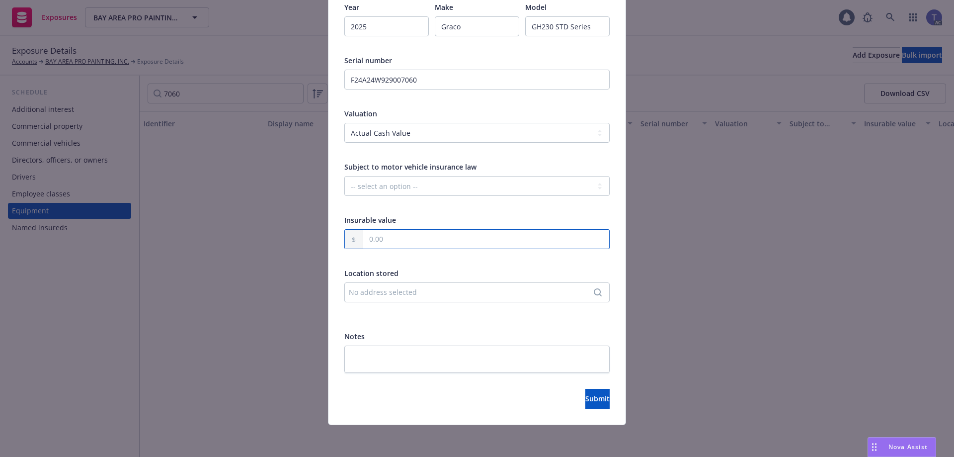
click at [386, 235] on input "text" at bounding box center [486, 239] width 246 height 19
type input "4,243.00"
click at [586, 397] on span "Submit" at bounding box center [598, 398] width 24 height 9
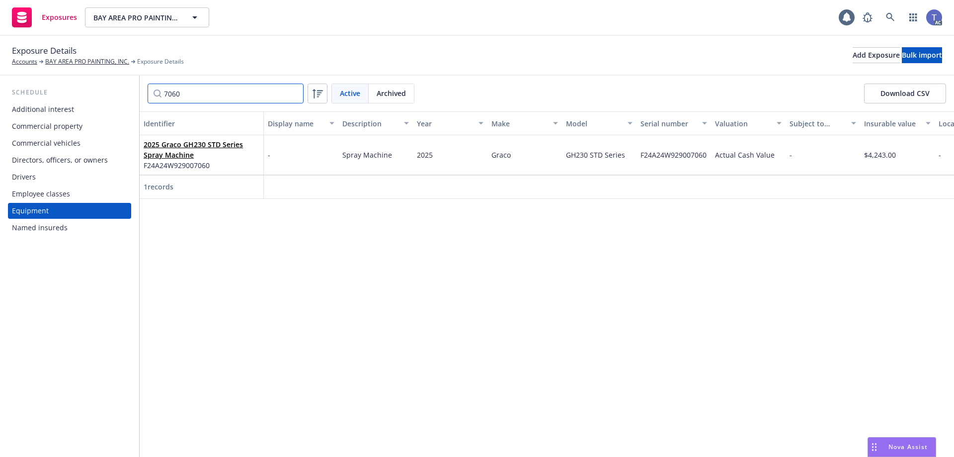
click at [292, 91] on input "7060" at bounding box center [226, 94] width 156 height 20
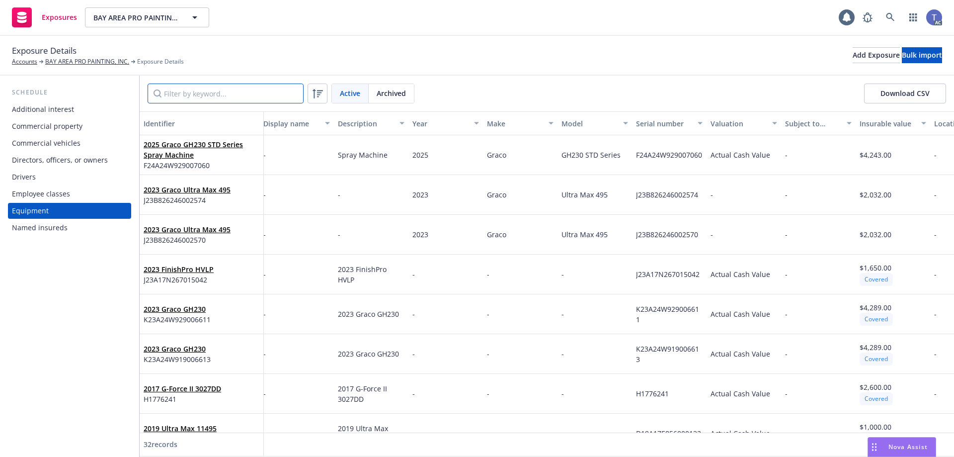
scroll to position [0, 0]
click at [853, 56] on div "Add Exposure" at bounding box center [876, 55] width 47 height 15
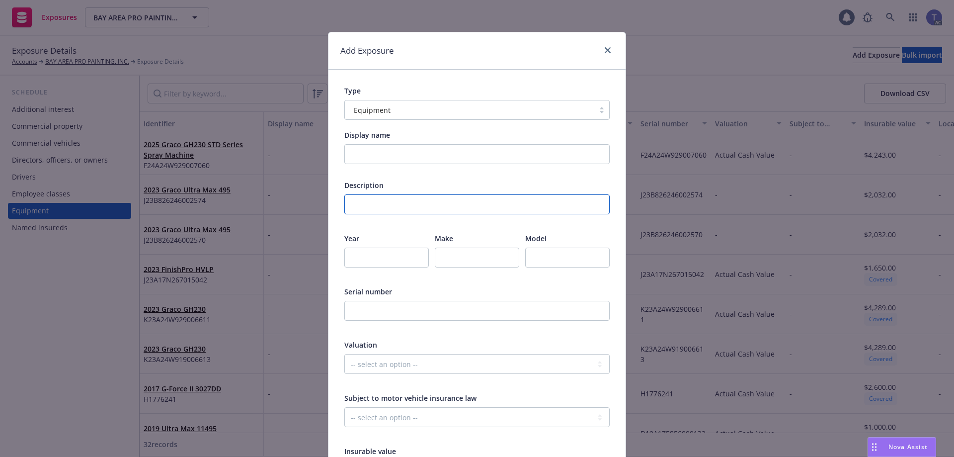
click at [376, 200] on input "text" at bounding box center [477, 204] width 265 height 20
type input "Spray Machine"
click at [382, 260] on input "number" at bounding box center [387, 258] width 85 height 20
paste input "2025"
type input "2025"
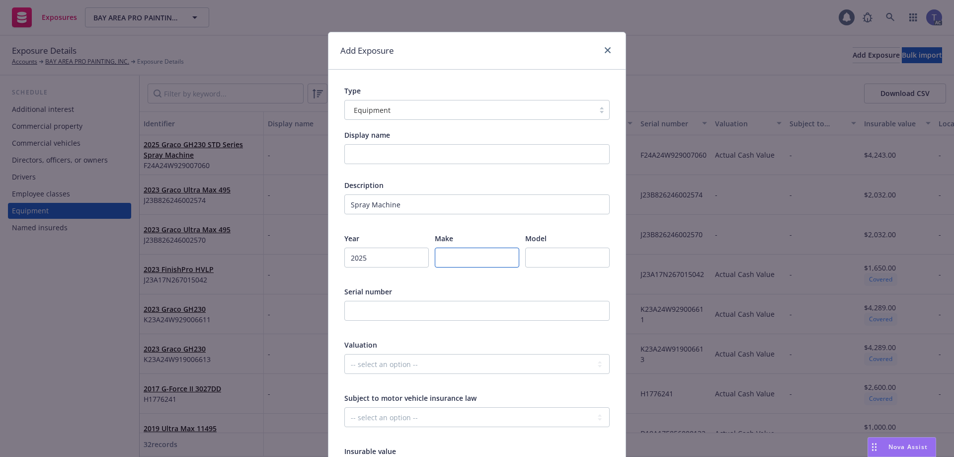
click at [459, 257] on input "text" at bounding box center [477, 258] width 85 height 20
paste input "Graco"
type input "Graco"
click at [537, 259] on input "text" at bounding box center [567, 258] width 85 height 20
paste input "Ultra 695 XT LOB"
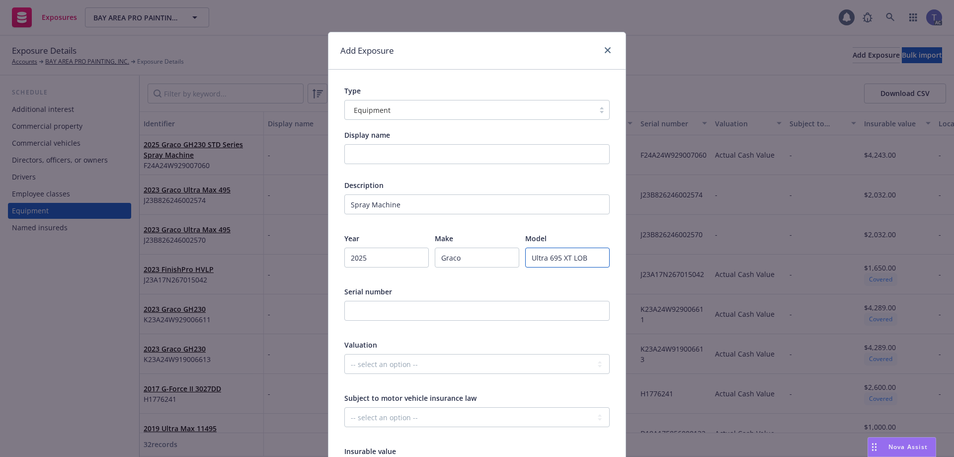
type input "Ultra 695 XT LOB"
click at [514, 308] on input "text" at bounding box center [477, 311] width 265 height 20
paste input "L24A826296000642"
type input "L24A826296000642"
select select "ACTUAL_CASH_VALUE"
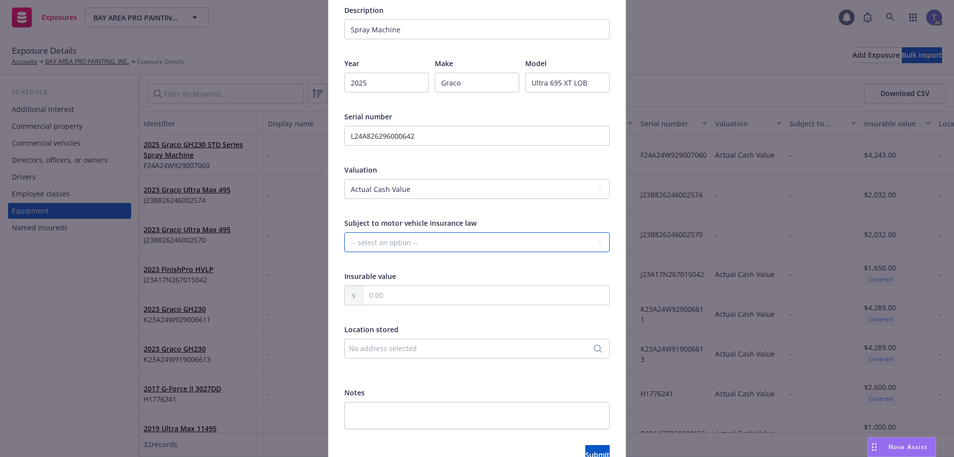
scroll to position [199, 0]
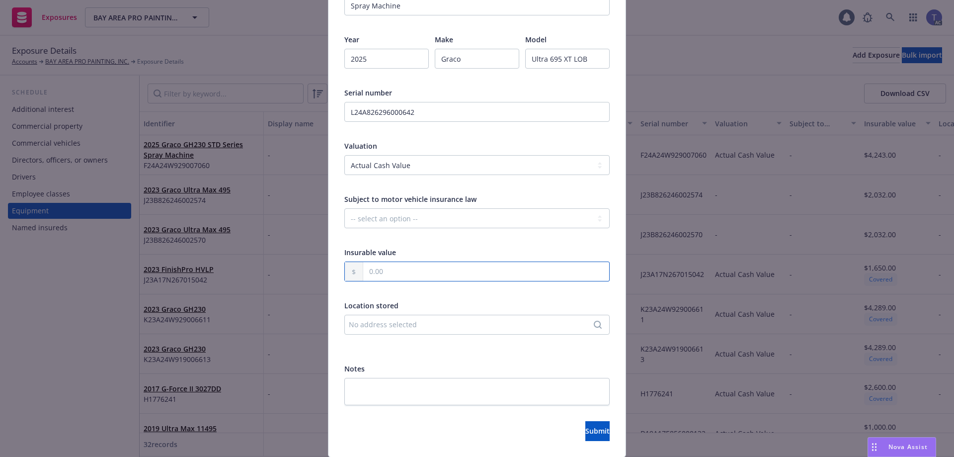
type input "1.00"
type input "2,987.00"
click at [586, 434] on span "Submit" at bounding box center [598, 430] width 24 height 9
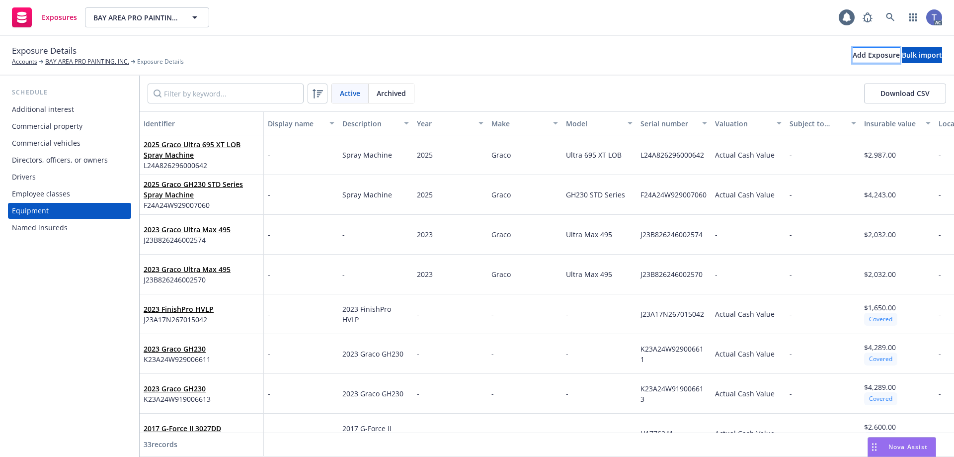
click at [853, 59] on div "Add Exposure" at bounding box center [876, 55] width 47 height 15
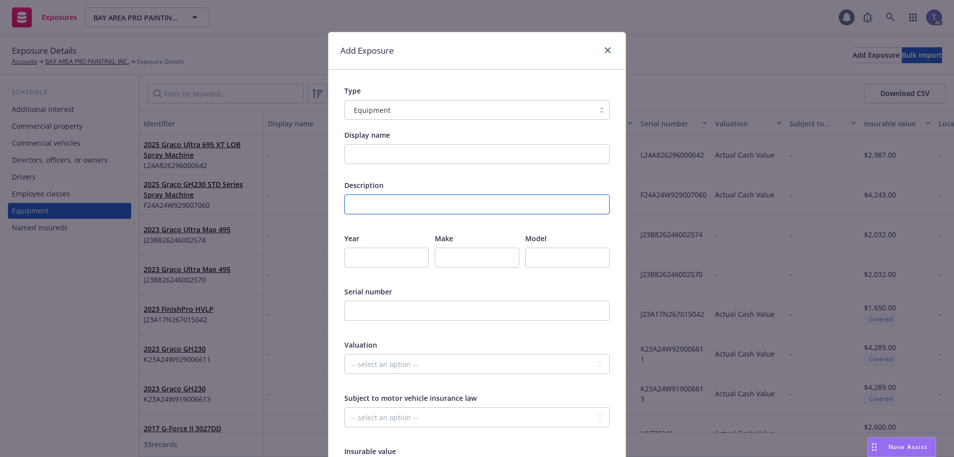
click at [369, 202] on input "text" at bounding box center [477, 204] width 265 height 20
paste input "Spray Machine"
type input "Spray Machine"
click at [398, 256] on input "number" at bounding box center [387, 258] width 85 height 20
paste input "2025"
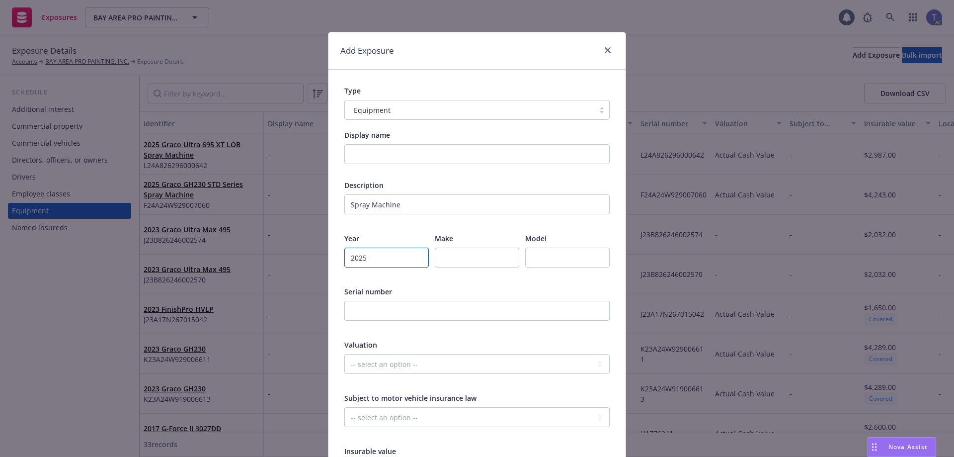
type input "2025"
click at [478, 255] on input "text" at bounding box center [477, 258] width 85 height 20
paste input "Graco"
type input "Graco"
click at [556, 259] on input "text" at bounding box center [567, 258] width 85 height 20
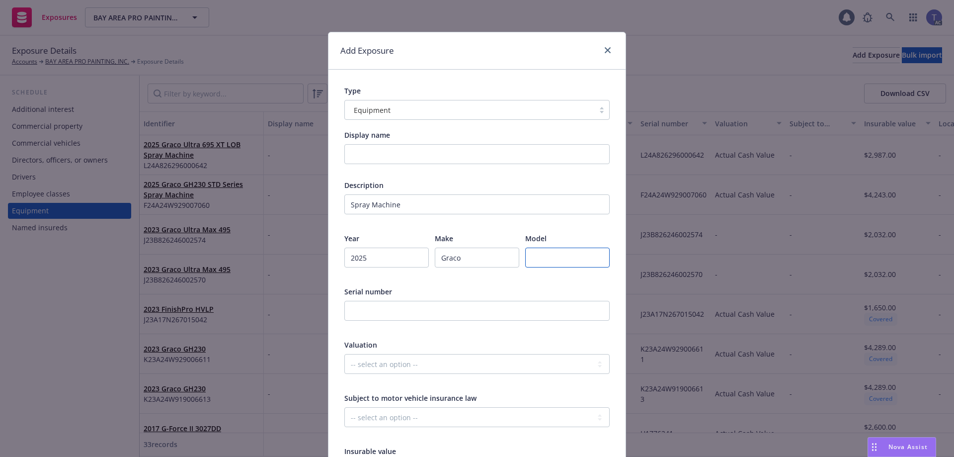
paste input "Ultra 490 XT LOB"
type input "Ultra 490 XT LOB"
click at [425, 318] on input "text" at bounding box center [477, 311] width 265 height 20
paste input "E24A826285000642"
type input "E24A826285000642"
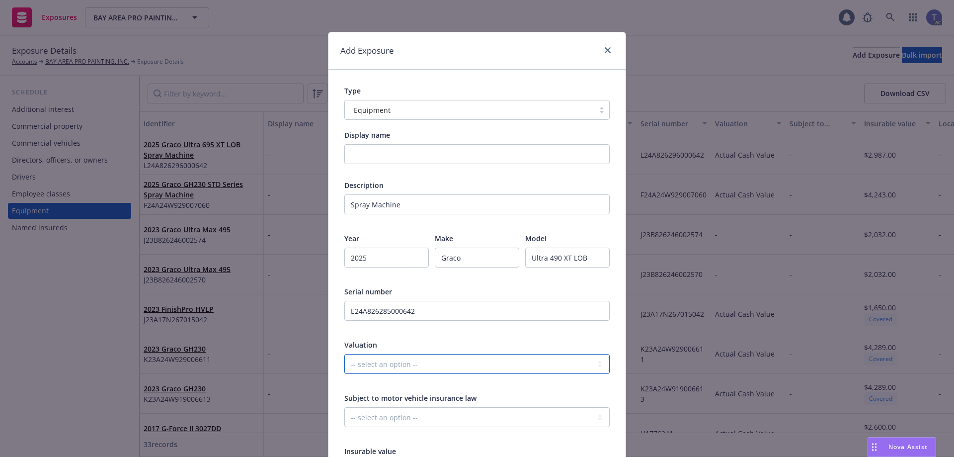
click at [446, 364] on select "-- select an option -- Agreed Amount Actual Cash Value Replacement Cost" at bounding box center [477, 364] width 265 height 20
select select "ACTUAL_CASH_VALUE"
click at [345, 354] on select "-- select an option -- Agreed Amount Actual Cash Value Replacement Cost" at bounding box center [477, 364] width 265 height 20
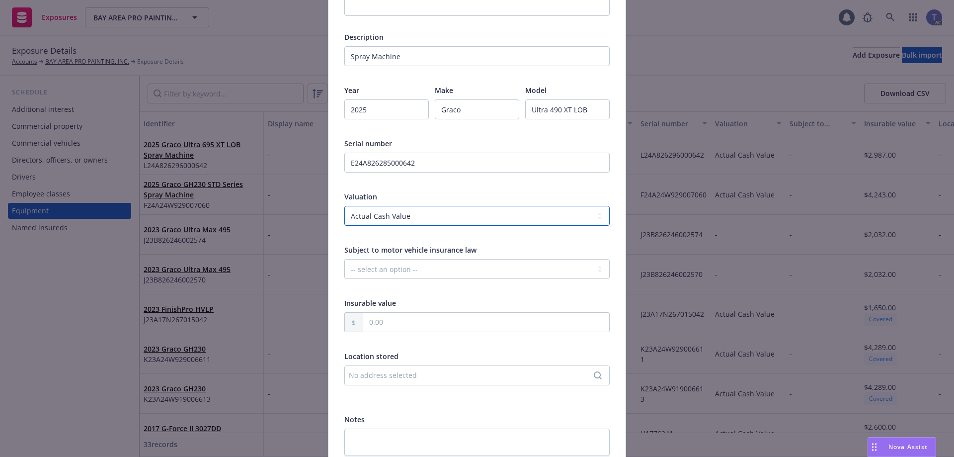
scroll to position [149, 0]
click at [399, 319] on input "text" at bounding box center [486, 321] width 246 height 19
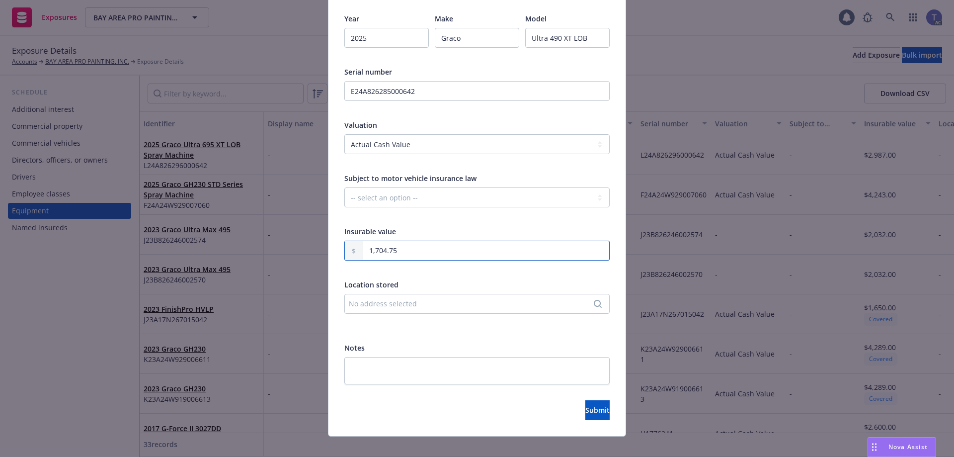
scroll to position [231, 0]
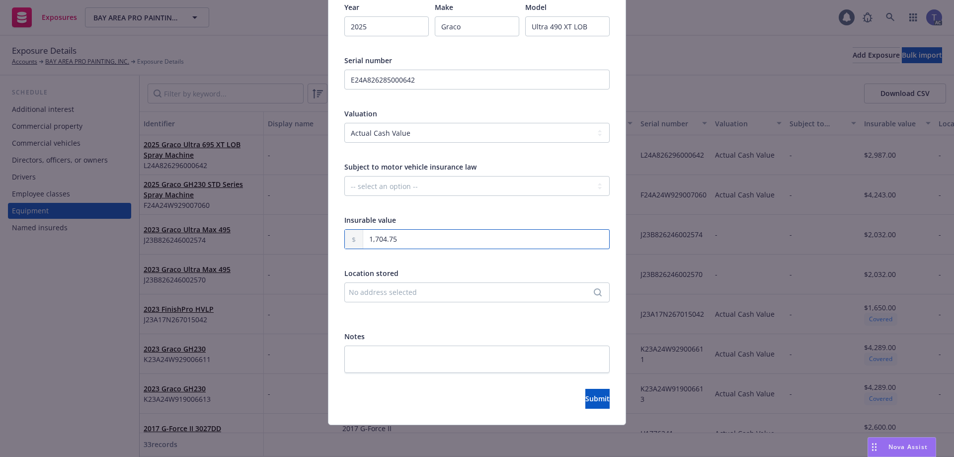
type input "1,704.75"
click at [577, 387] on div at bounding box center [477, 381] width 265 height 16
click at [586, 396] on span "Submit" at bounding box center [598, 398] width 24 height 9
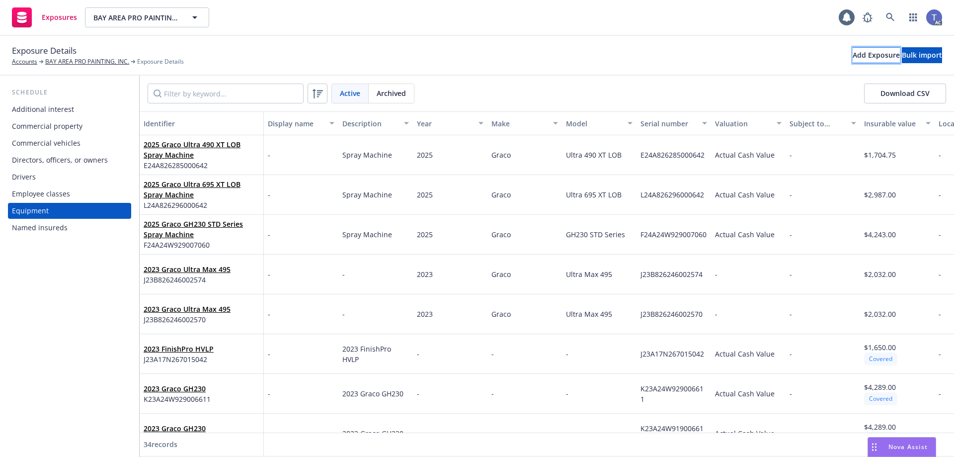
click at [853, 59] on div "Add Exposure" at bounding box center [876, 55] width 47 height 15
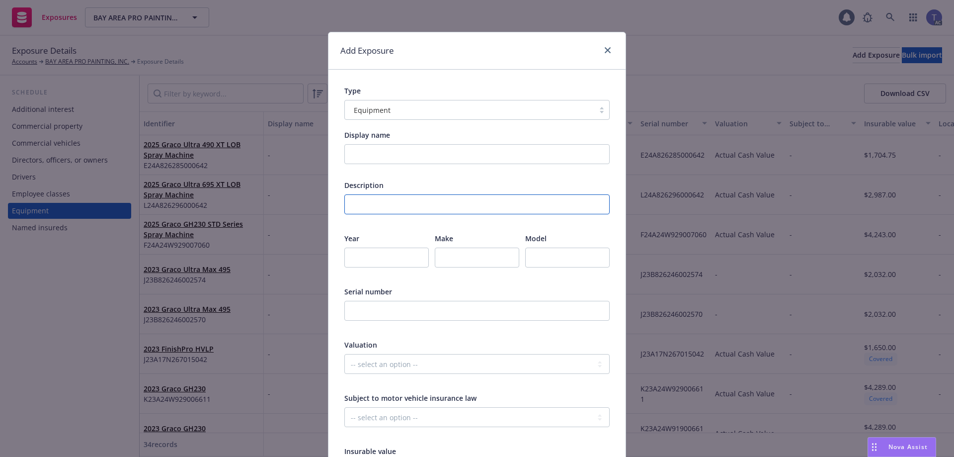
click at [423, 204] on input "text" at bounding box center [477, 204] width 265 height 20
paste input "Spray Gun"
type input "Spray Gun"
click at [359, 252] on input "number" at bounding box center [387, 258] width 85 height 20
paste input "2025"
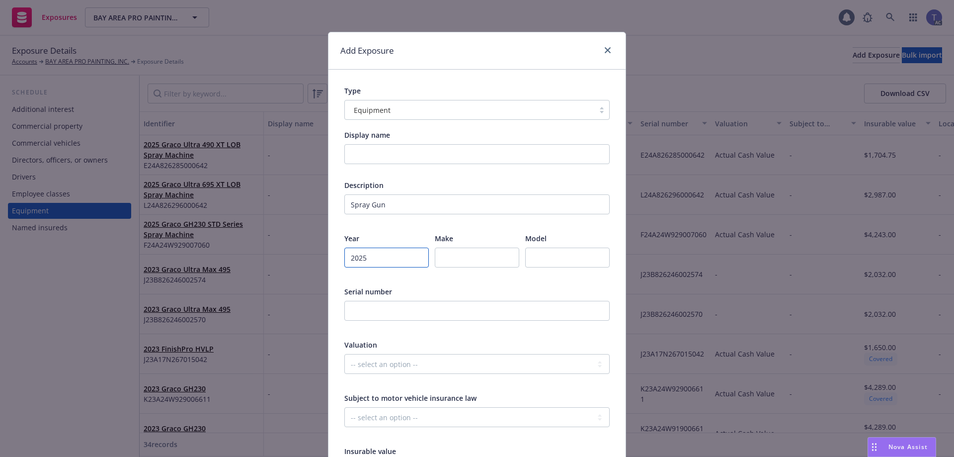
type input "2025"
click at [457, 258] on input "text" at bounding box center [477, 258] width 85 height 20
click at [556, 251] on input "text" at bounding box center [567, 258] width 85 height 20
paste input "Graco Contractor Powershot XT"
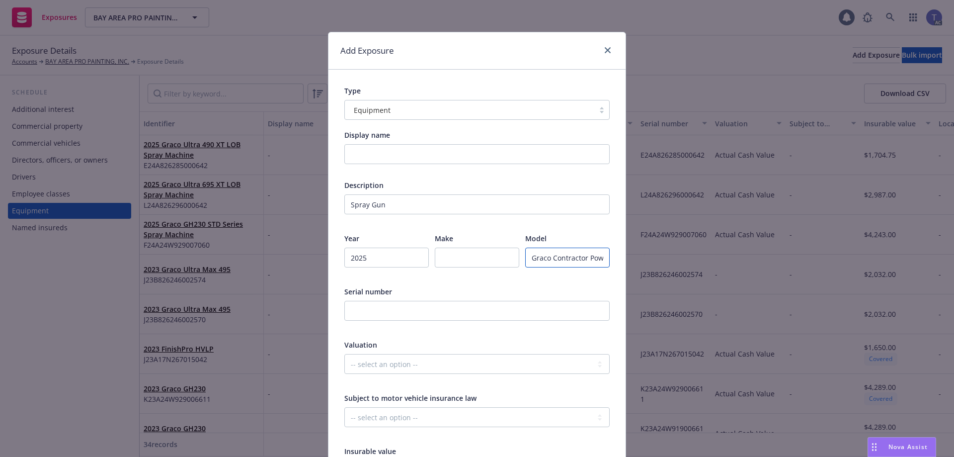
click at [533, 258] on input "Graco Contractor Powershot XT" at bounding box center [567, 258] width 85 height 20
type input "Contractor Powershot XT"
click at [494, 255] on input "text" at bounding box center [477, 258] width 85 height 20
paste input "Graco"
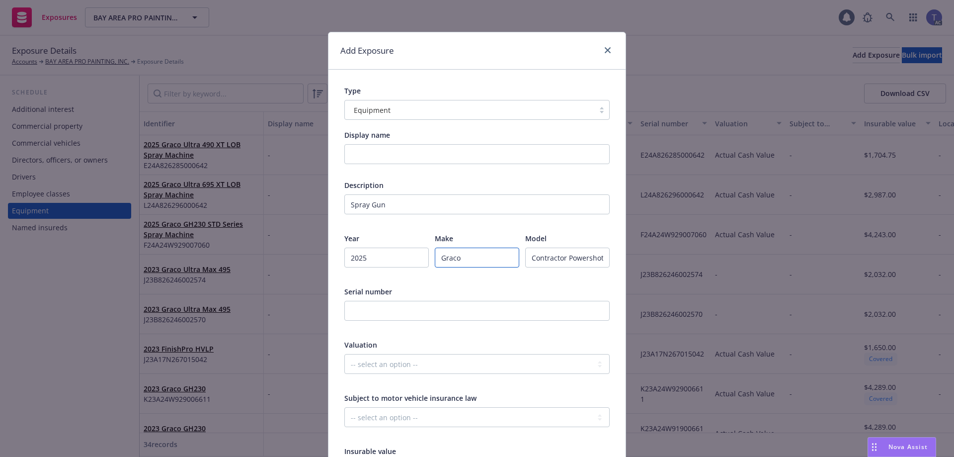
type input "Graco"
click at [373, 313] on input "text" at bounding box center [477, 311] width 265 height 20
paste input "J24A18H301A32798"
type input "J24A18H301A32798"
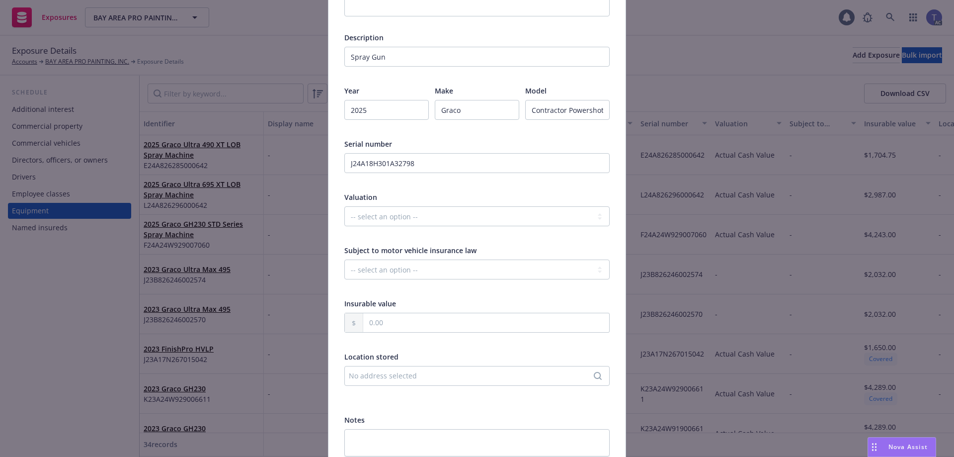
scroll to position [199, 0]
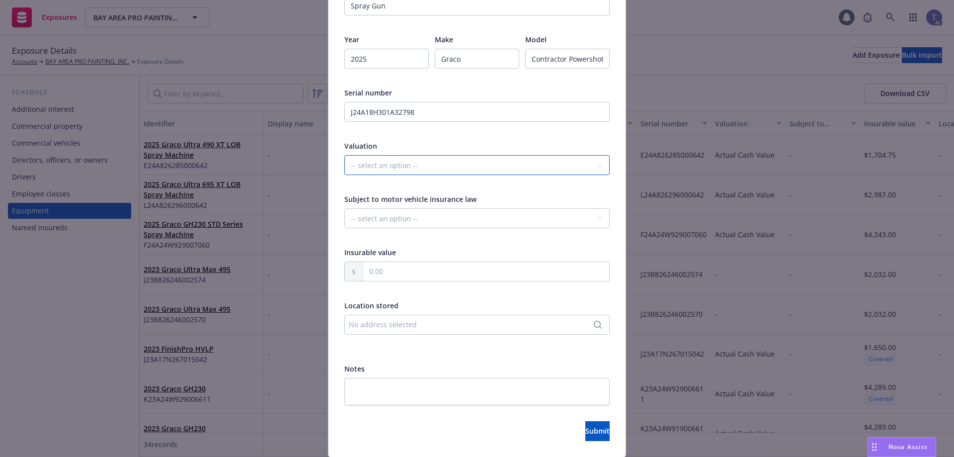
click at [432, 162] on select "-- select an option -- Agreed Amount Actual Cash Value Replacement Cost" at bounding box center [477, 165] width 265 height 20
select select "ACTUAL_CASH_VALUE"
click at [345, 155] on select "-- select an option -- Agreed Amount Actual Cash Value Replacement Cost" at bounding box center [477, 165] width 265 height 20
click at [393, 318] on div "No address selected" at bounding box center [477, 325] width 265 height 20
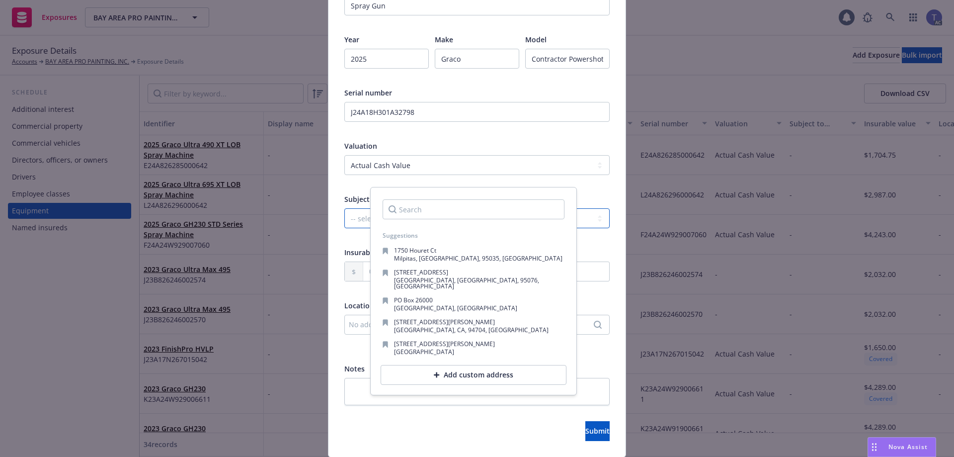
drag, startPoint x: 352, startPoint y: 211, endPoint x: 354, endPoint y: 217, distance: 6.3
click at [352, 211] on select "-- select an option -- Unknown Yes No" at bounding box center [477, 218] width 265 height 20
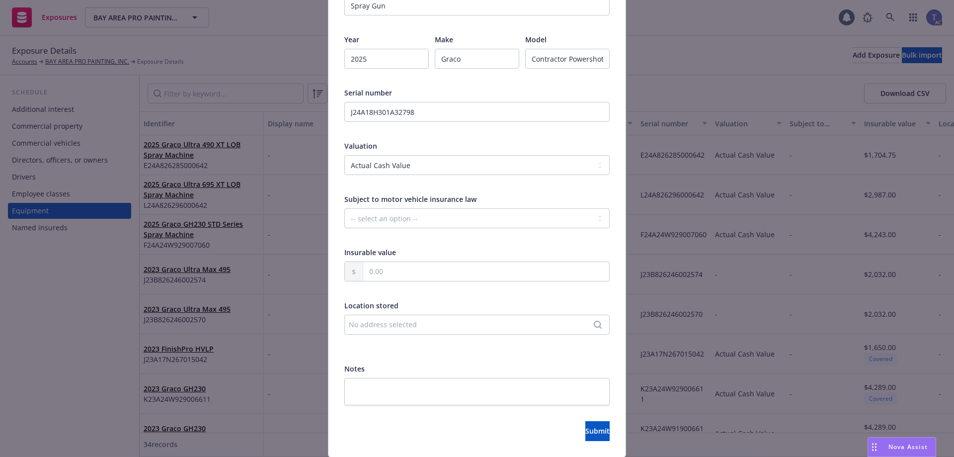
click at [464, 194] on span "Subject to motor vehicle insurance law" at bounding box center [411, 198] width 132 height 9
click at [409, 268] on input "text" at bounding box center [486, 271] width 246 height 19
paste input "691.00"
type input "691.00"
click at [586, 427] on span "Submit" at bounding box center [598, 430] width 24 height 9
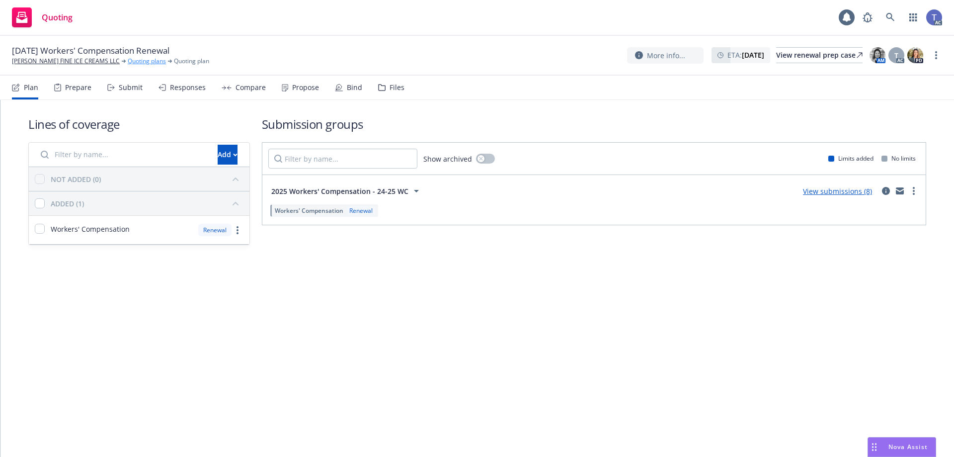
click at [157, 62] on link "Quoting plans" at bounding box center [147, 61] width 38 height 9
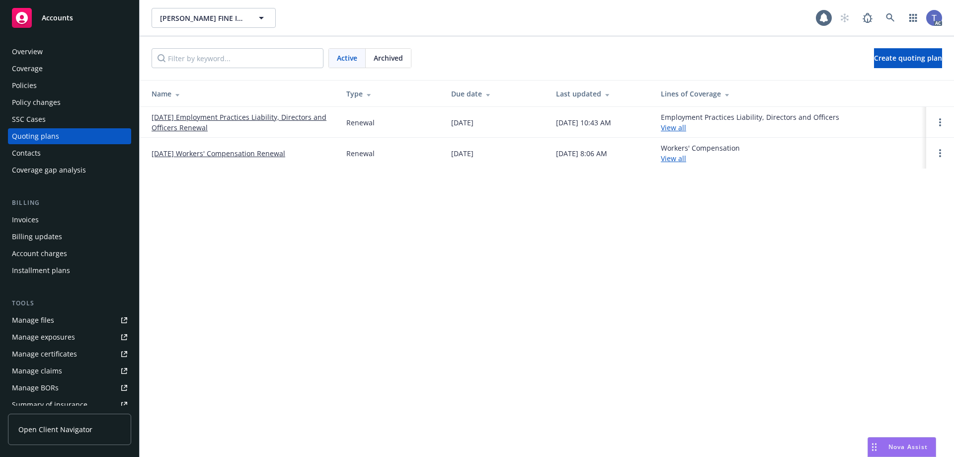
click at [389, 64] on div "Archived" at bounding box center [388, 58] width 45 height 19
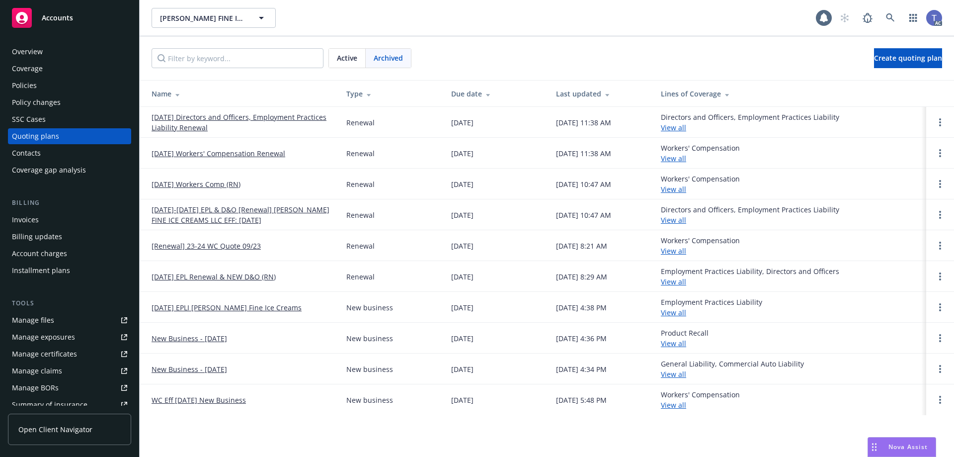
click at [204, 154] on link "[DATE] Workers' Compensation Renewal" at bounding box center [219, 153] width 134 height 10
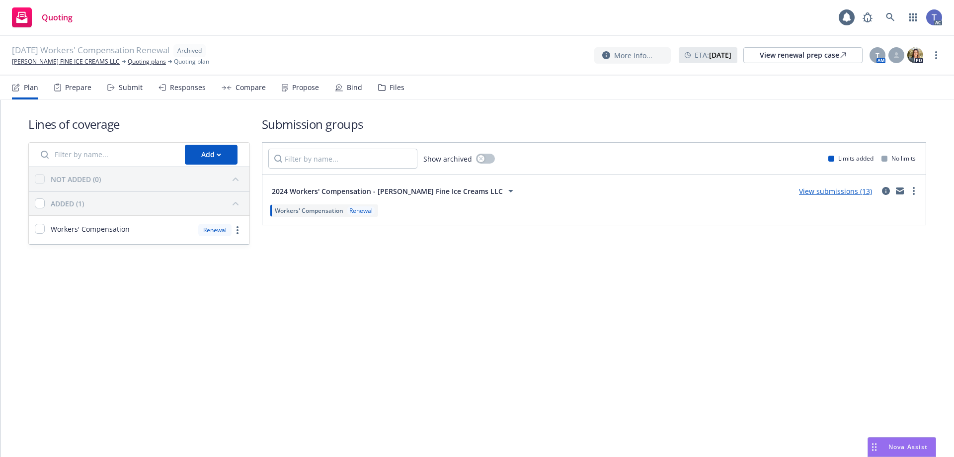
click at [386, 91] on div "Files" at bounding box center [391, 88] width 26 height 24
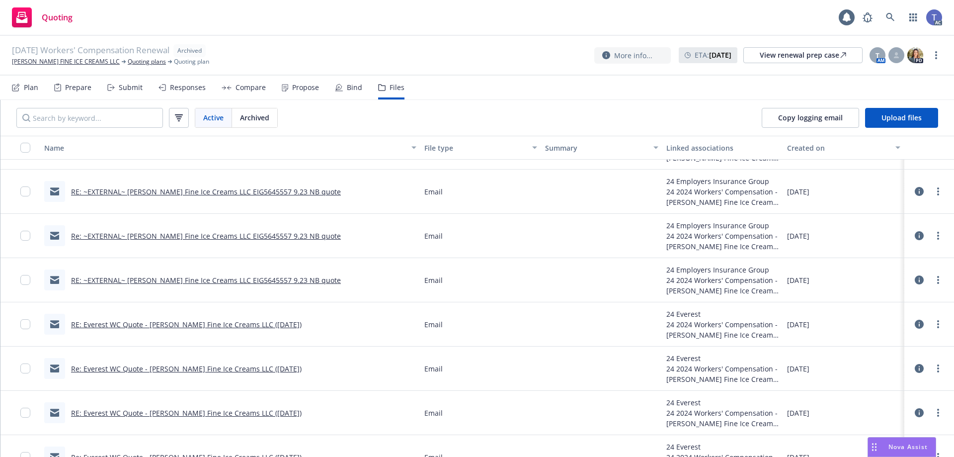
scroll to position [696, 0]
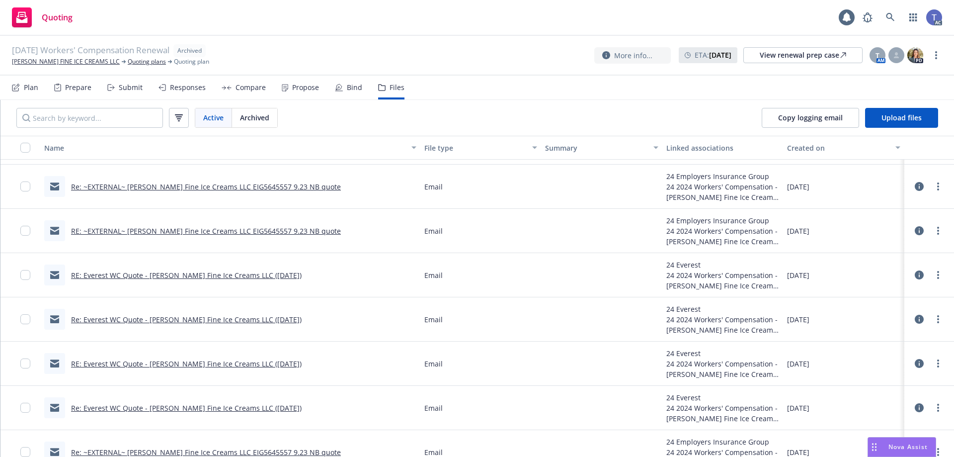
click at [267, 275] on link "RE: Everest WC Quote - [PERSON_NAME] Fine Ice Creams LLC ([DATE])" at bounding box center [186, 274] width 231 height 9
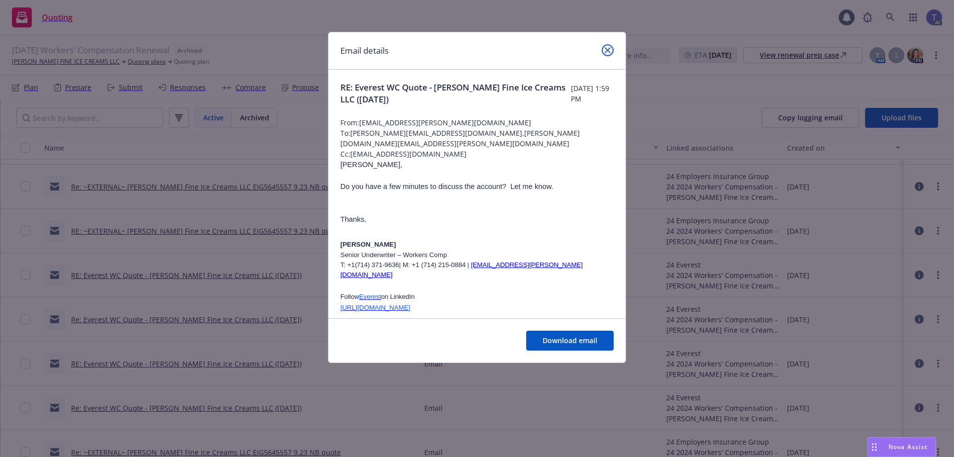
click at [608, 50] on icon "close" at bounding box center [608, 50] width 6 height 6
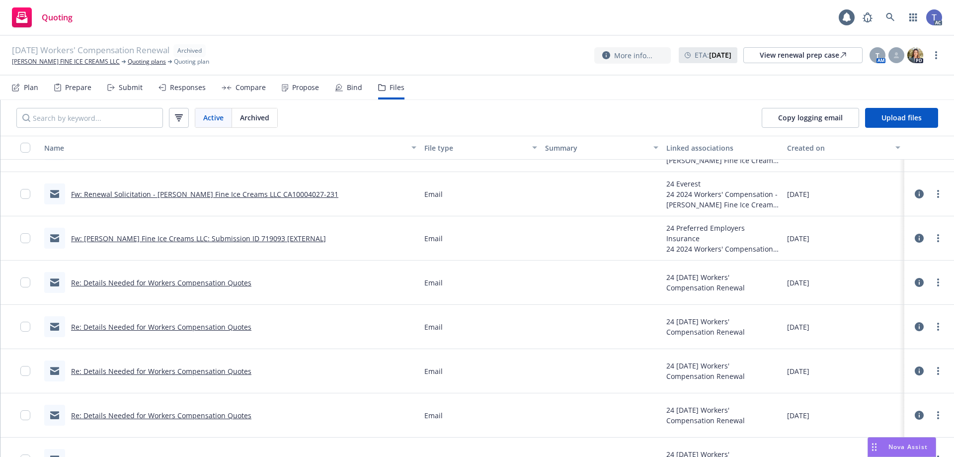
scroll to position [1839, 0]
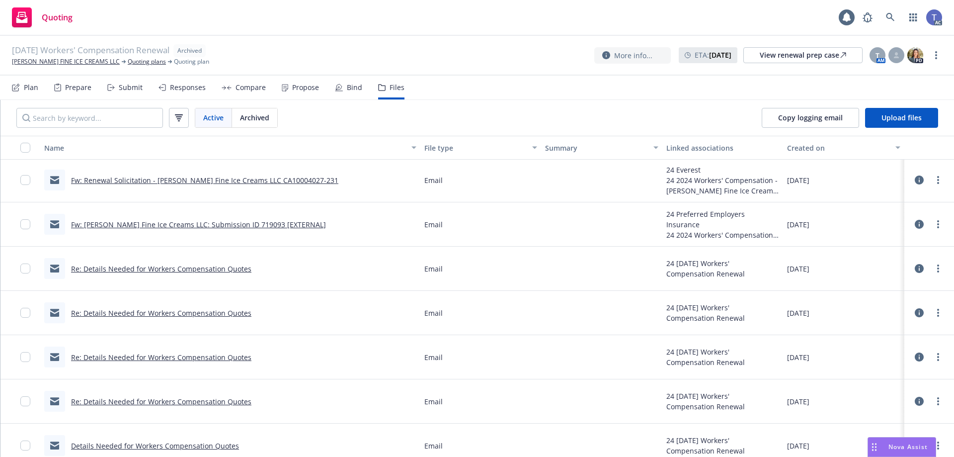
click at [181, 268] on link "Re: Details Needed for Workers Compensation Quotes" at bounding box center [161, 268] width 180 height 9
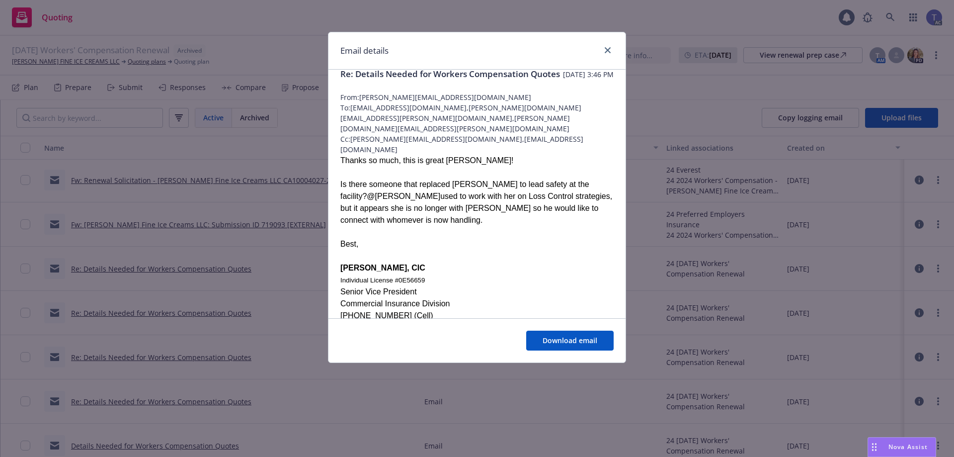
scroll to position [0, 0]
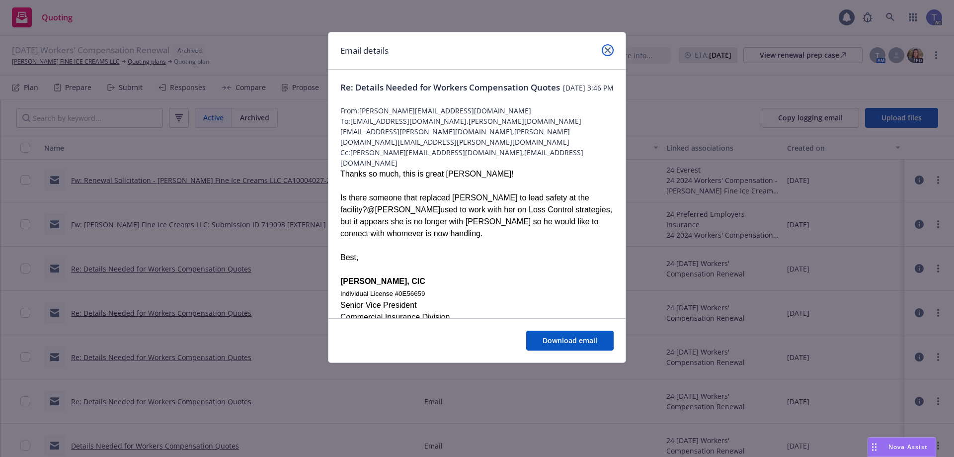
click at [605, 48] on link "close" at bounding box center [608, 50] width 12 height 12
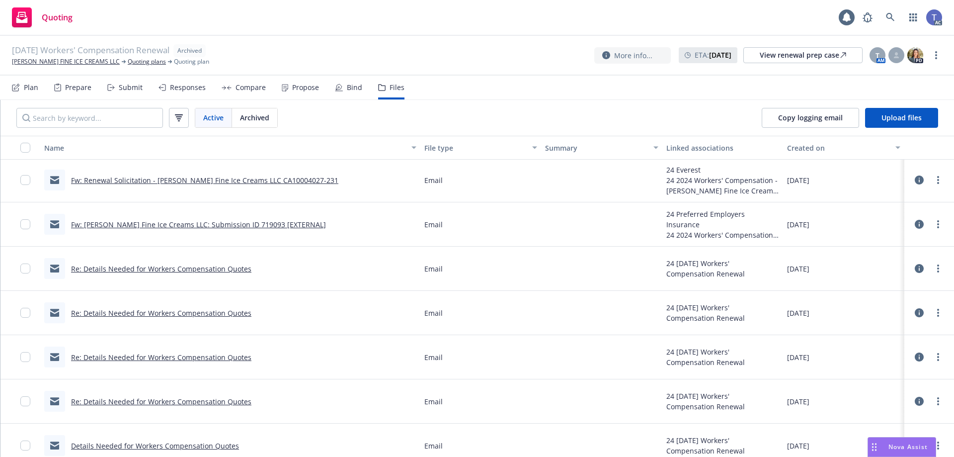
click at [203, 271] on link "Re: Details Needed for Workers Compensation Quotes" at bounding box center [161, 268] width 180 height 9
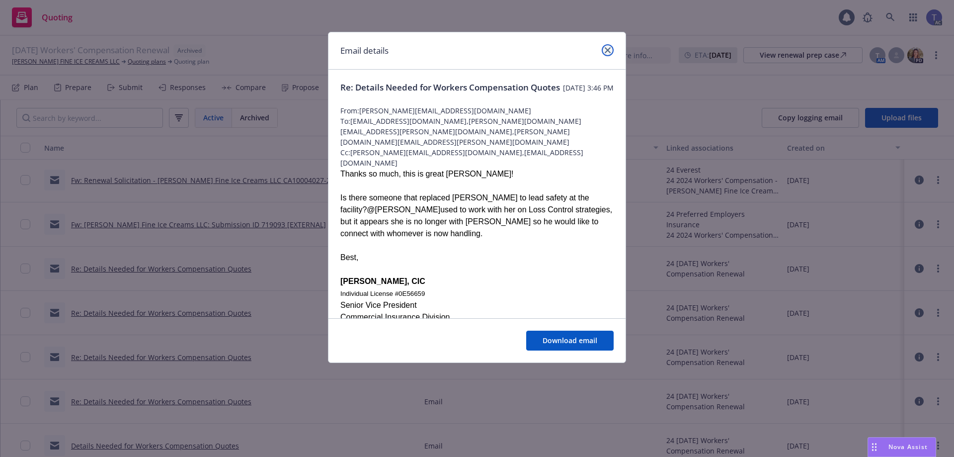
click at [603, 47] on link "close" at bounding box center [608, 50] width 12 height 12
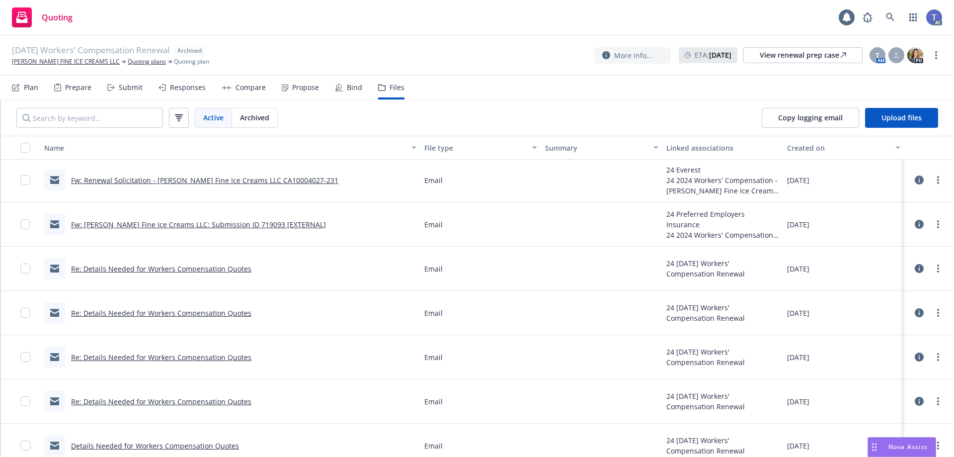
click at [176, 223] on link "Fw: [PERSON_NAME] Fine Ice Creams LLC: Submission ID 719093 [EXTERNAL]" at bounding box center [198, 224] width 255 height 9
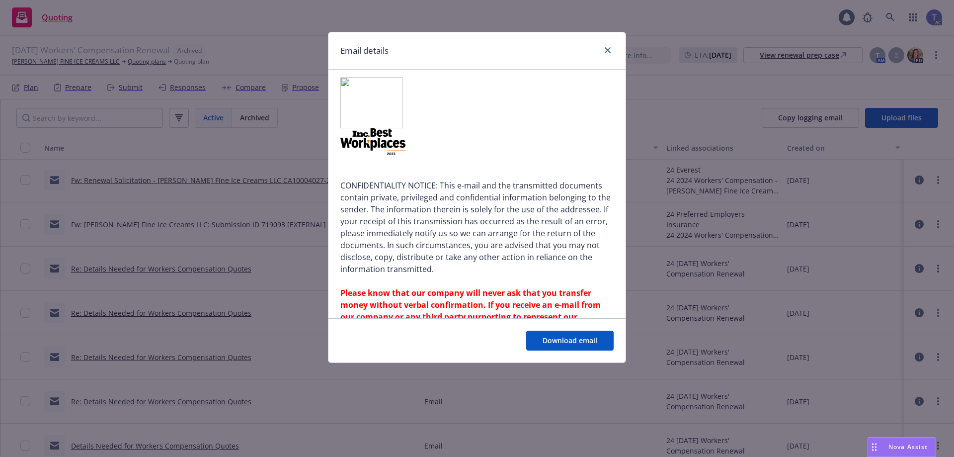
scroll to position [1290, 0]
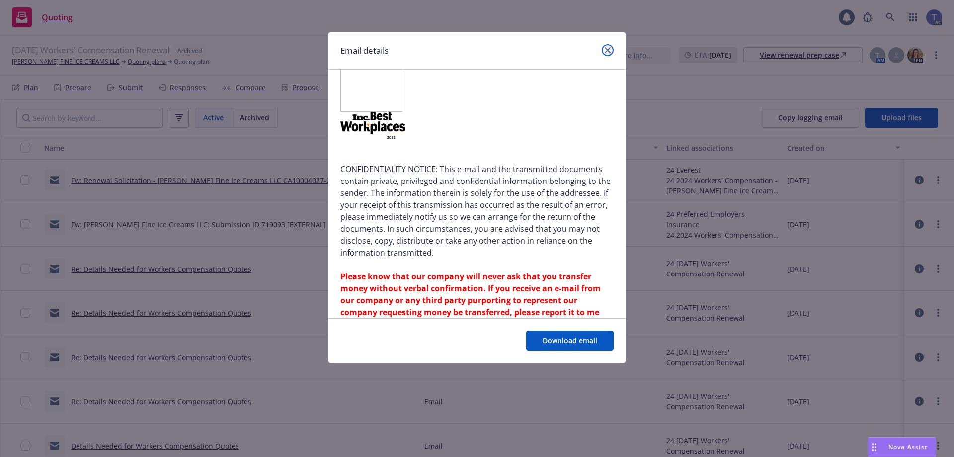
click at [608, 47] on link "close" at bounding box center [608, 50] width 12 height 12
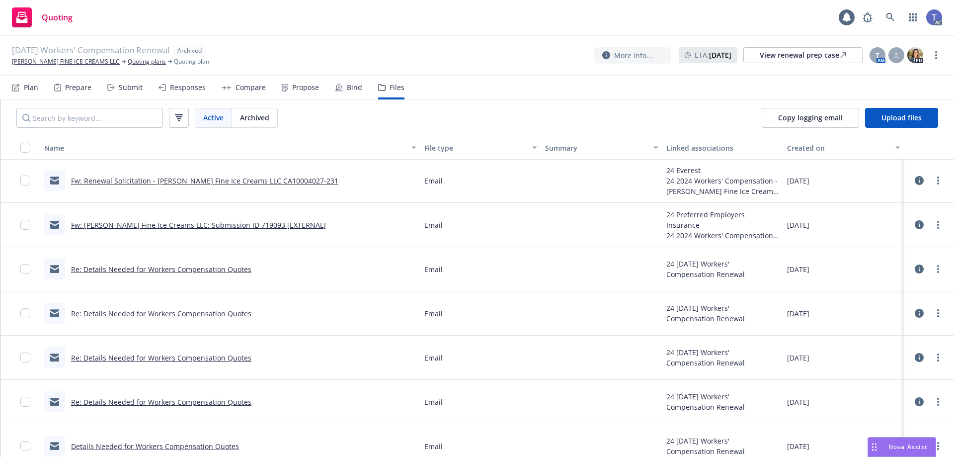
scroll to position [1790, 0]
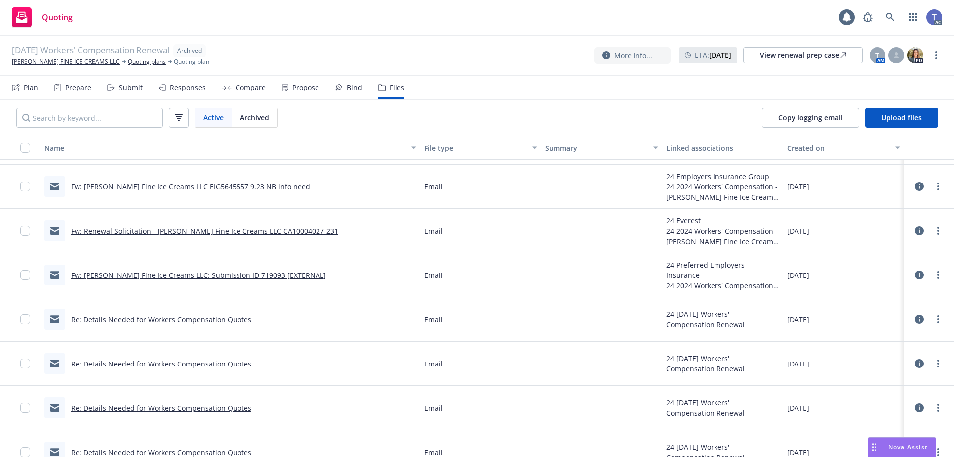
click at [274, 233] on link "Fw: Renewal Solicitation - [PERSON_NAME] Fine Ice Creams LLC CA10004027-231" at bounding box center [204, 230] width 267 height 9
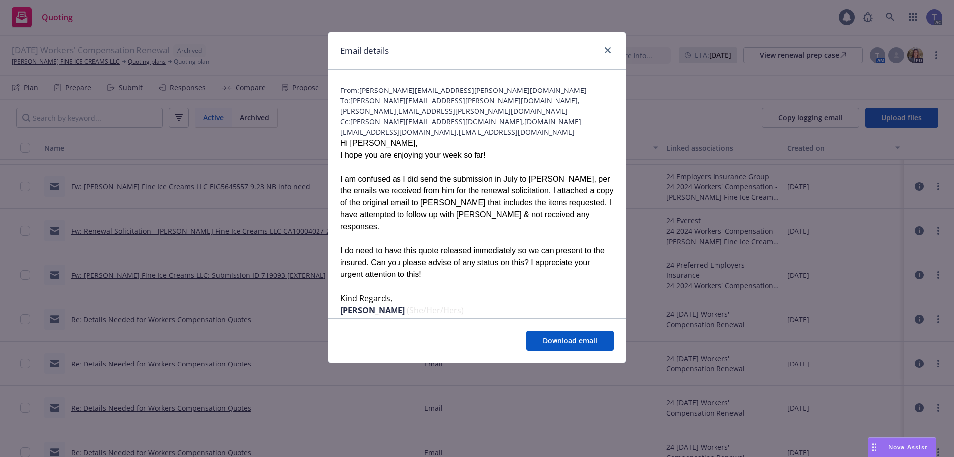
scroll to position [50, 0]
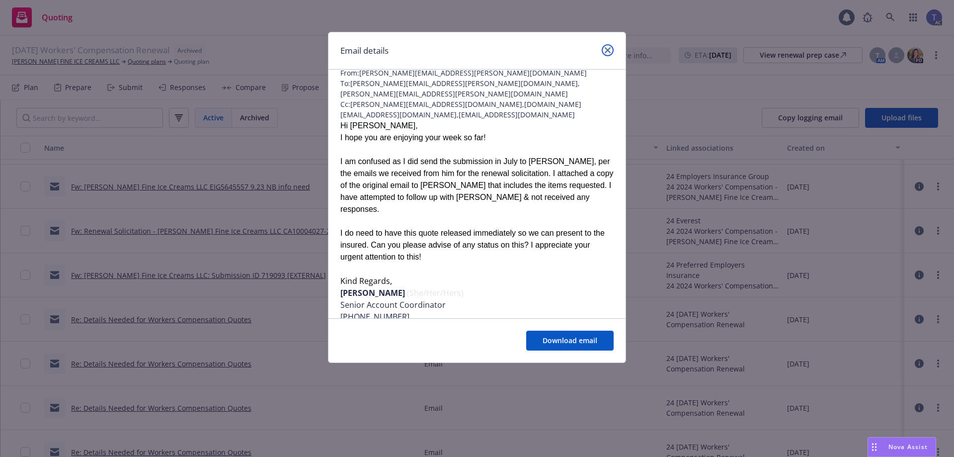
click at [608, 49] on icon "close" at bounding box center [608, 50] width 6 height 6
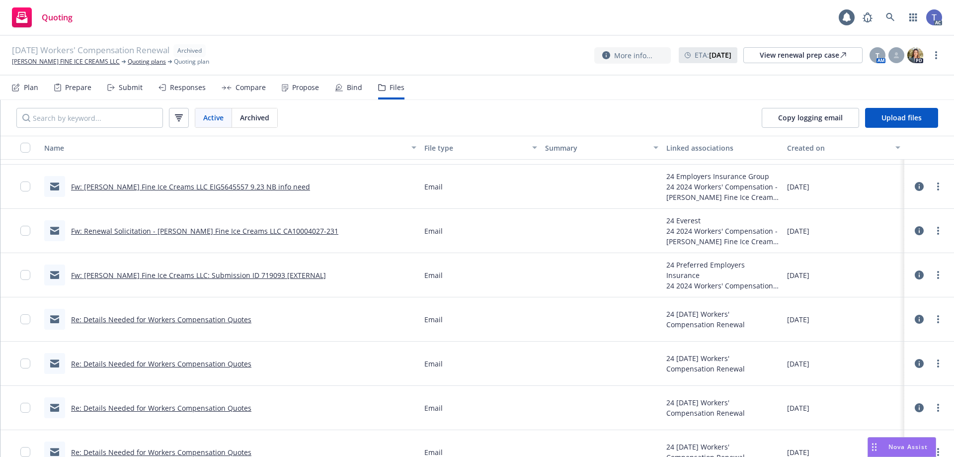
scroll to position [1740, 0]
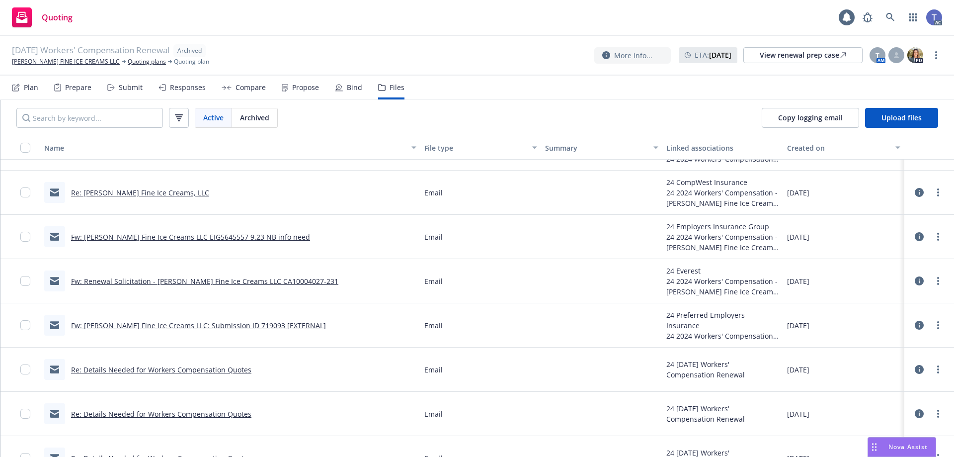
click at [230, 235] on link "Fw: [PERSON_NAME] Fine Ice Creams LLC EIG5645557 9.23 NB info need" at bounding box center [190, 236] width 239 height 9
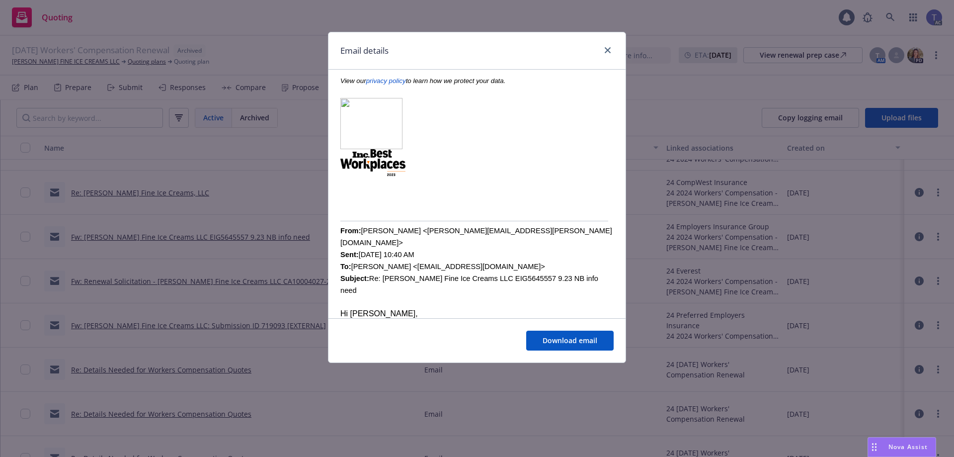
scroll to position [249, 0]
